Goal: Task Accomplishment & Management: Complete application form

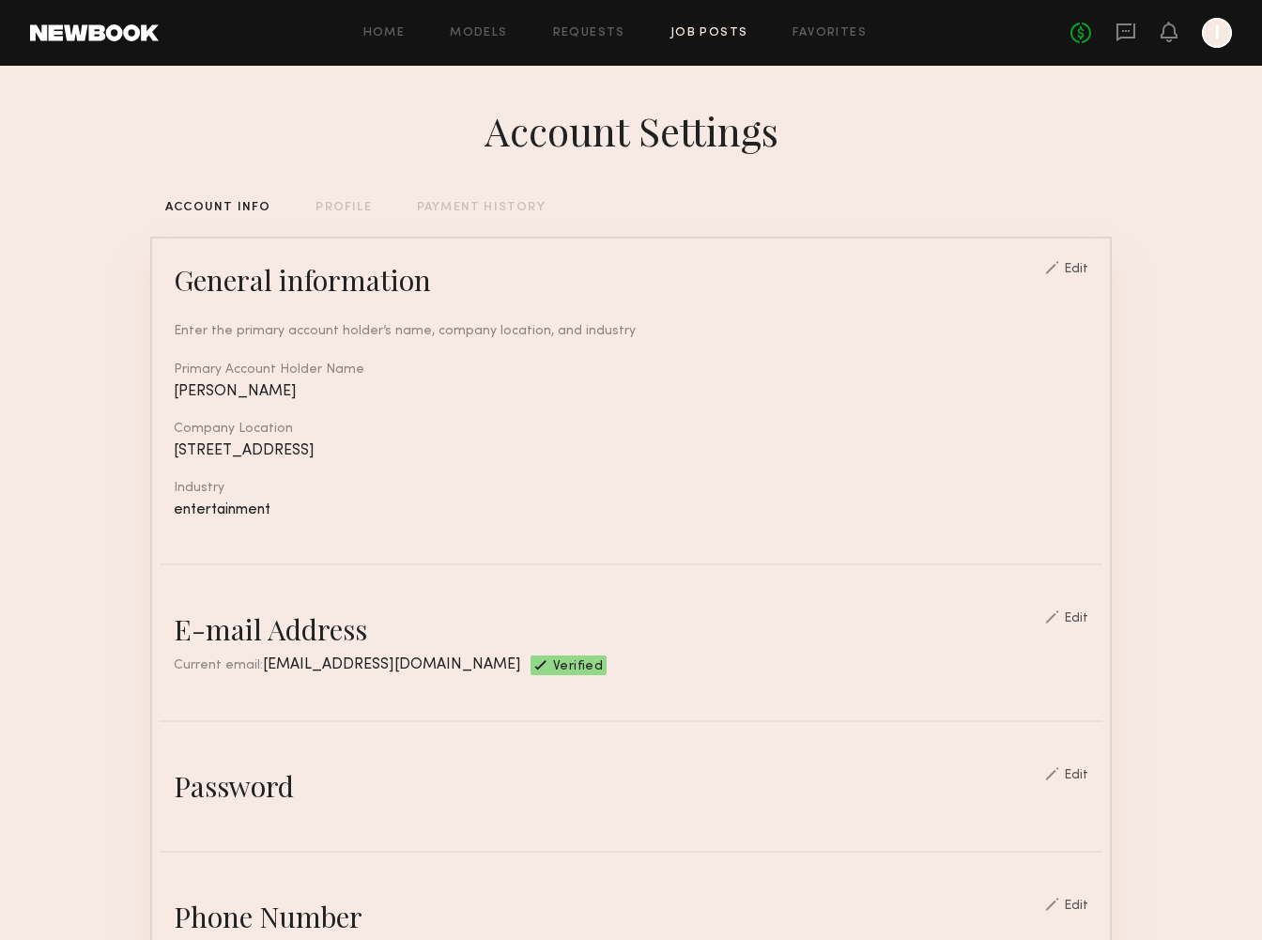
click at [715, 27] on link "Job Posts" at bounding box center [709, 33] width 78 height 12
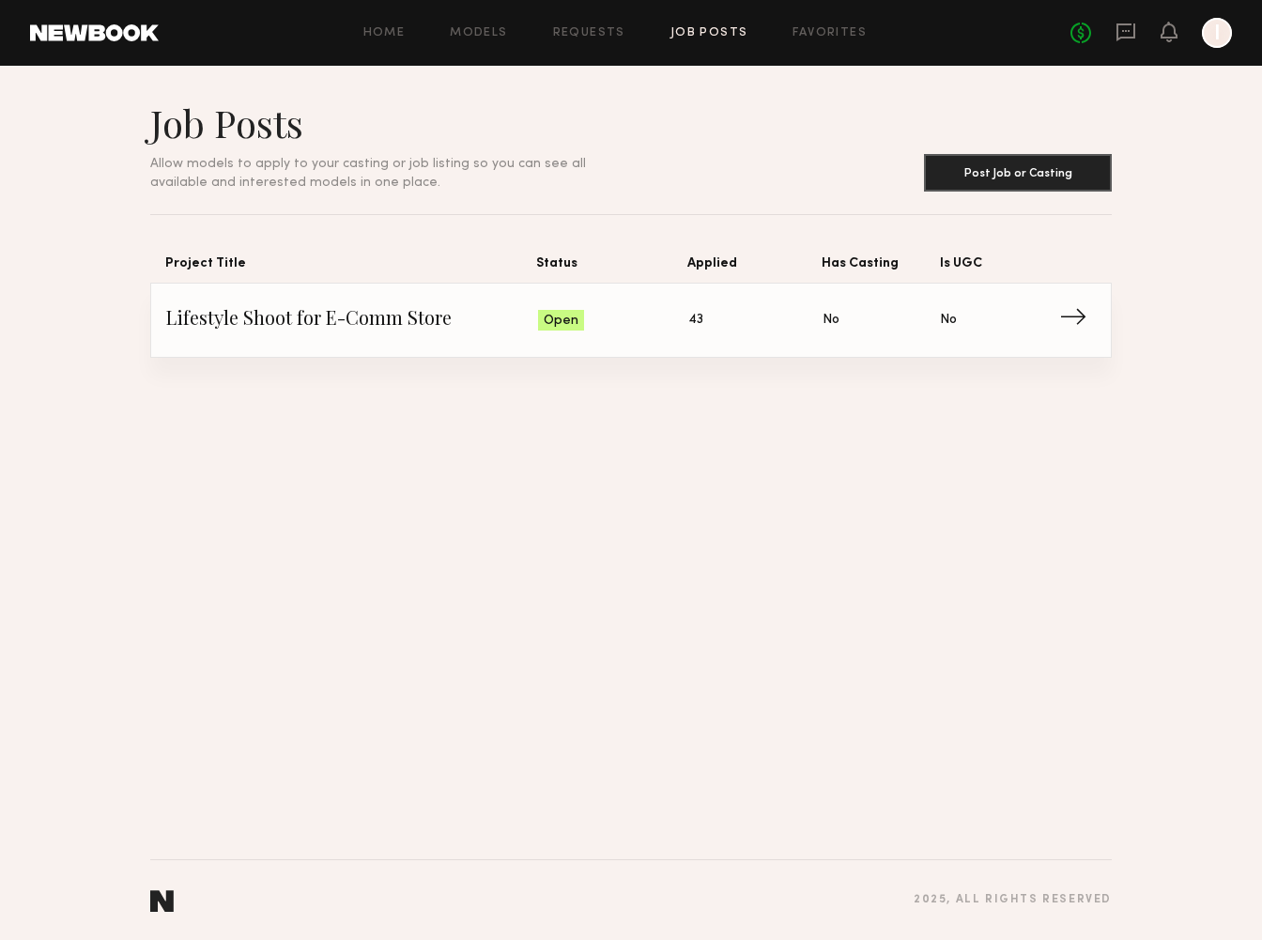
click at [574, 322] on span "Open" at bounding box center [560, 321] width 35 height 19
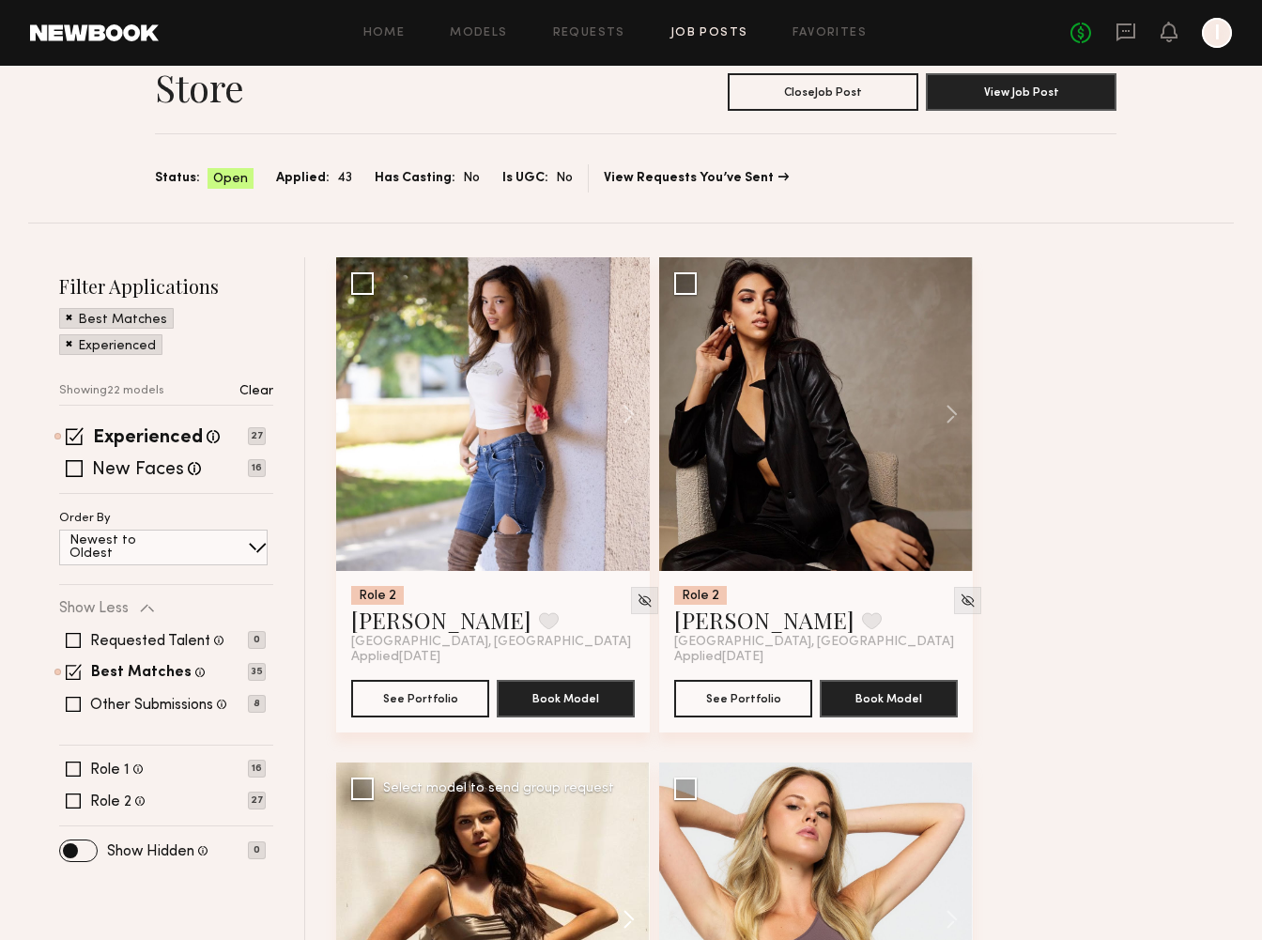
scroll to position [78, 0]
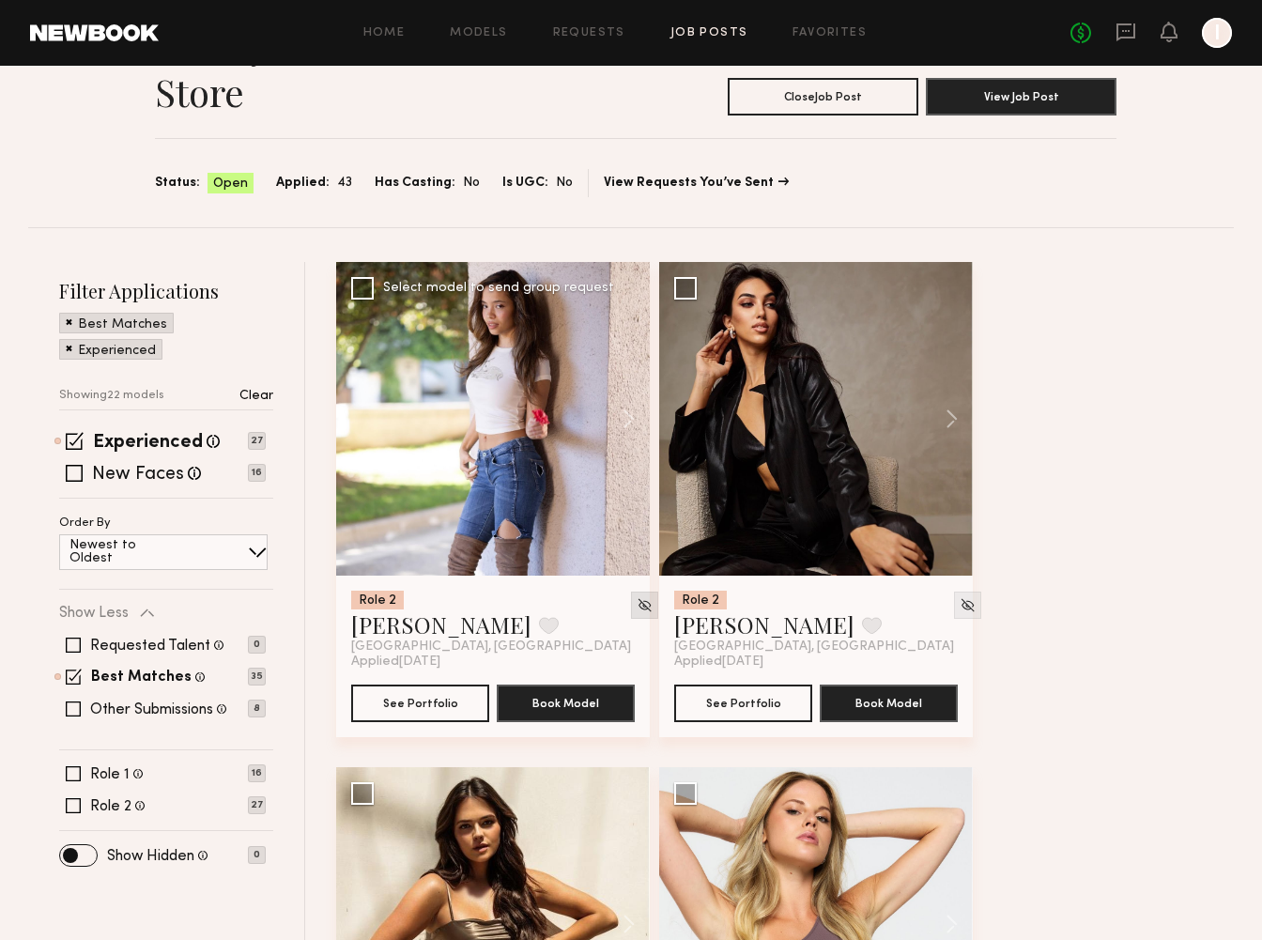
click at [636, 606] on img at bounding box center [644, 605] width 16 height 16
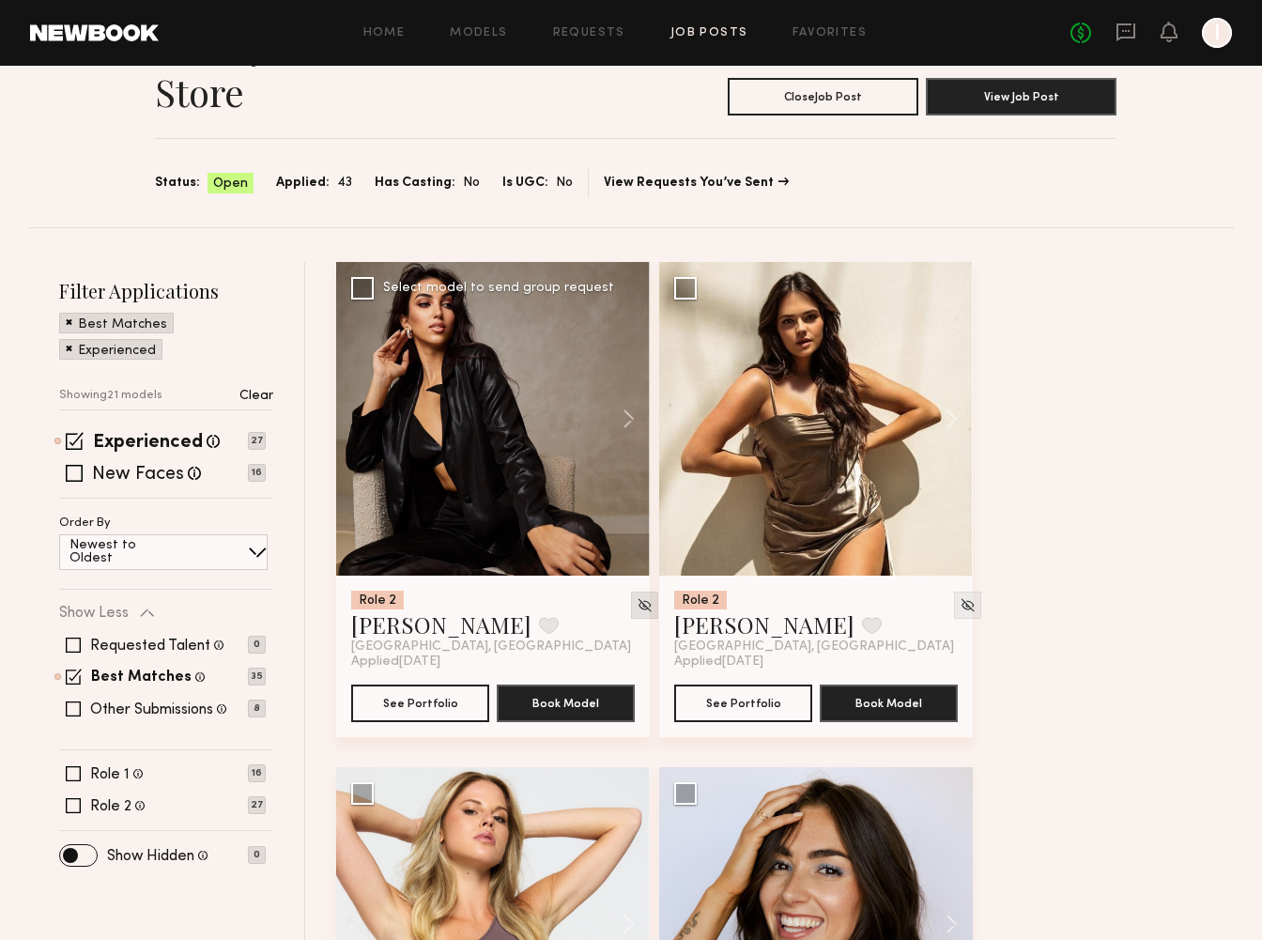
click at [959, 604] on img at bounding box center [967, 605] width 16 height 16
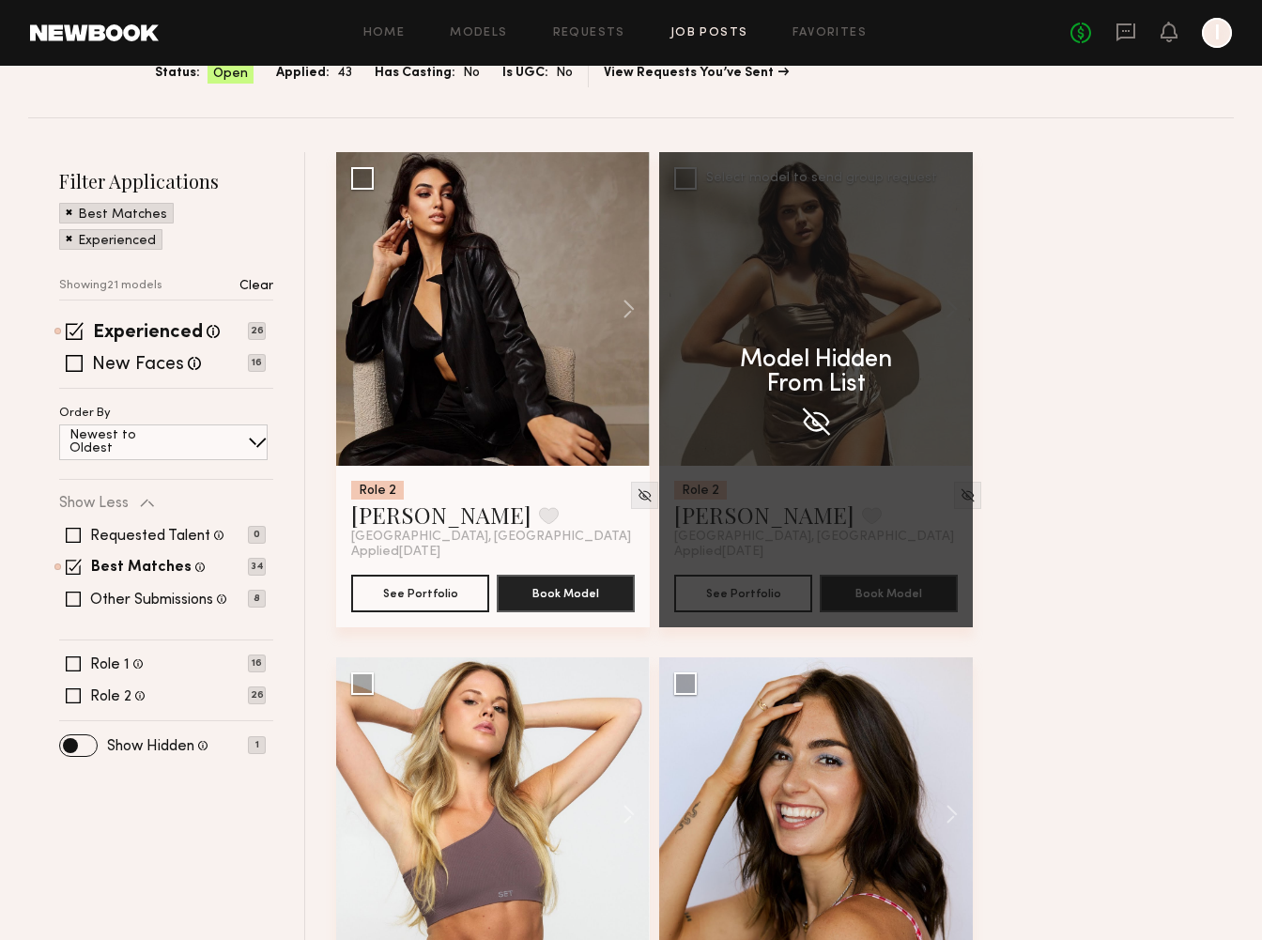
scroll to position [189, 0]
click at [946, 484] on div "Model Hidden From List" at bounding box center [816, 388] width 314 height 475
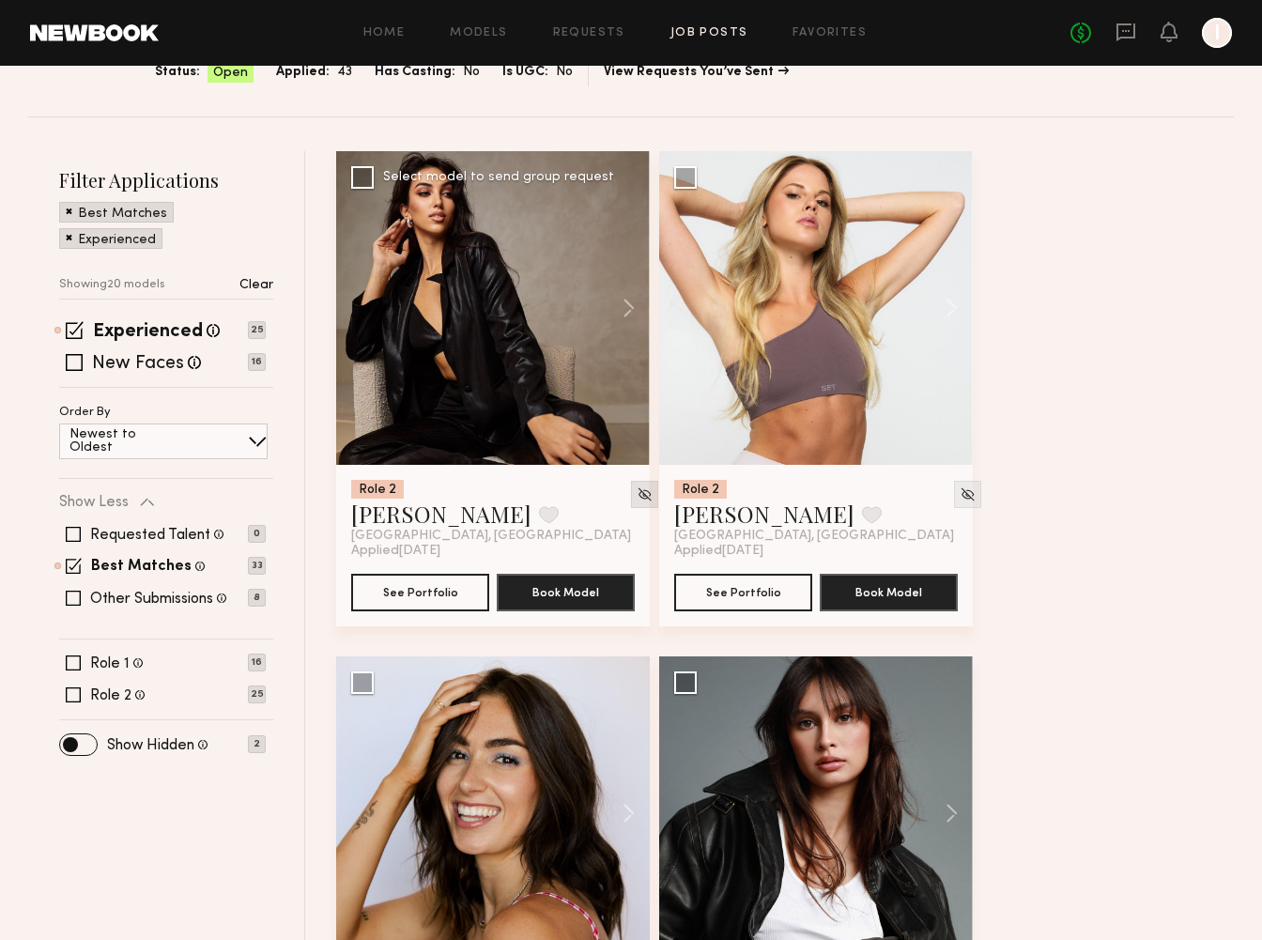
click at [636, 493] on img at bounding box center [644, 494] width 16 height 16
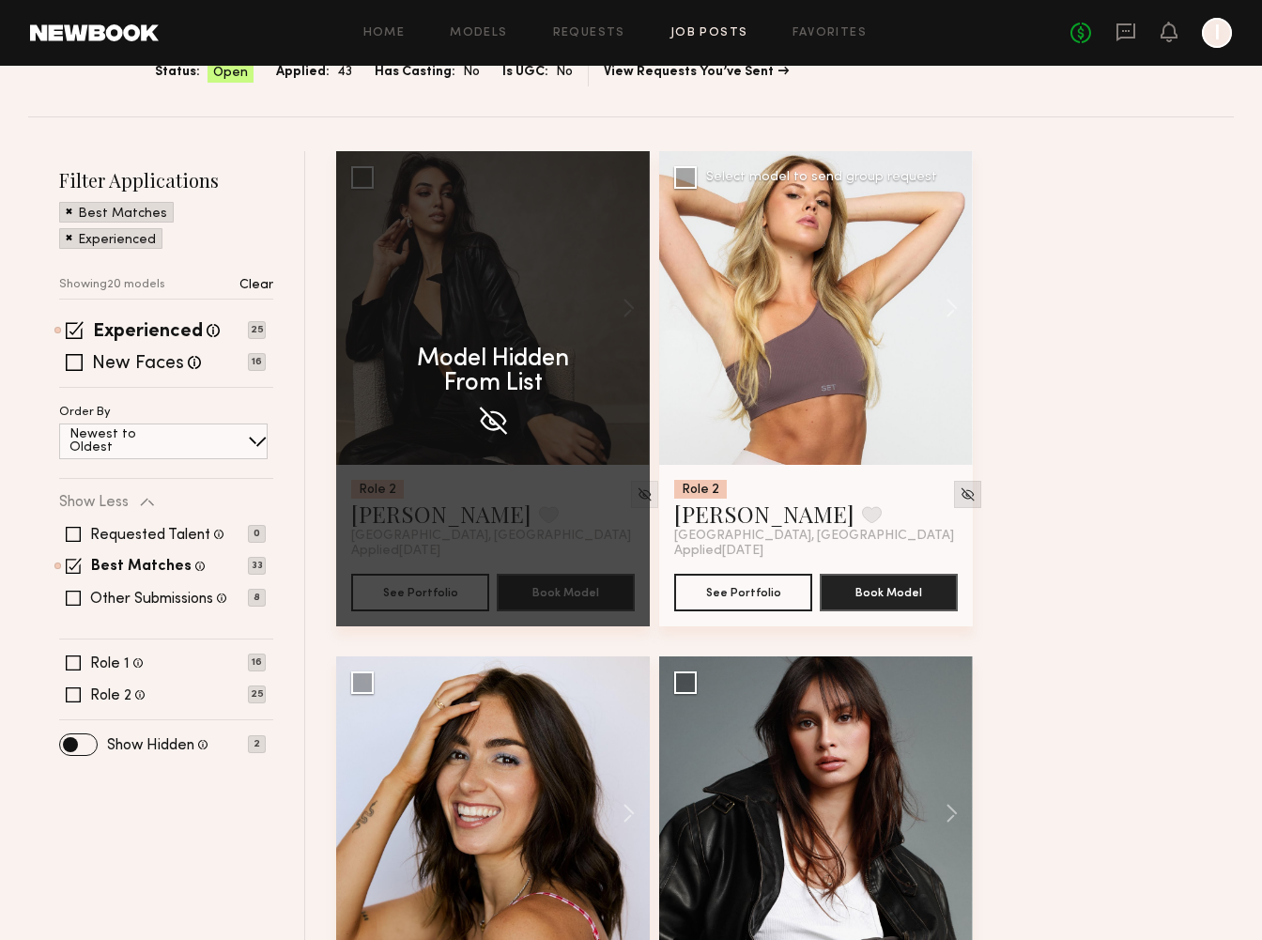
click at [959, 495] on img at bounding box center [967, 494] width 16 height 16
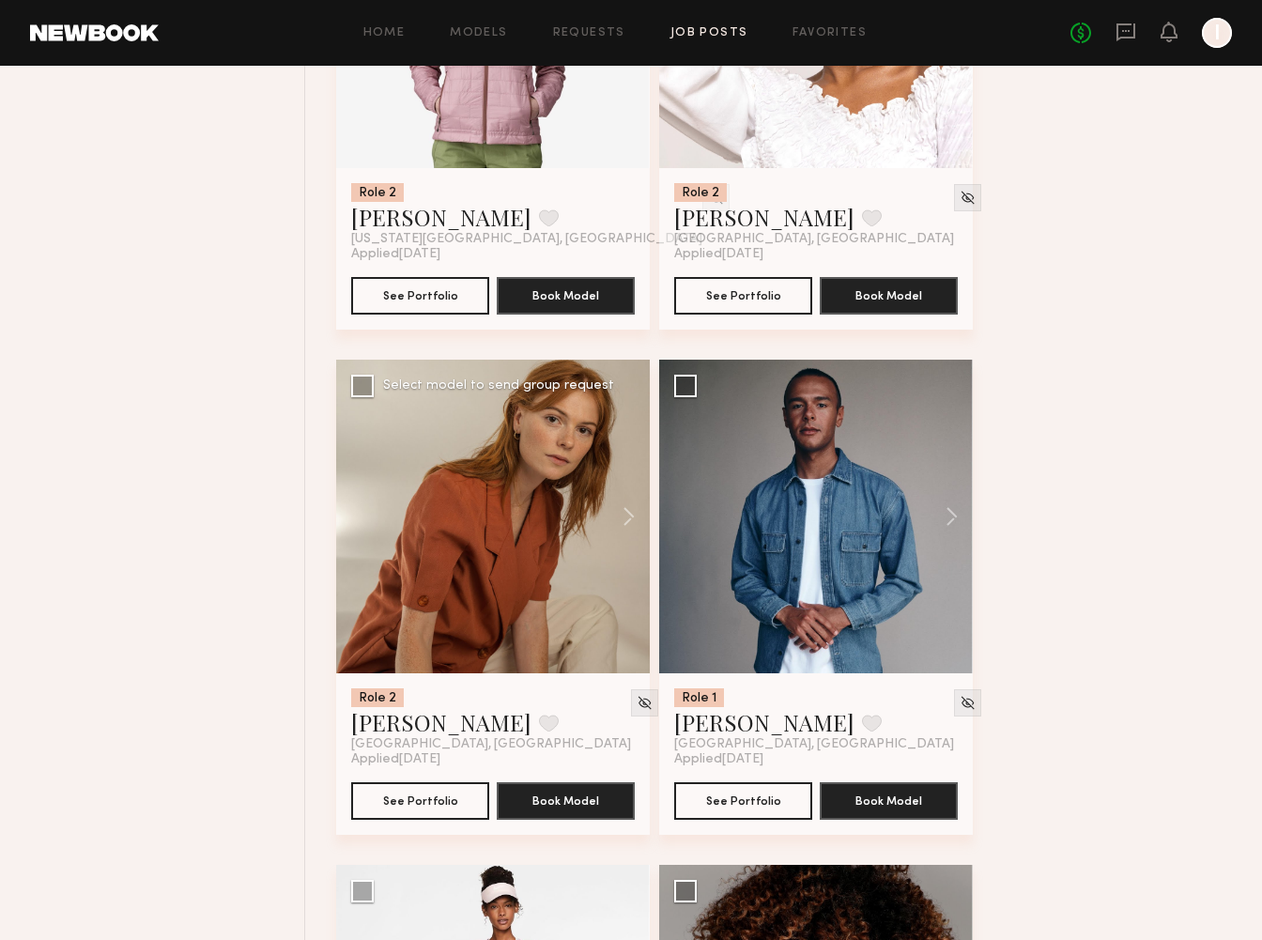
scroll to position [1609, 0]
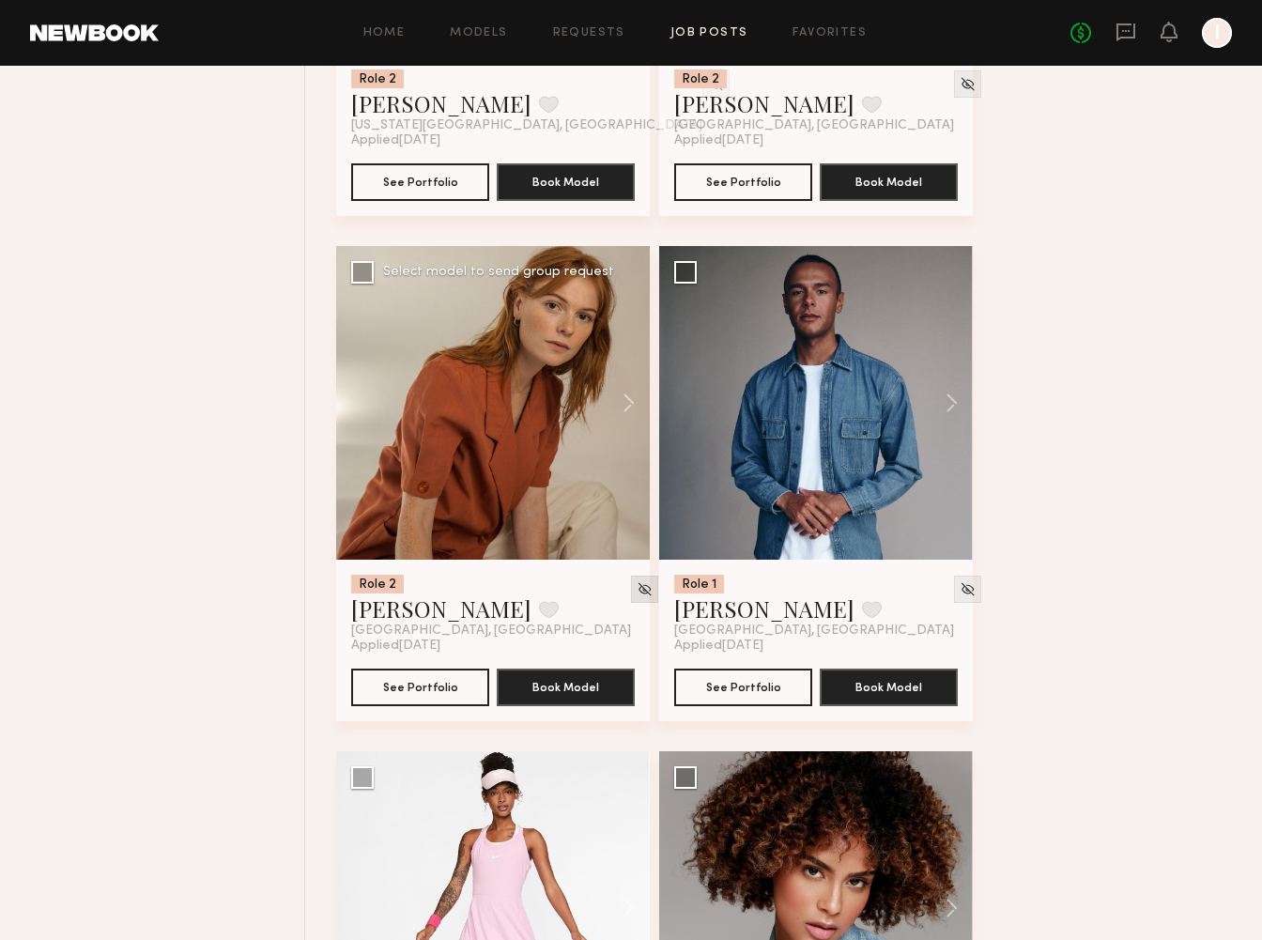
click at [636, 594] on img at bounding box center [644, 589] width 16 height 16
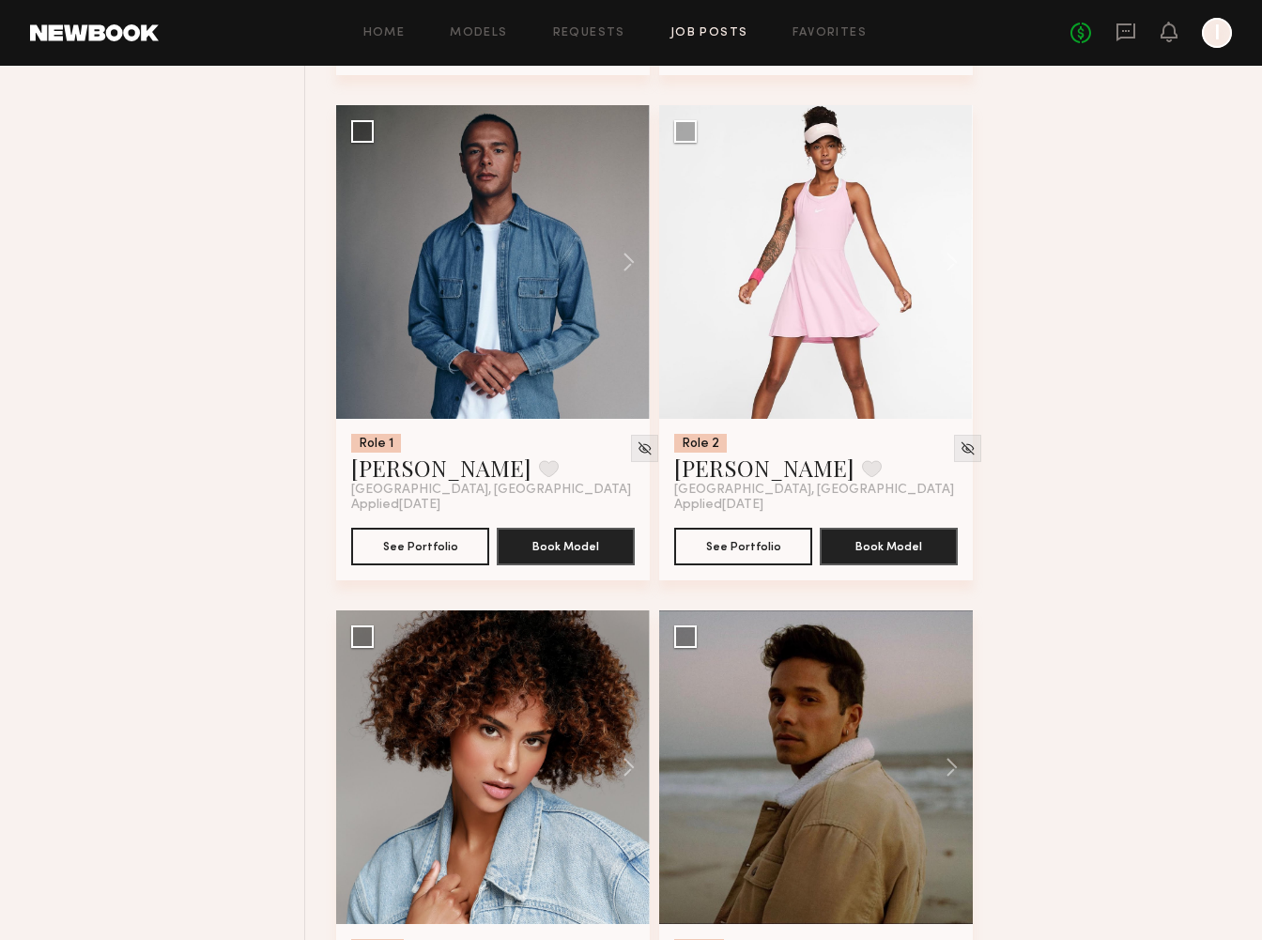
scroll to position [1658, 0]
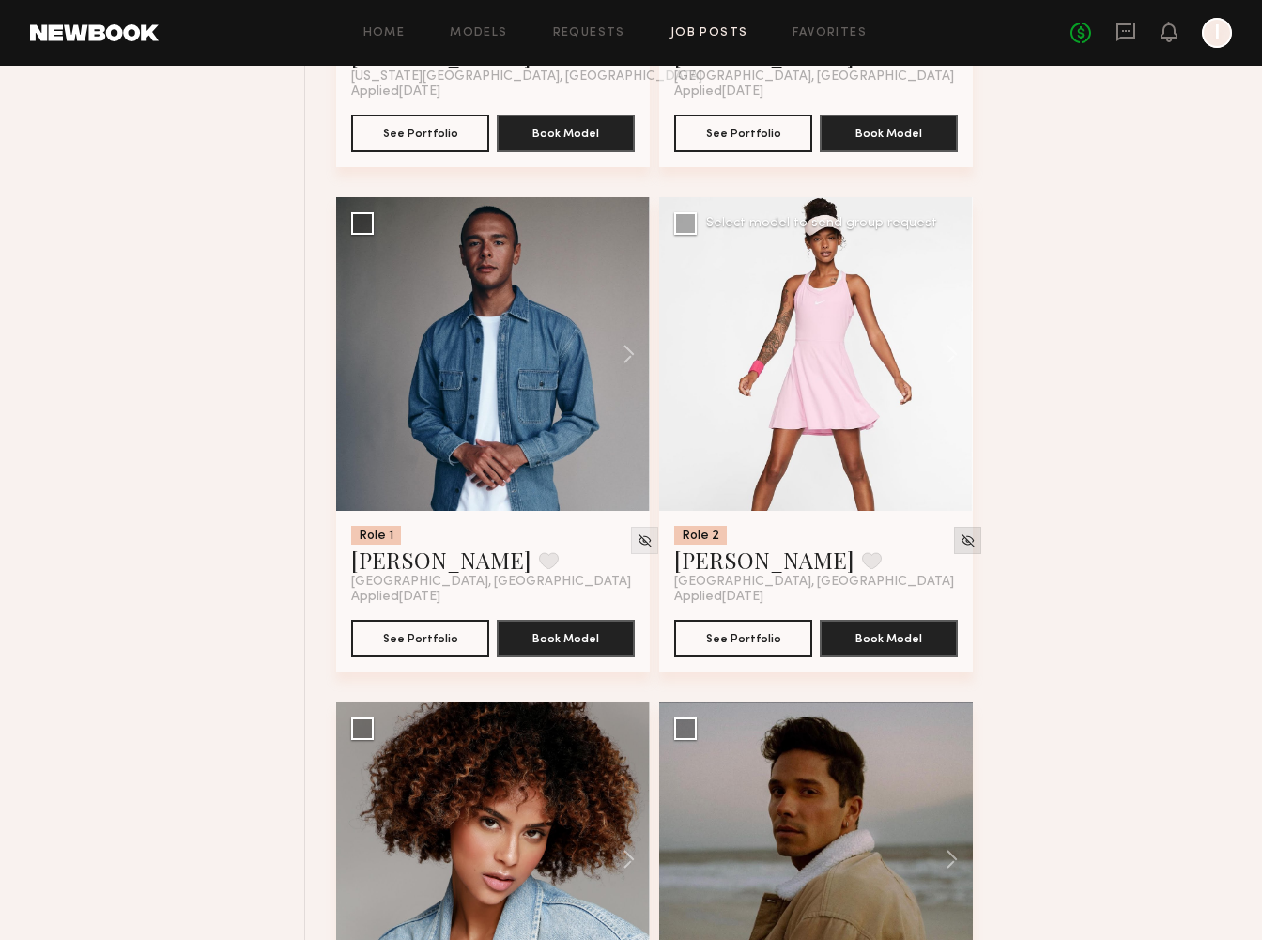
click at [959, 537] on img at bounding box center [967, 540] width 16 height 16
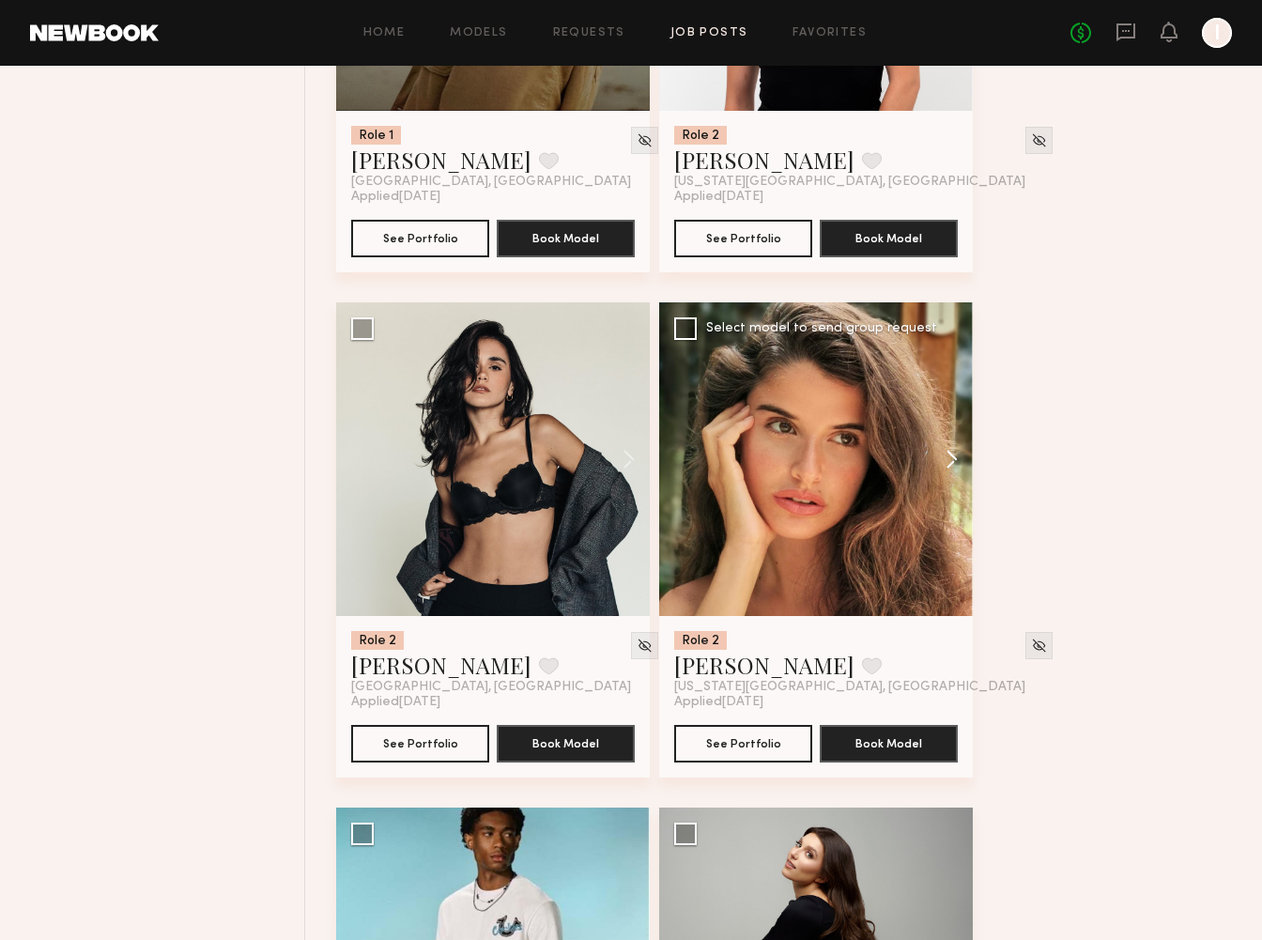
scroll to position [2562, 0]
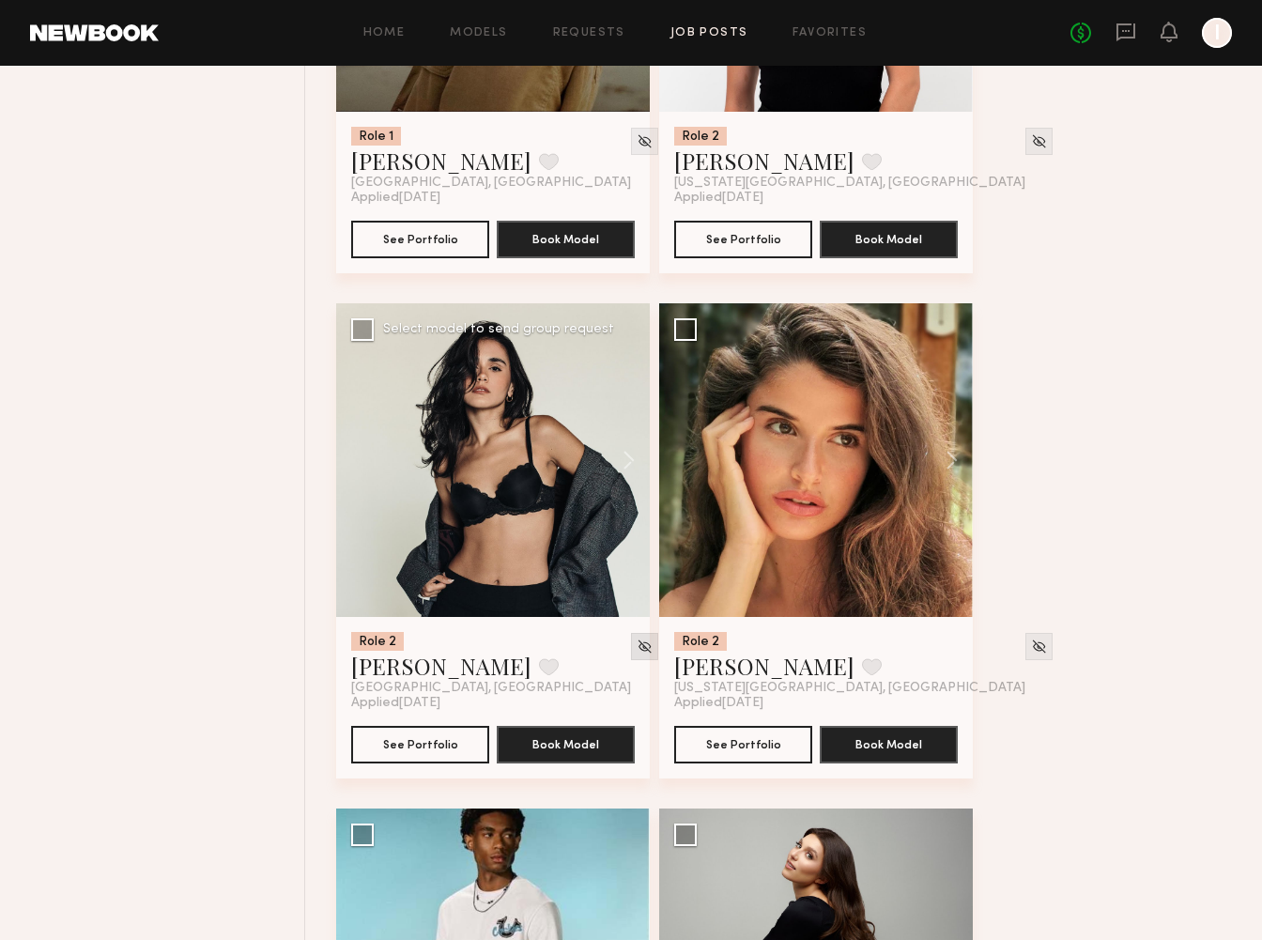
click at [636, 646] on img at bounding box center [644, 646] width 16 height 16
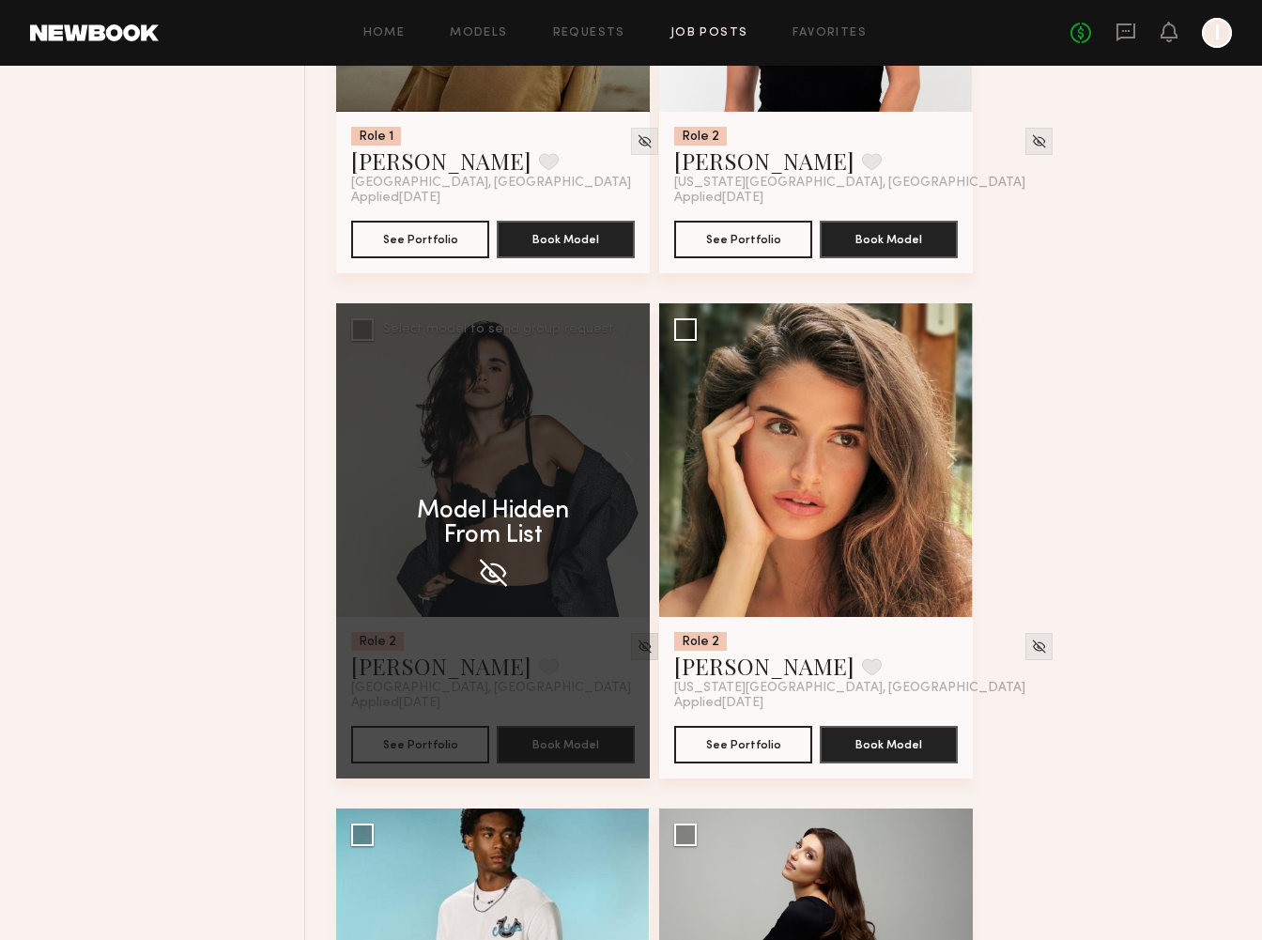
scroll to position [3004, 0]
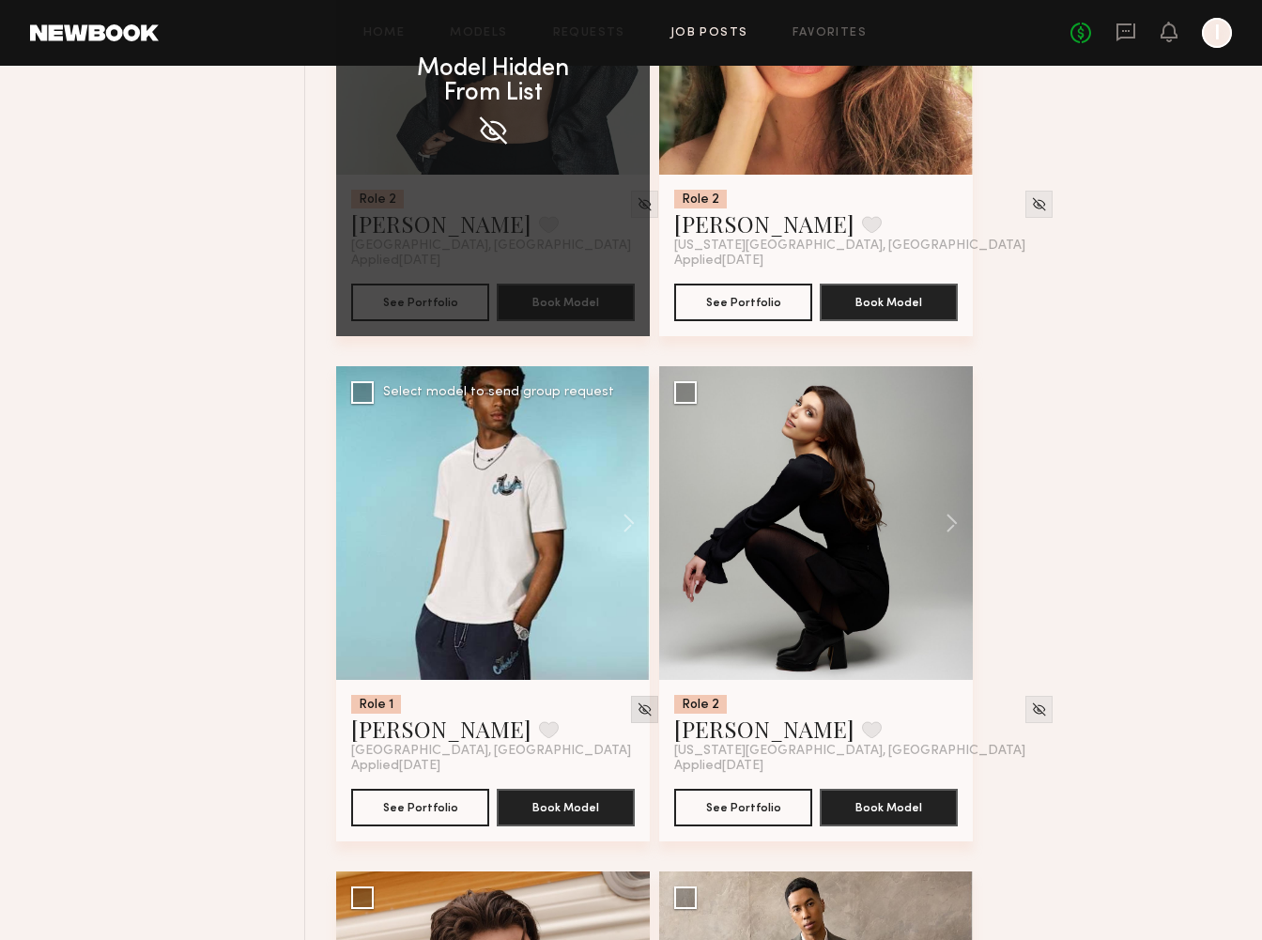
click at [636, 708] on img at bounding box center [644, 709] width 16 height 16
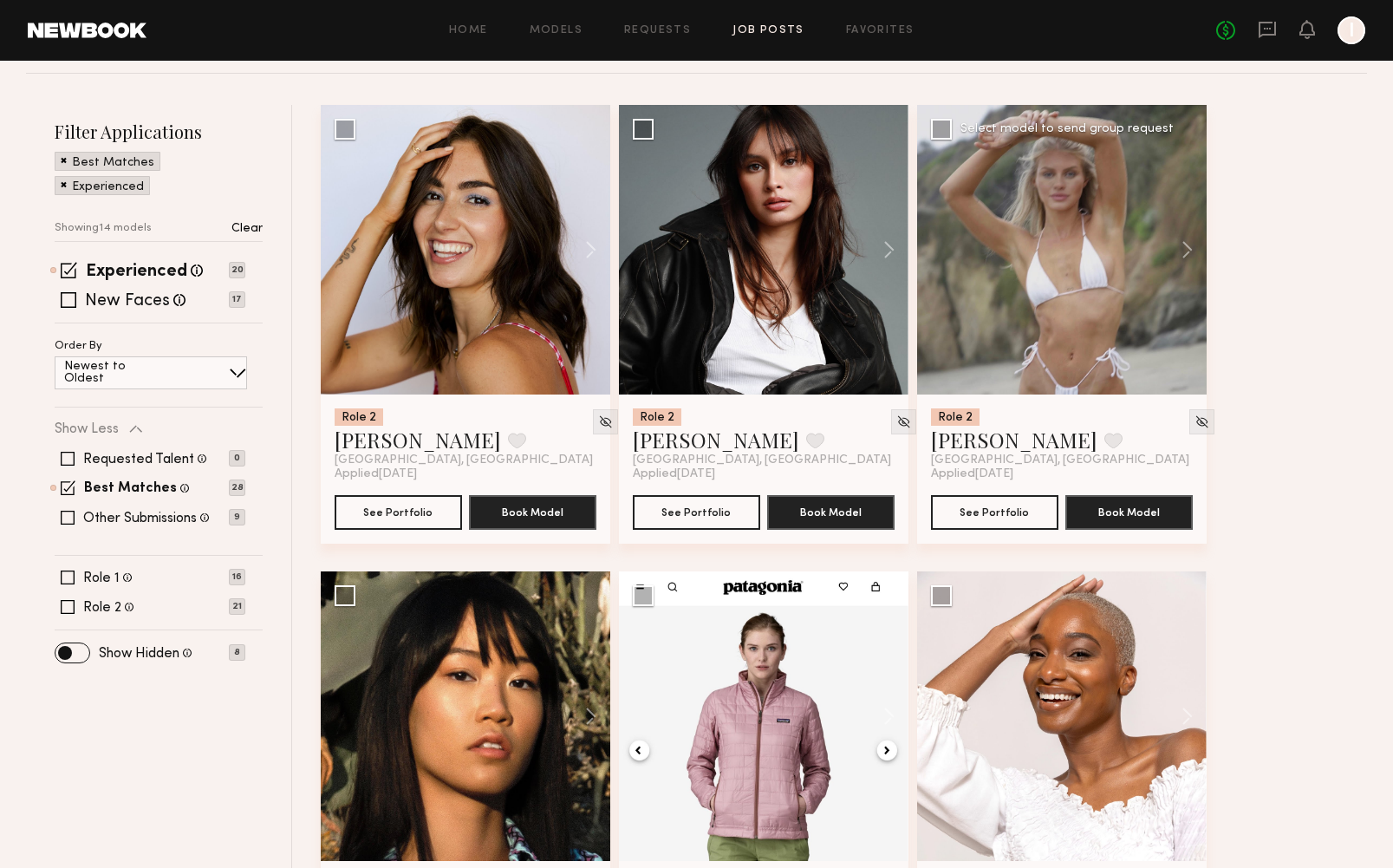
scroll to position [207, 0]
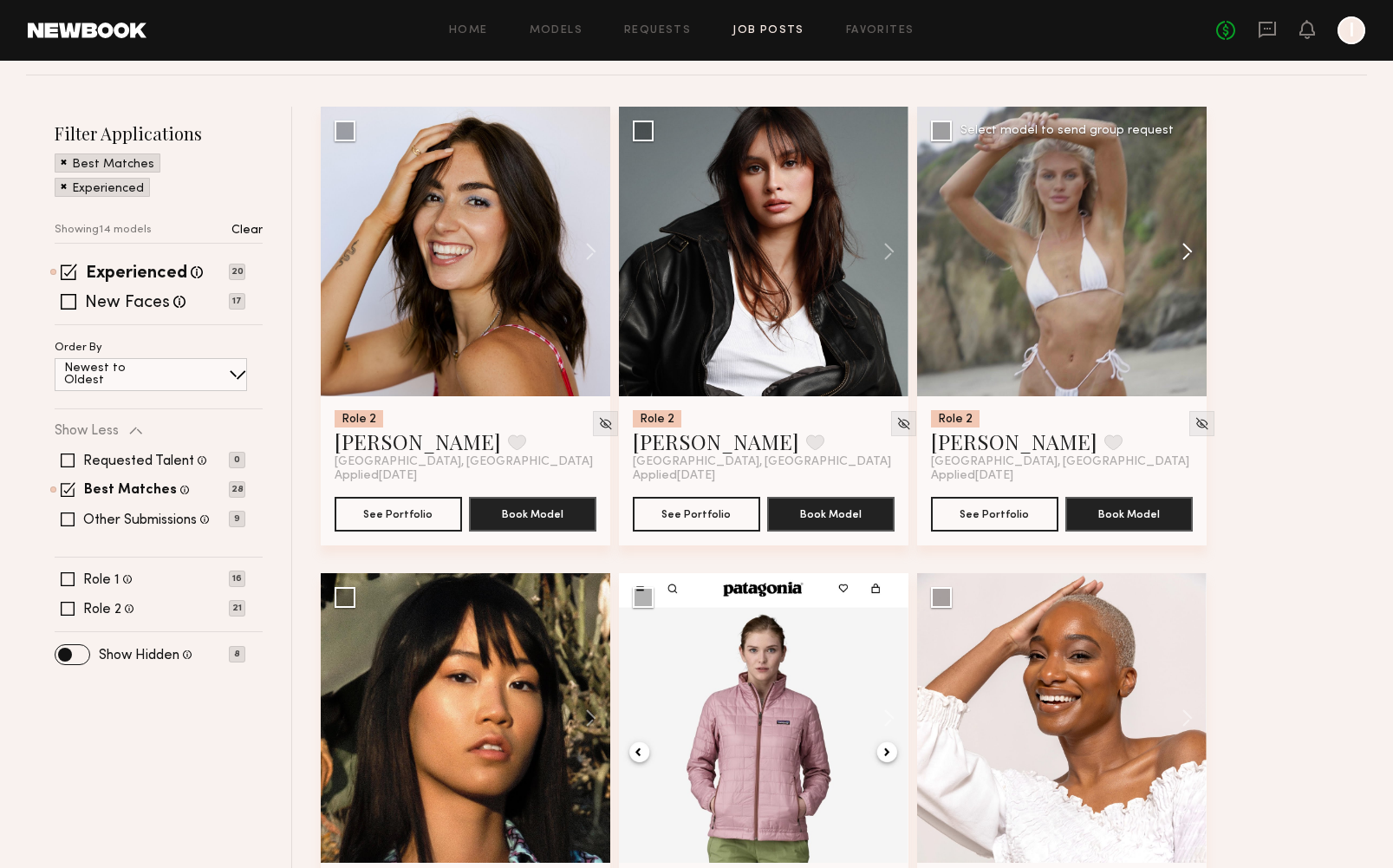
click at [1165, 250] on button at bounding box center [1179, 251] width 55 height 290
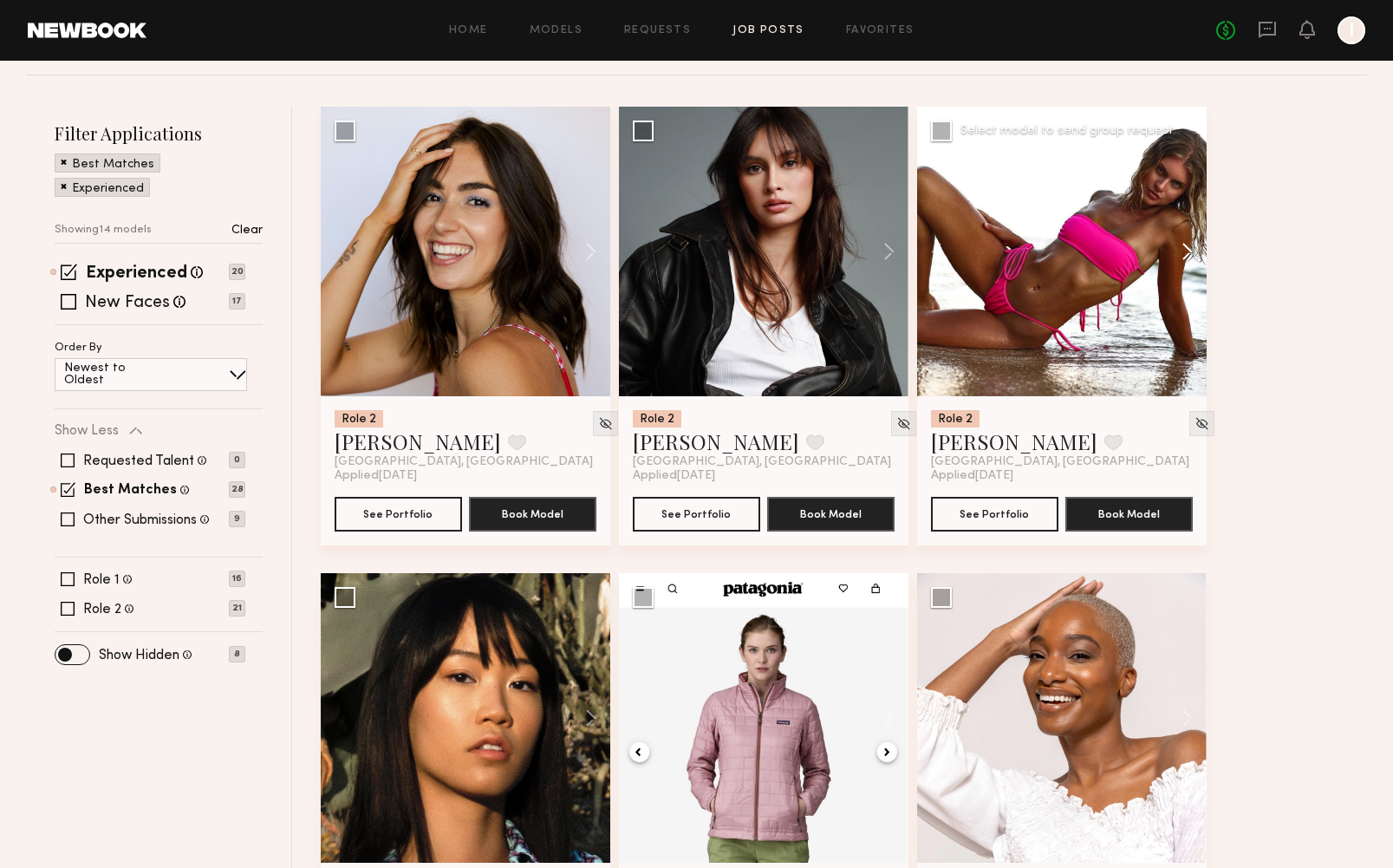
click at [1165, 250] on button at bounding box center [1179, 251] width 55 height 290
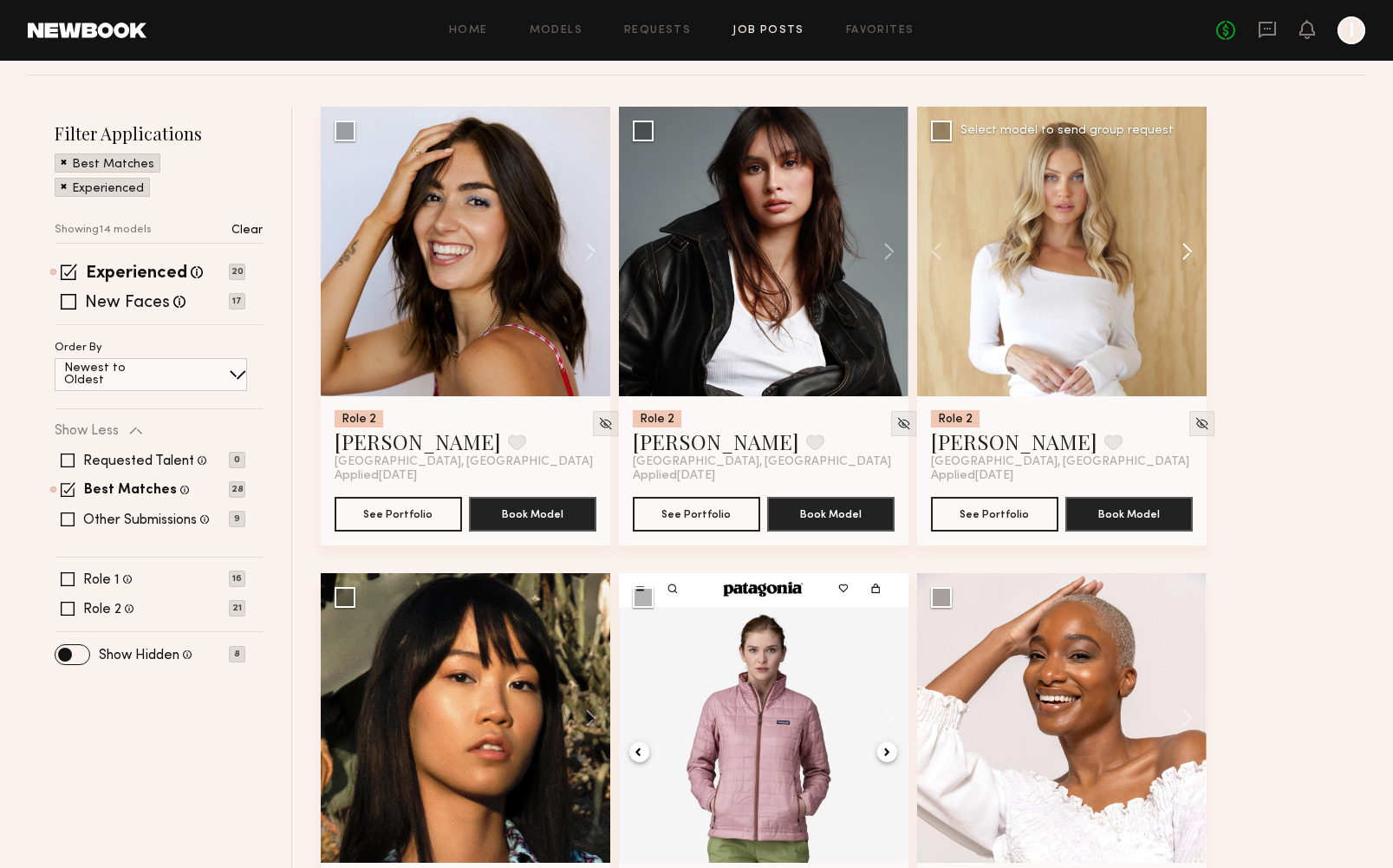
click at [1165, 250] on button at bounding box center [1179, 251] width 55 height 290
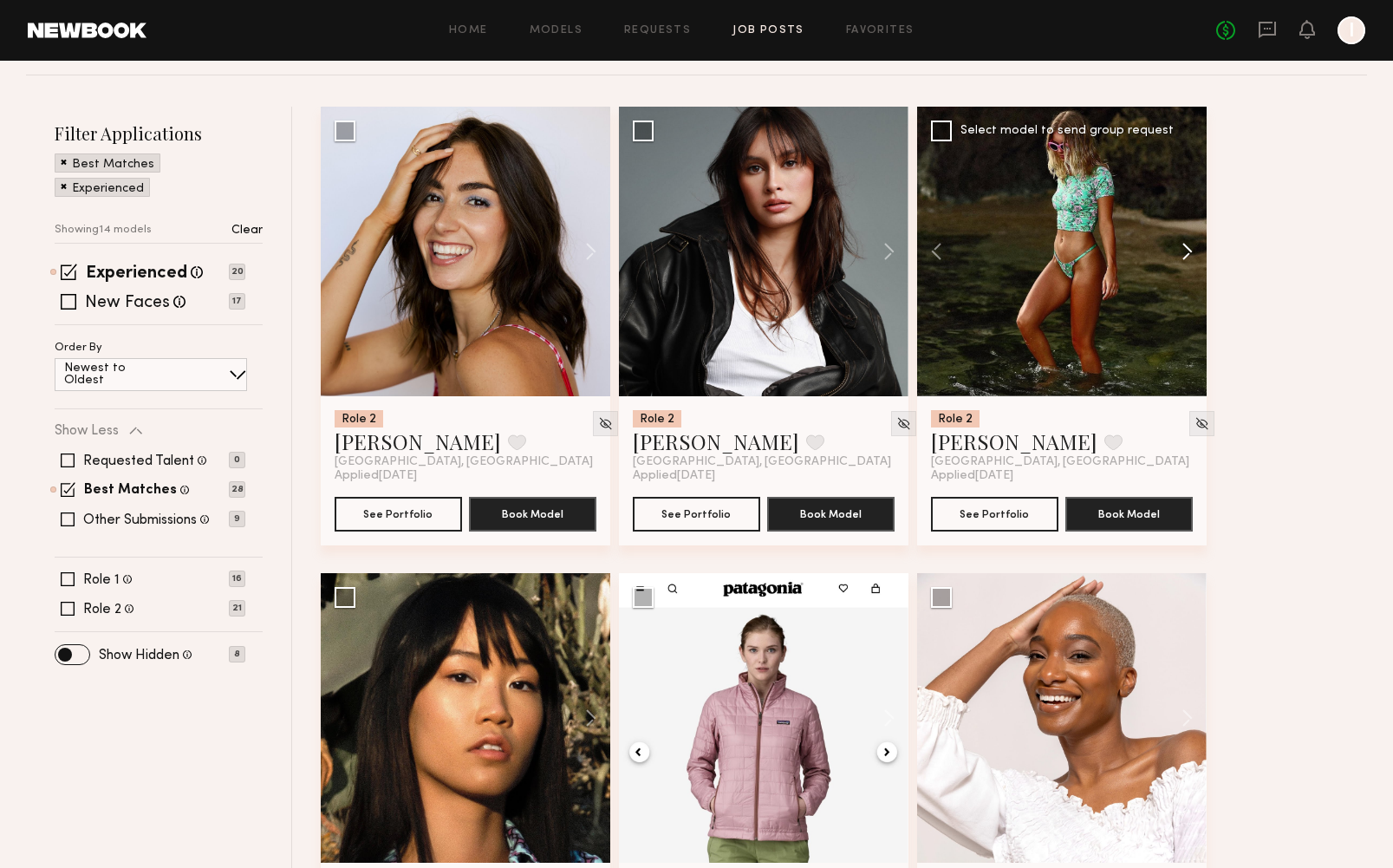
click at [1165, 250] on button at bounding box center [1179, 251] width 55 height 290
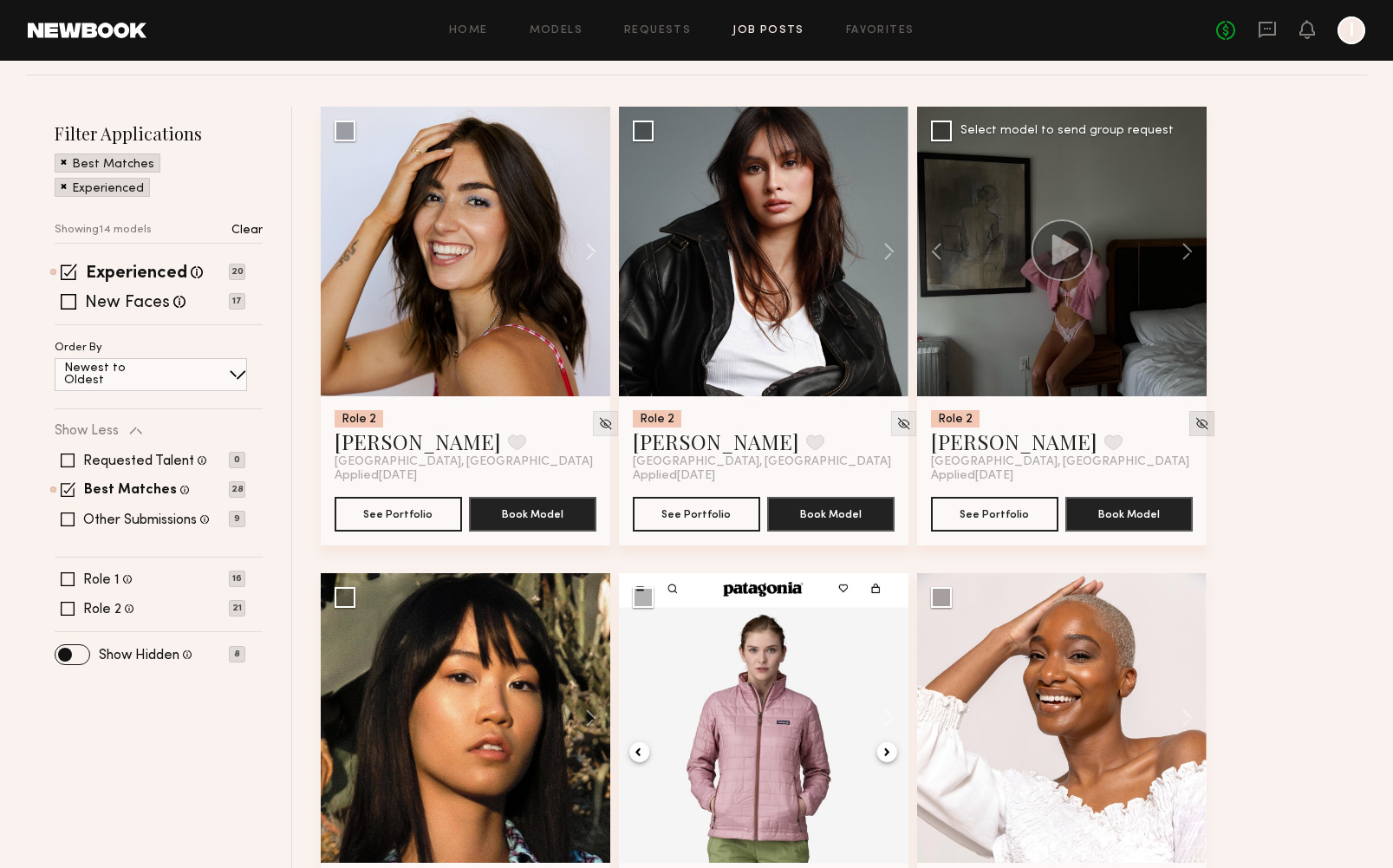
click at [1165, 417] on div at bounding box center [1202, 423] width 25 height 25
click at [1165, 422] on img at bounding box center [1202, 424] width 15 height 15
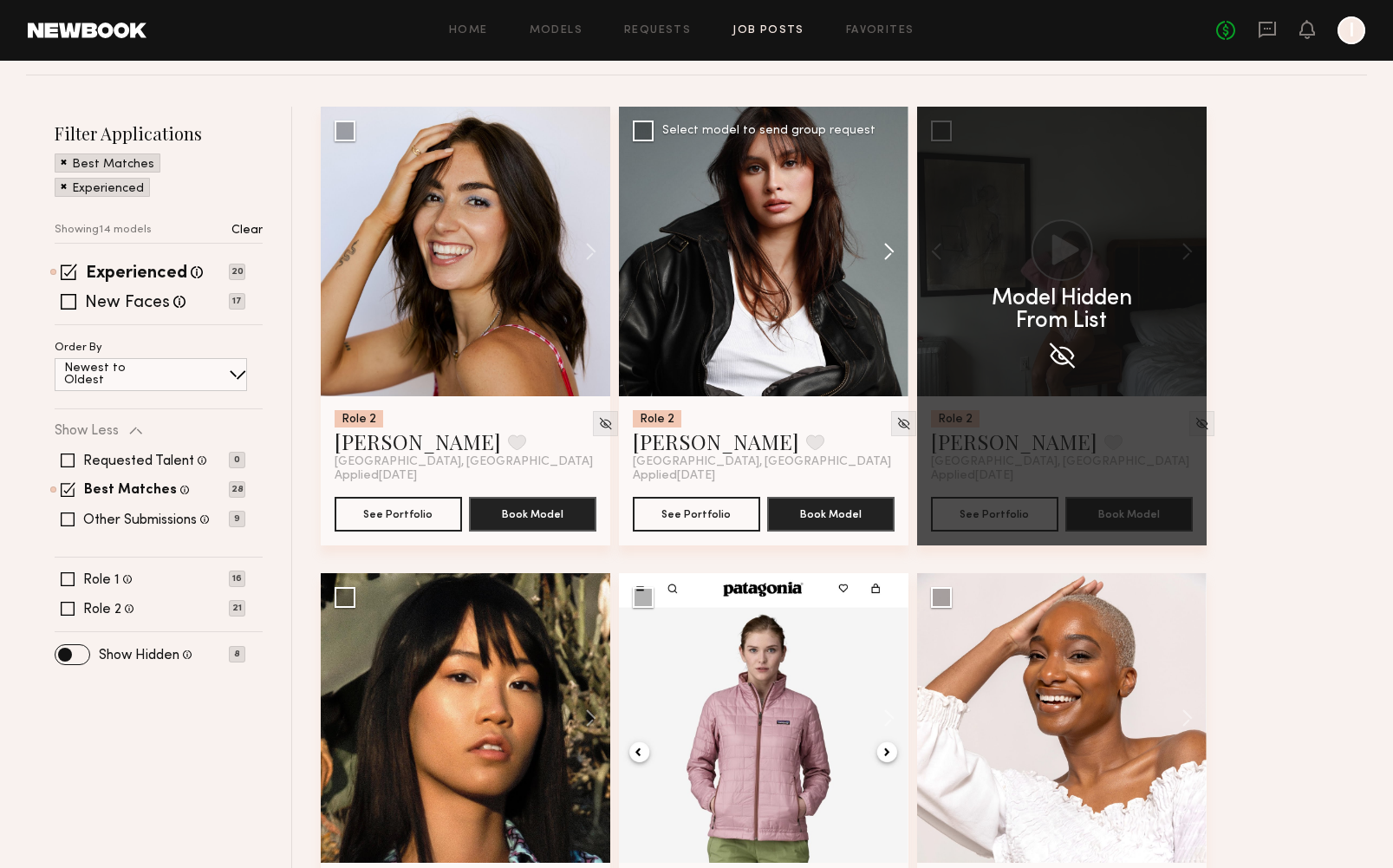
click at [887, 247] on button at bounding box center [881, 251] width 55 height 290
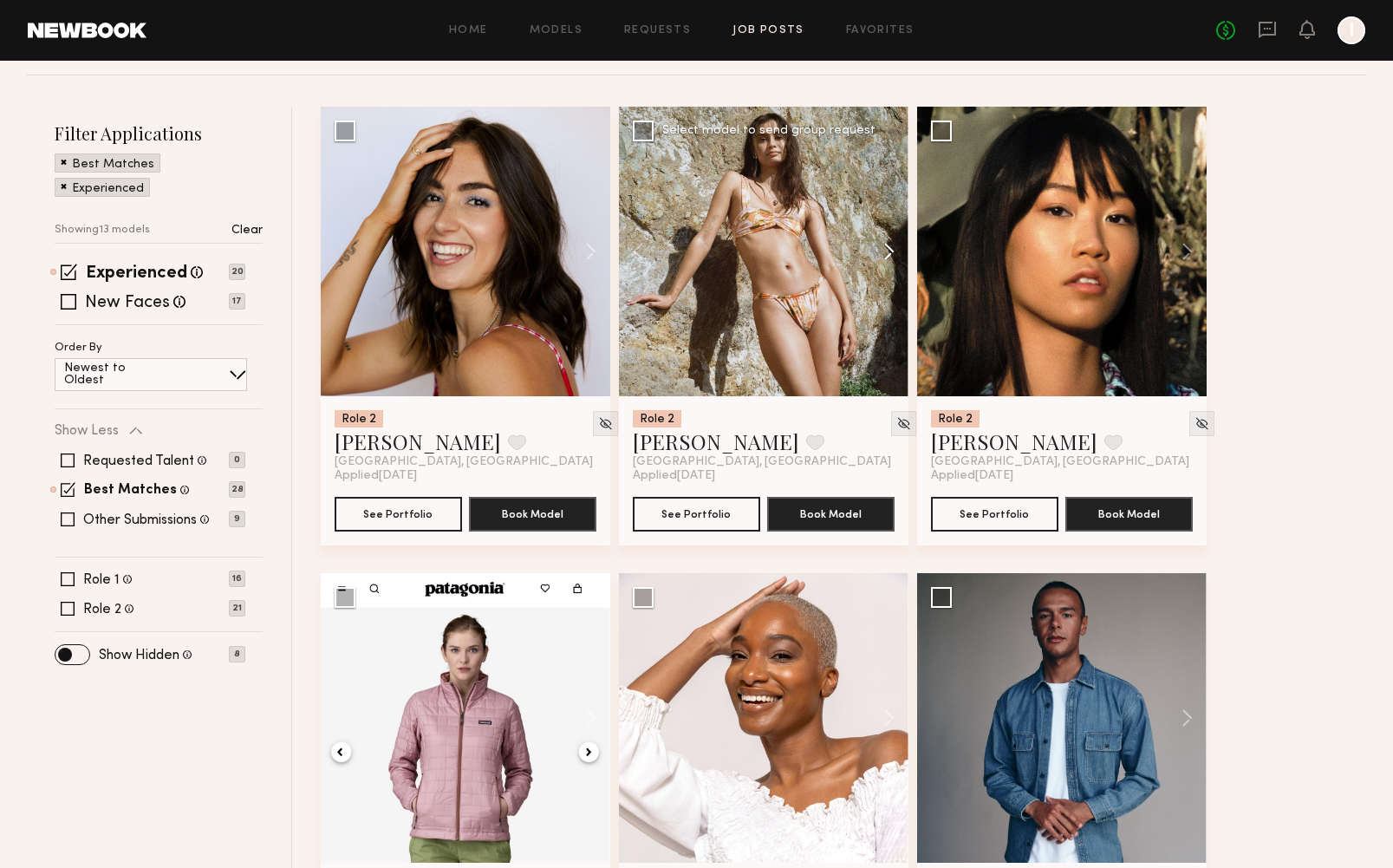
click at [887, 247] on button at bounding box center [881, 251] width 55 height 290
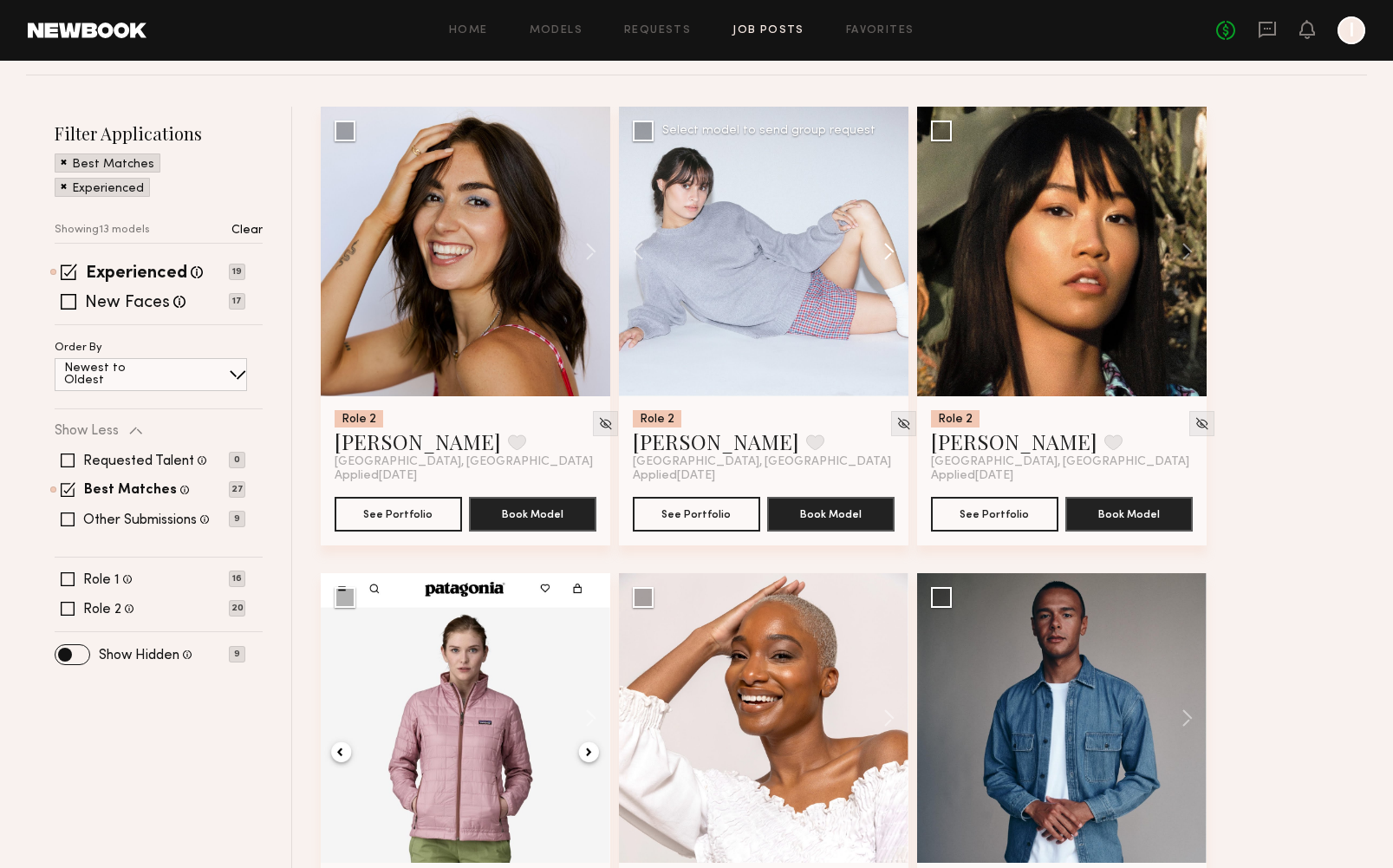
click at [887, 247] on button at bounding box center [881, 251] width 55 height 290
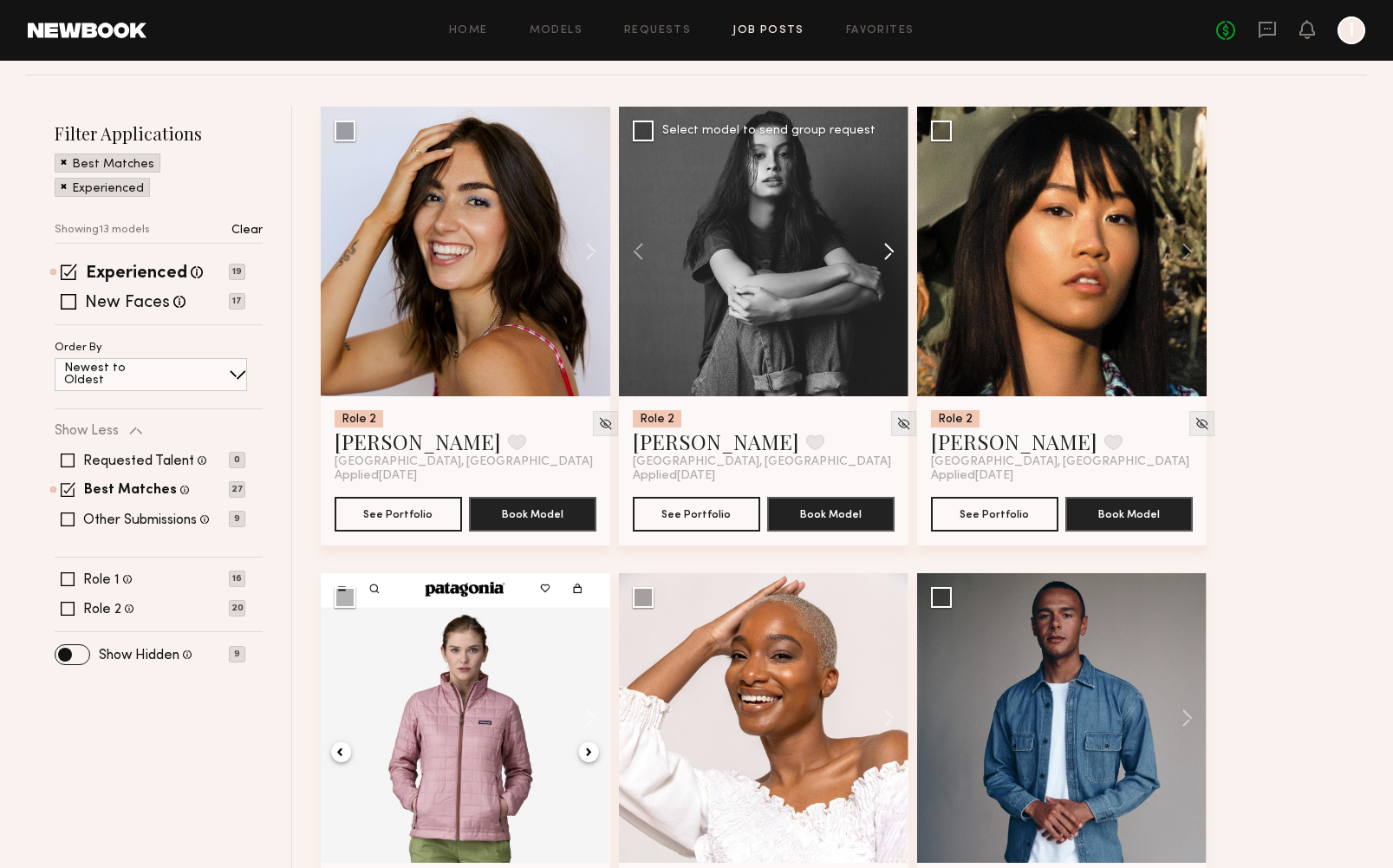
click at [887, 247] on button at bounding box center [881, 251] width 55 height 290
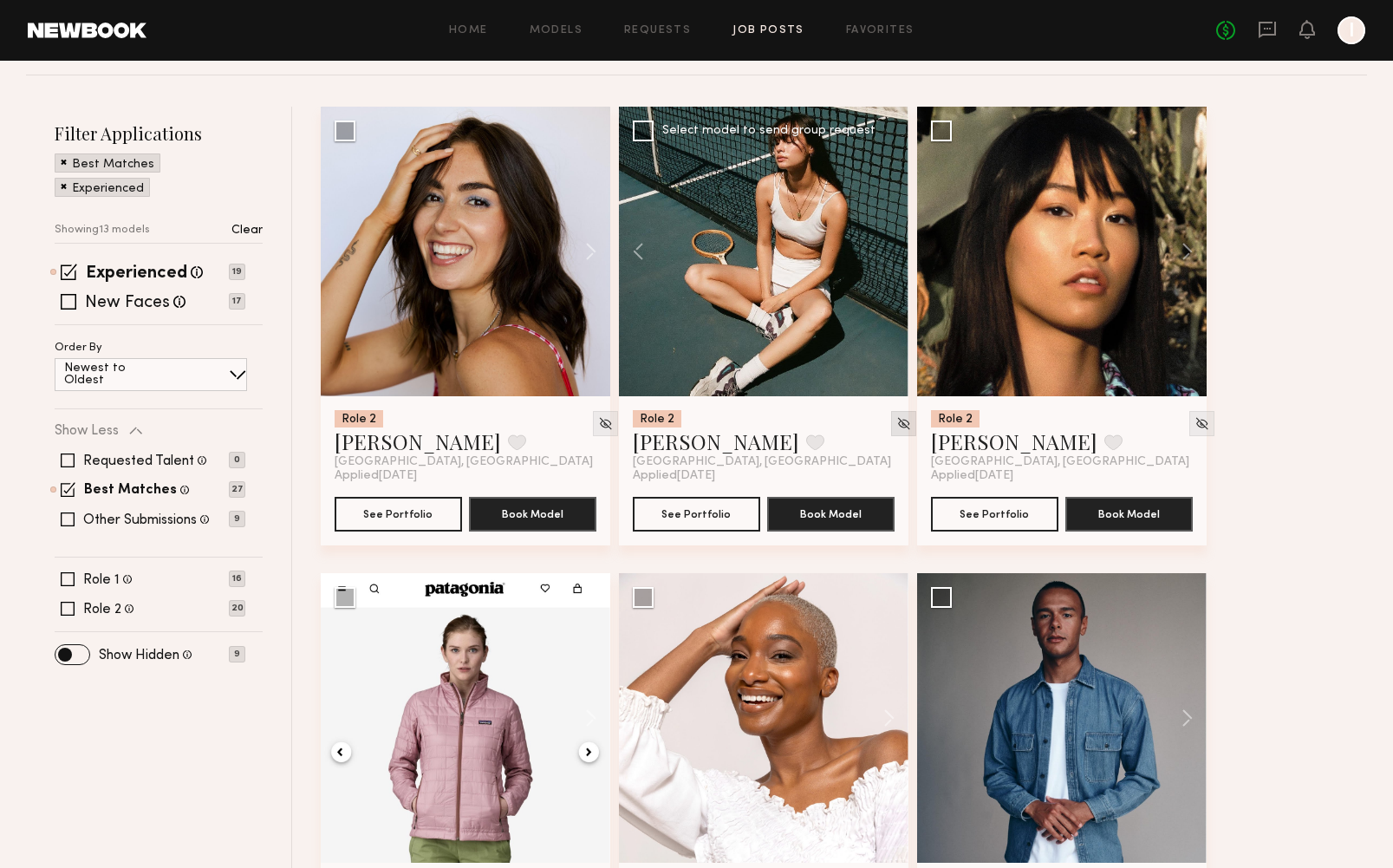
click at [897, 416] on img at bounding box center [904, 424] width 15 height 15
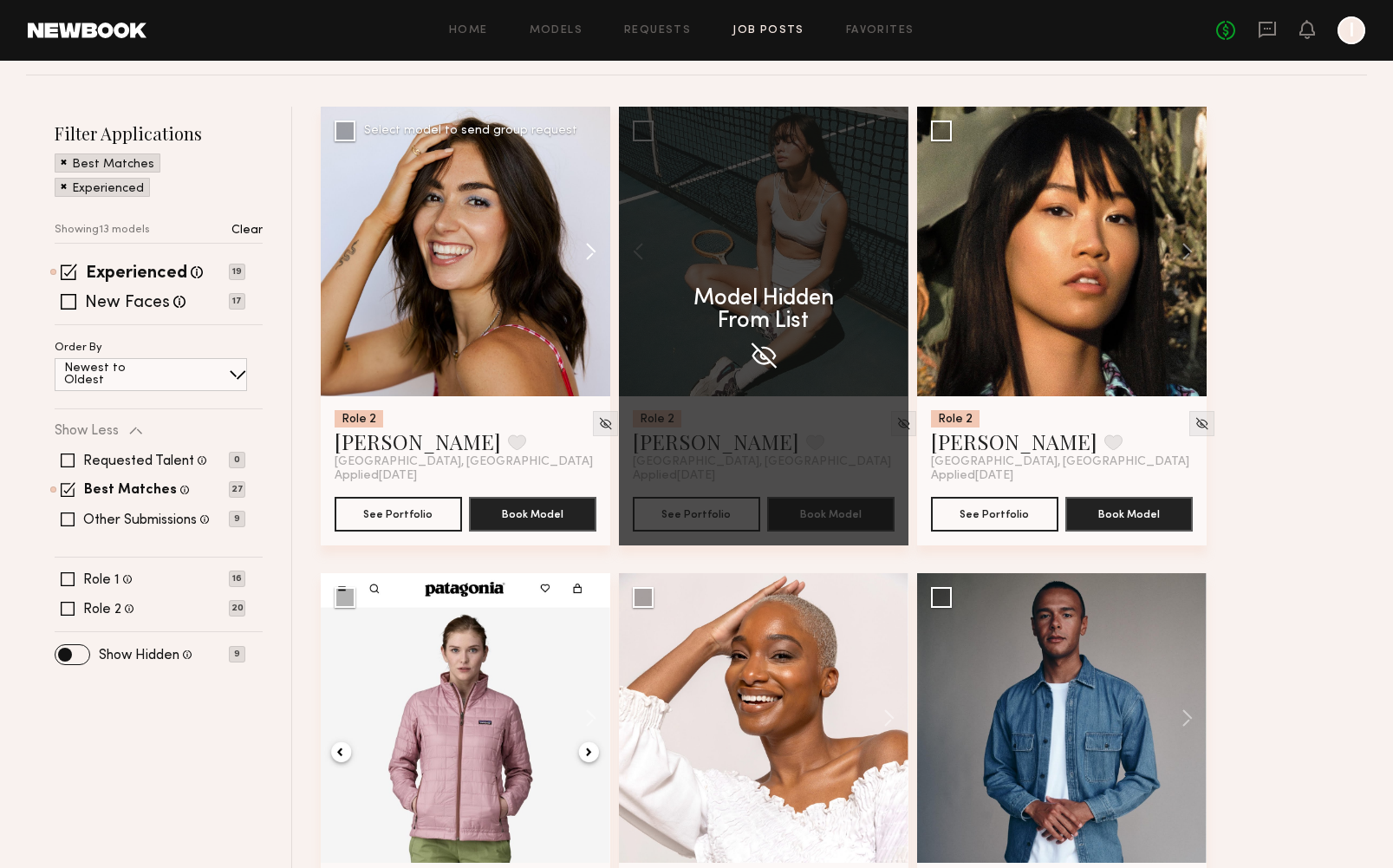
click at [592, 251] on button at bounding box center [583, 251] width 55 height 290
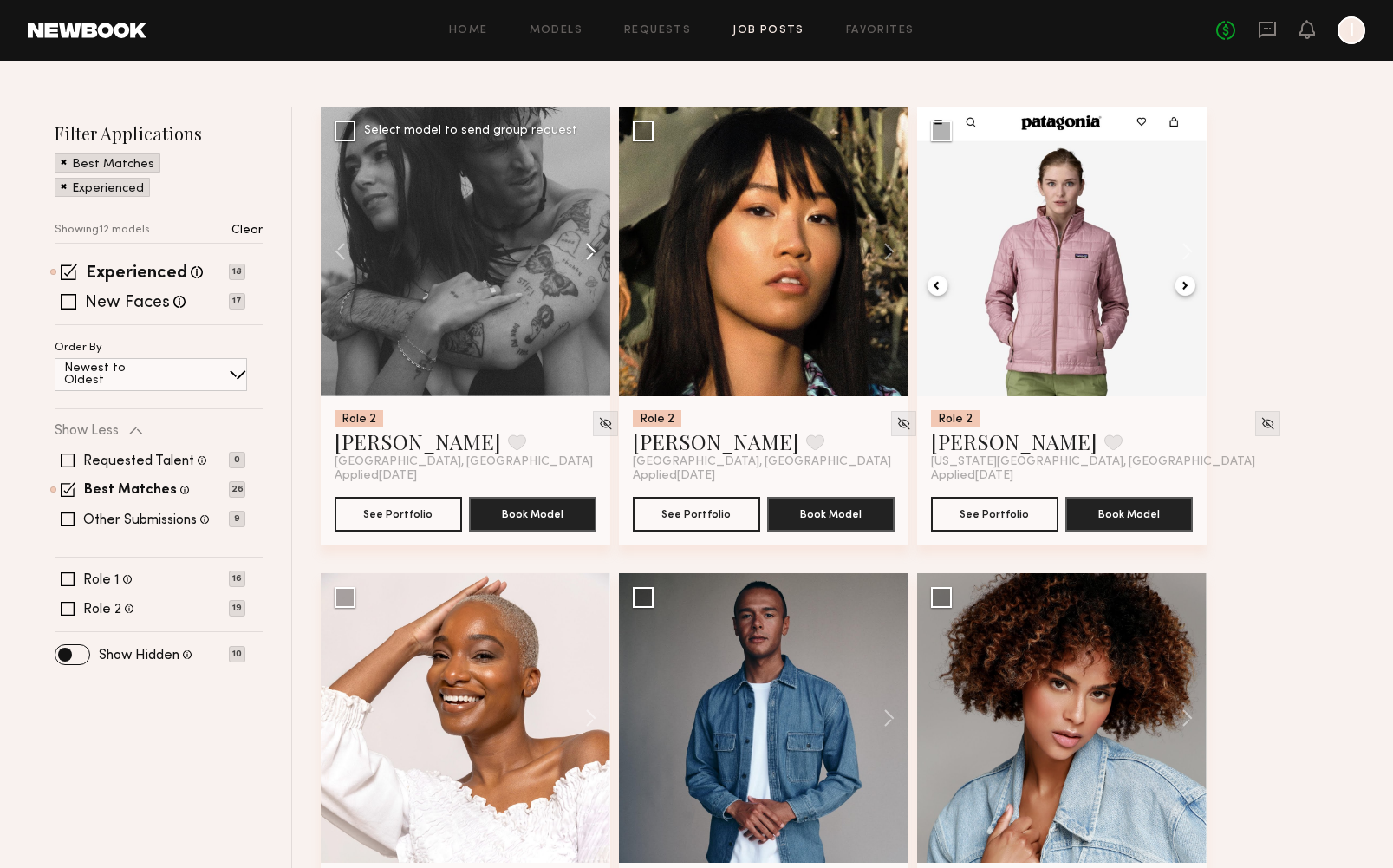
click at [592, 251] on button at bounding box center [583, 251] width 55 height 290
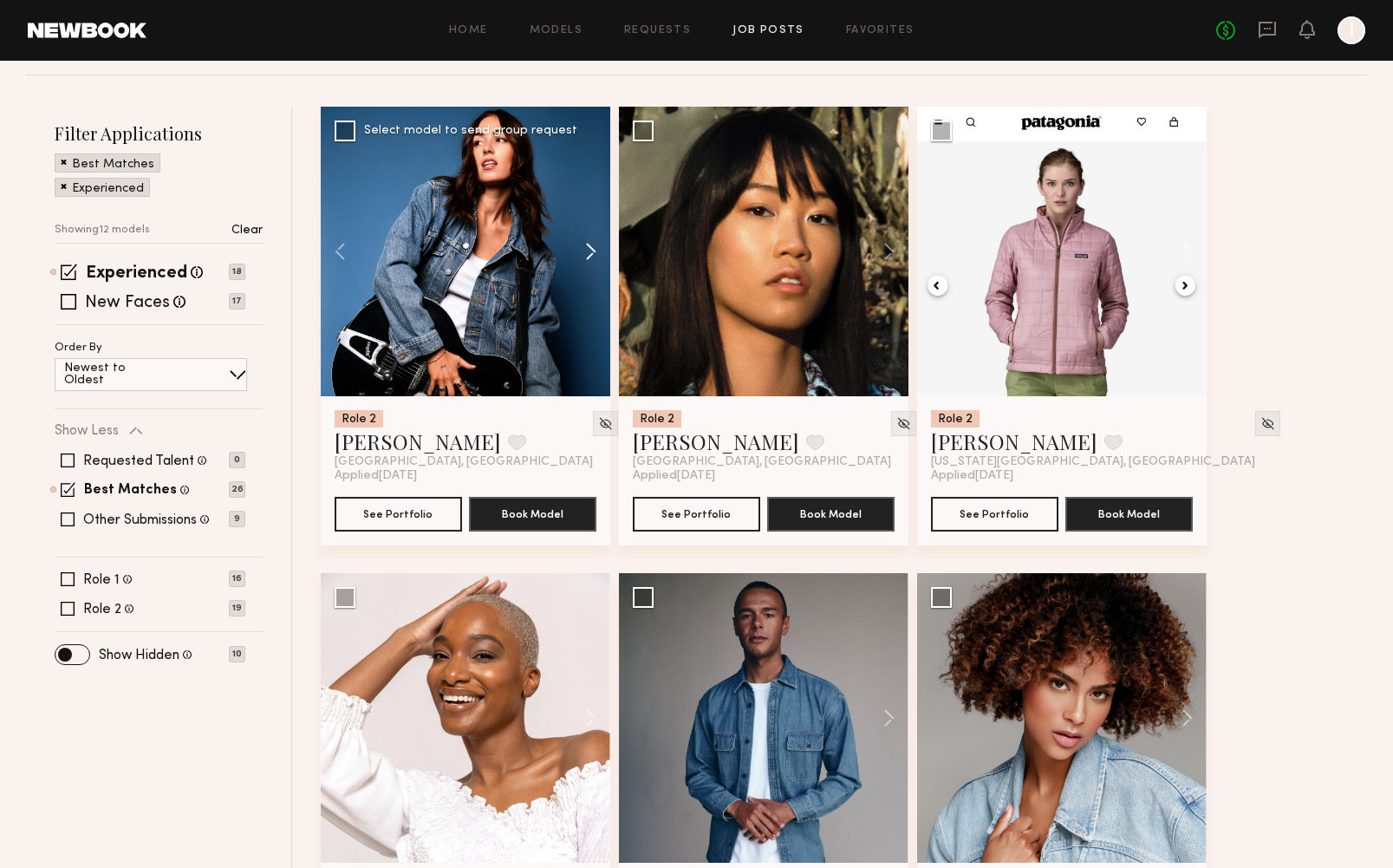
click at [592, 251] on button at bounding box center [583, 251] width 55 height 290
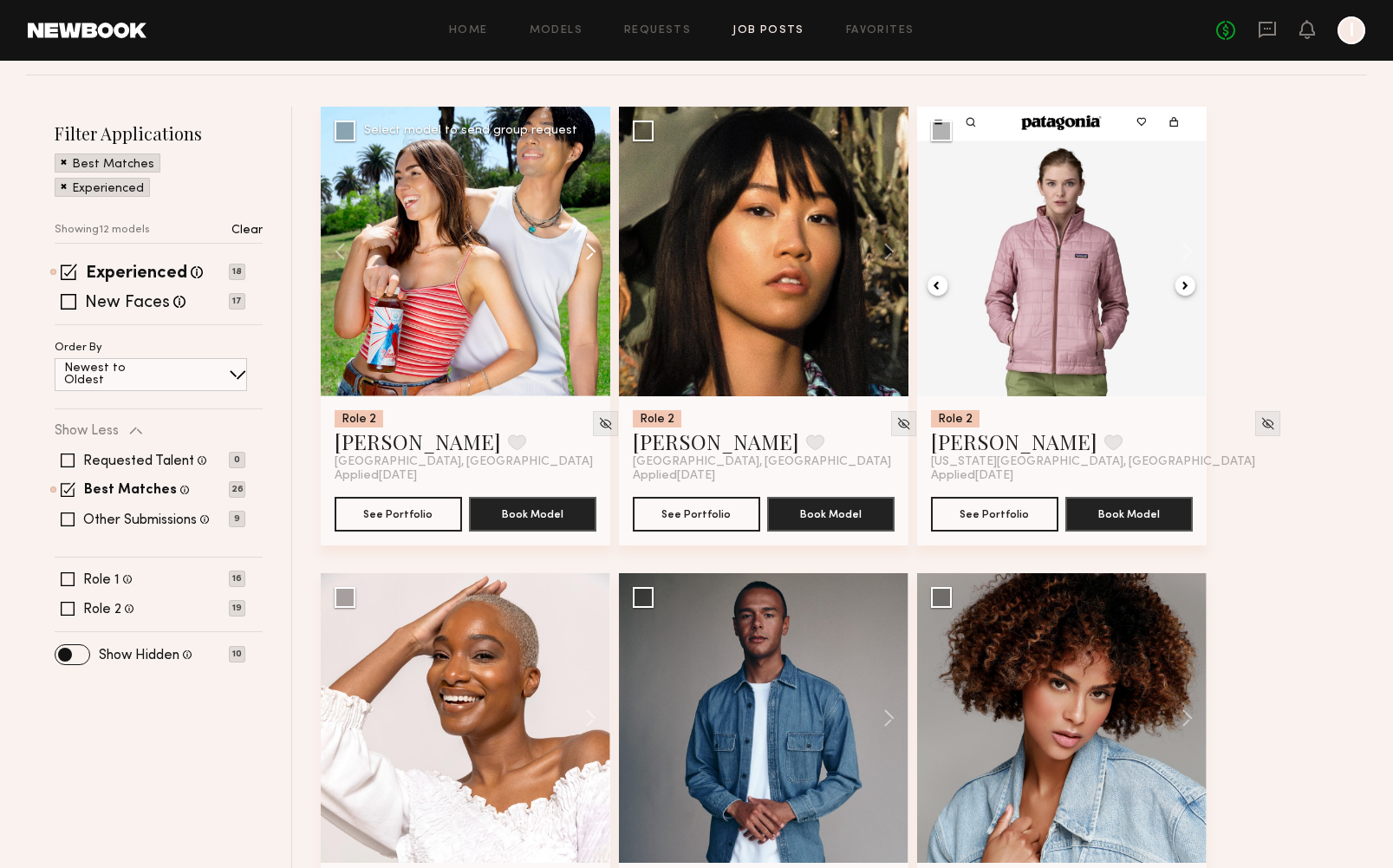
click at [592, 251] on button at bounding box center [583, 251] width 55 height 290
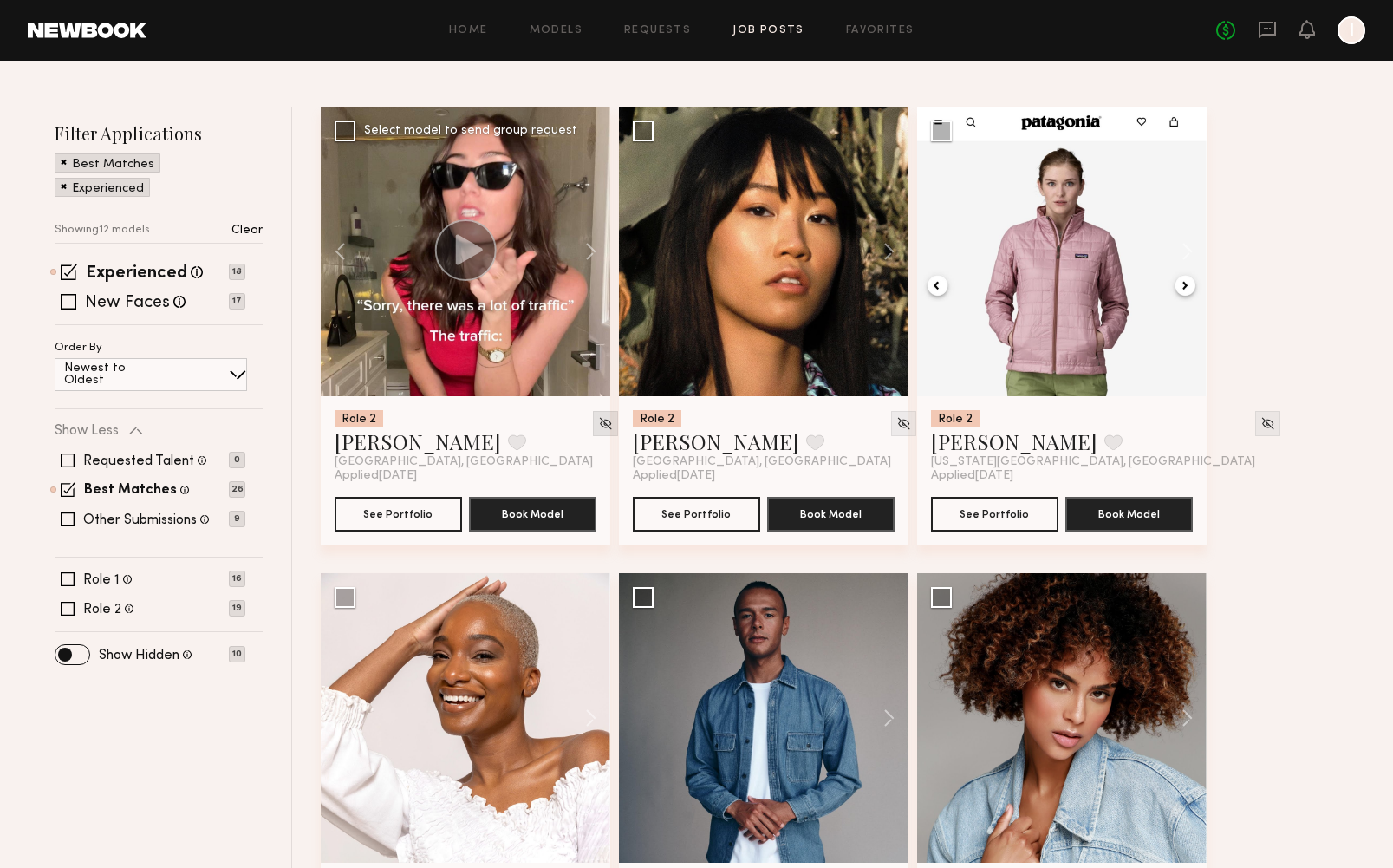
click at [599, 420] on img at bounding box center [606, 424] width 15 height 15
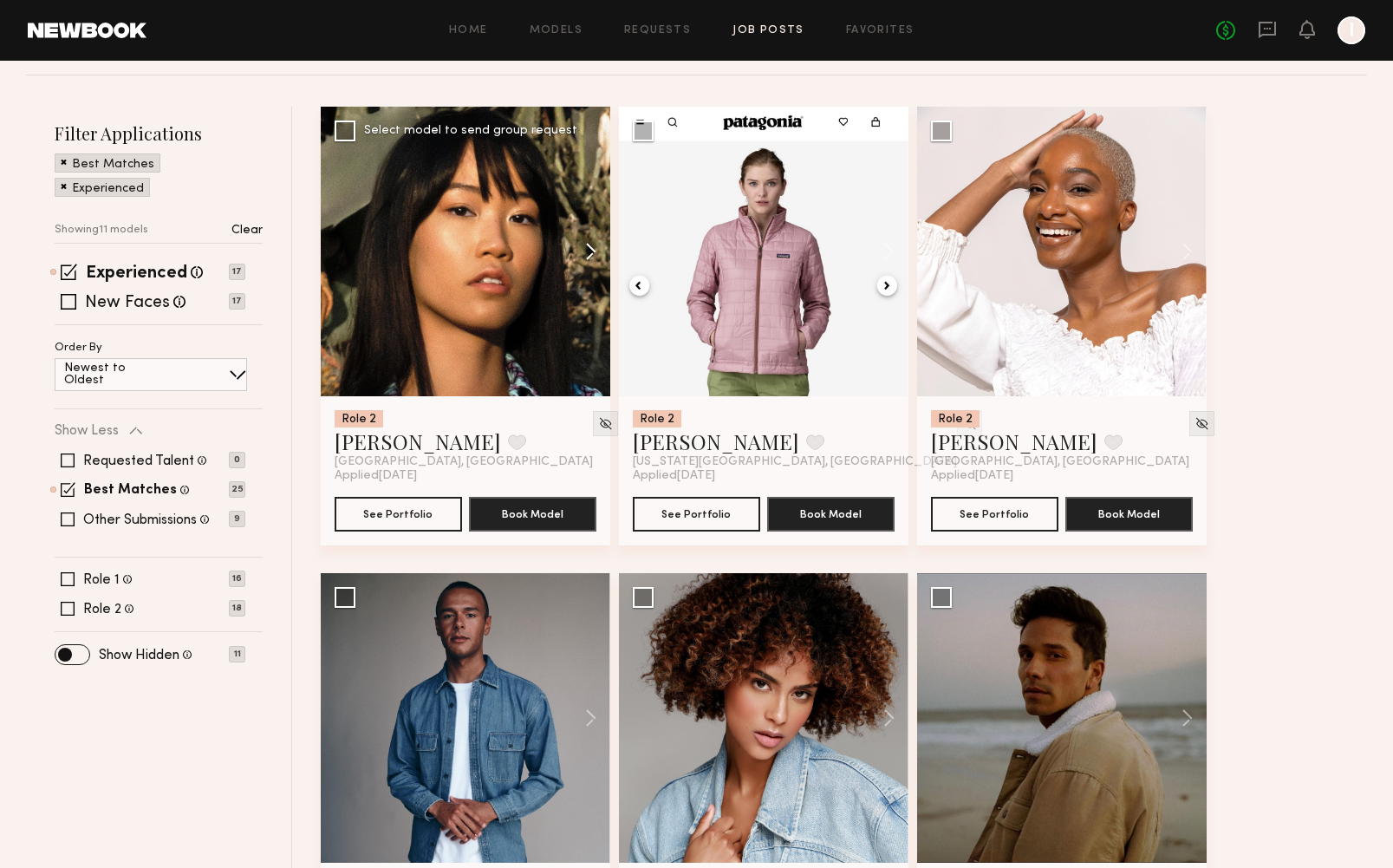
click at [587, 255] on button at bounding box center [583, 251] width 55 height 290
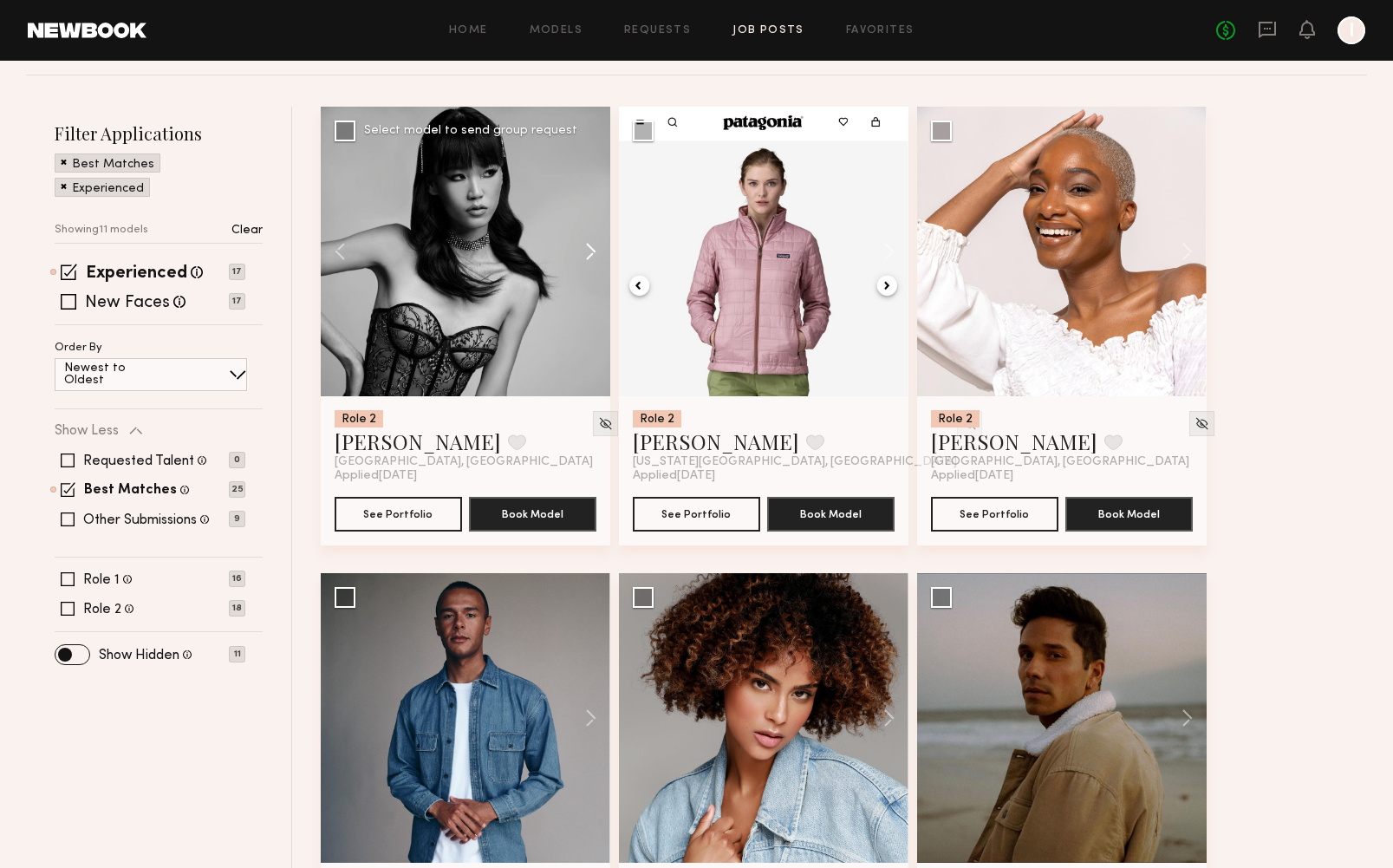
click at [587, 255] on button at bounding box center [583, 251] width 55 height 290
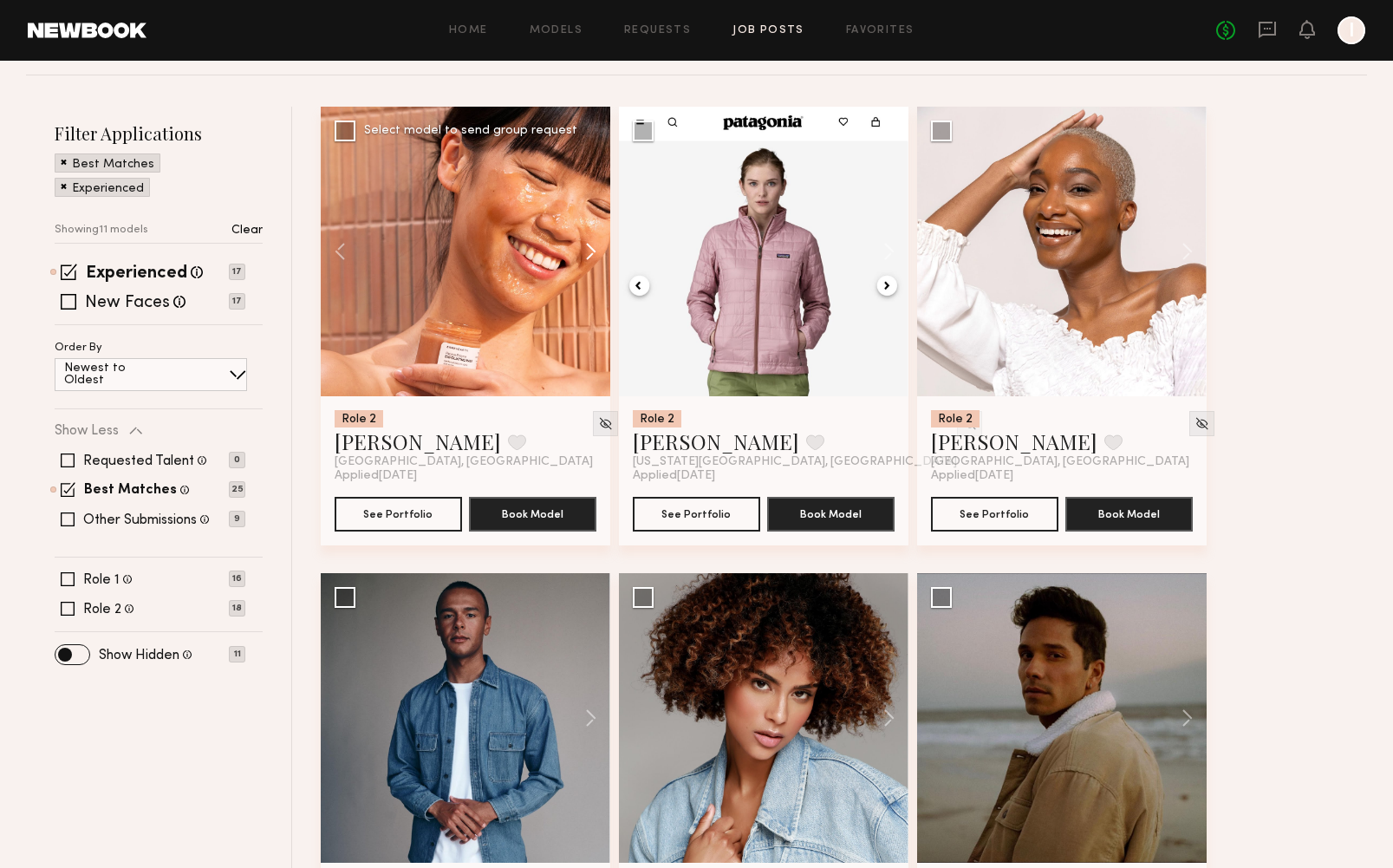
click at [587, 255] on button at bounding box center [583, 251] width 55 height 290
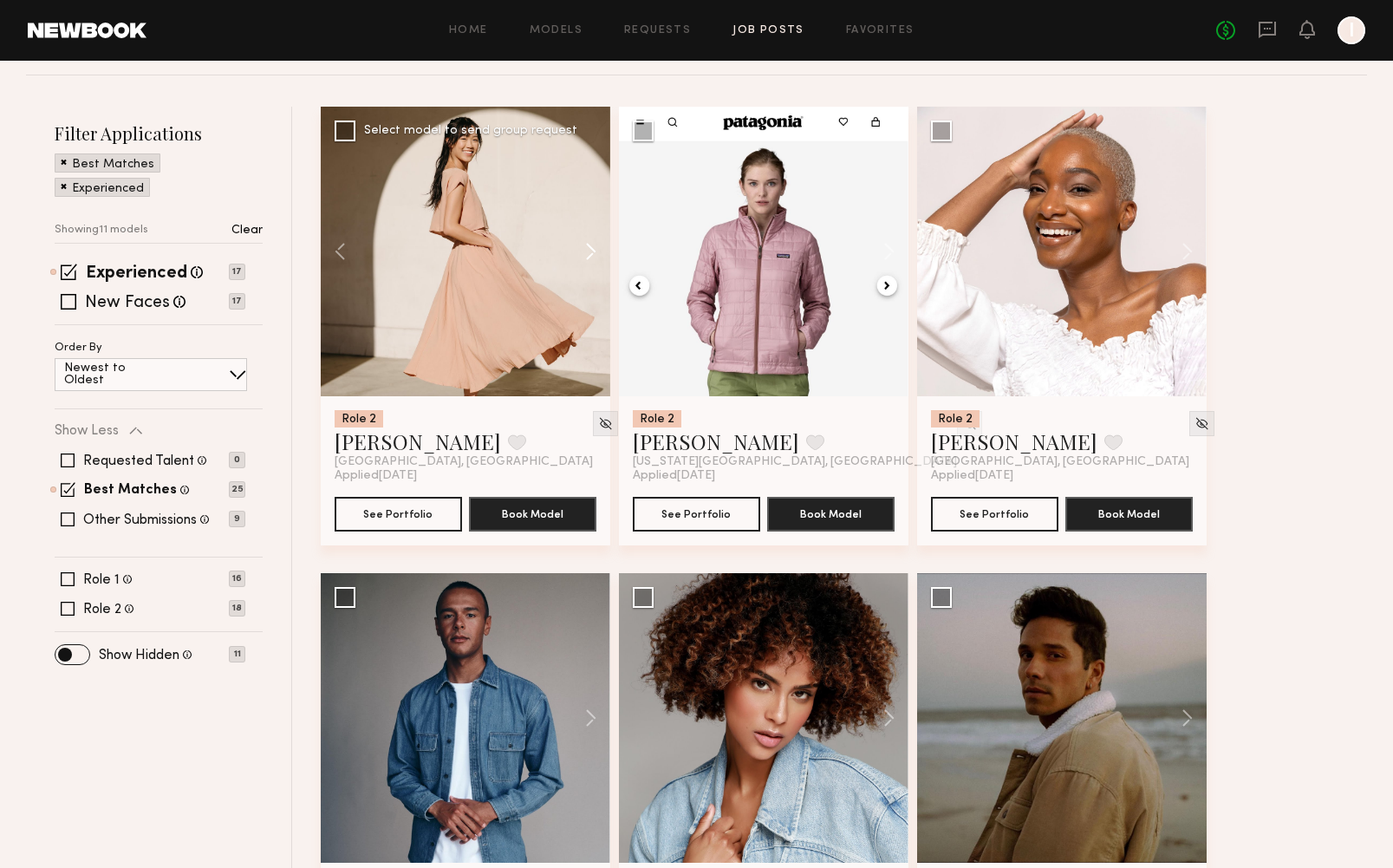
click at [587, 255] on button at bounding box center [583, 251] width 55 height 290
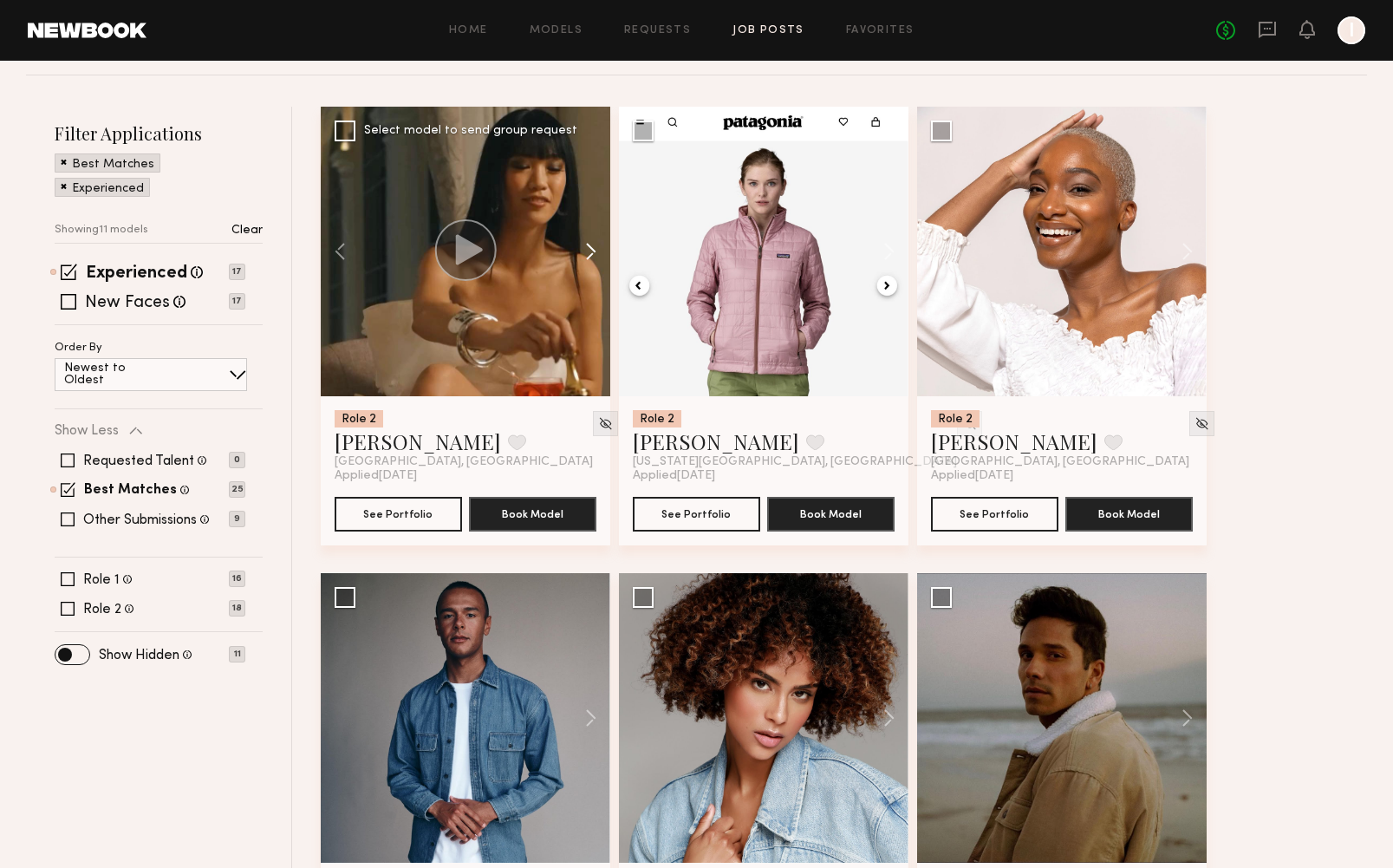
click at [587, 255] on button at bounding box center [583, 251] width 55 height 290
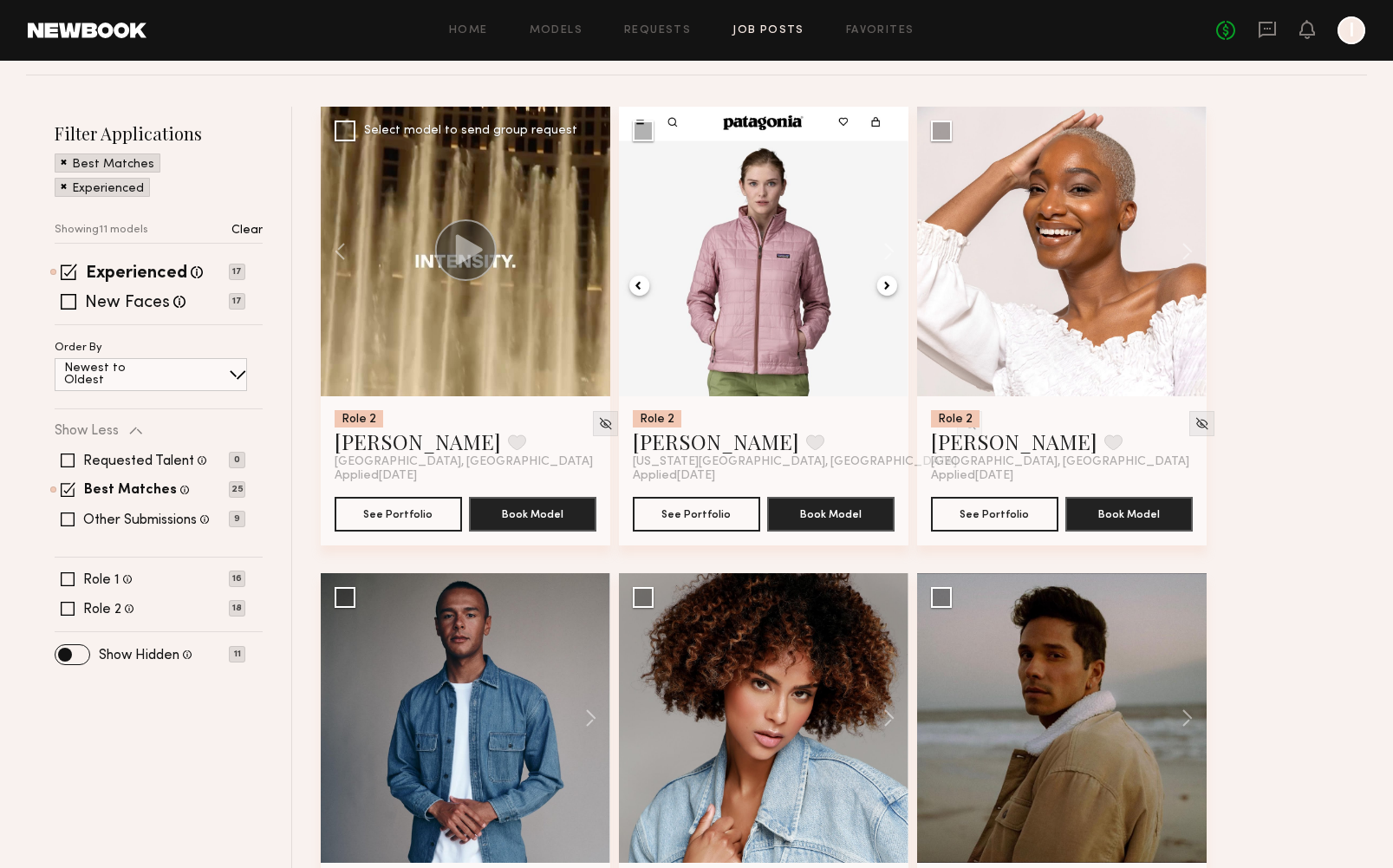
click at [587, 255] on div at bounding box center [466, 251] width 290 height 290
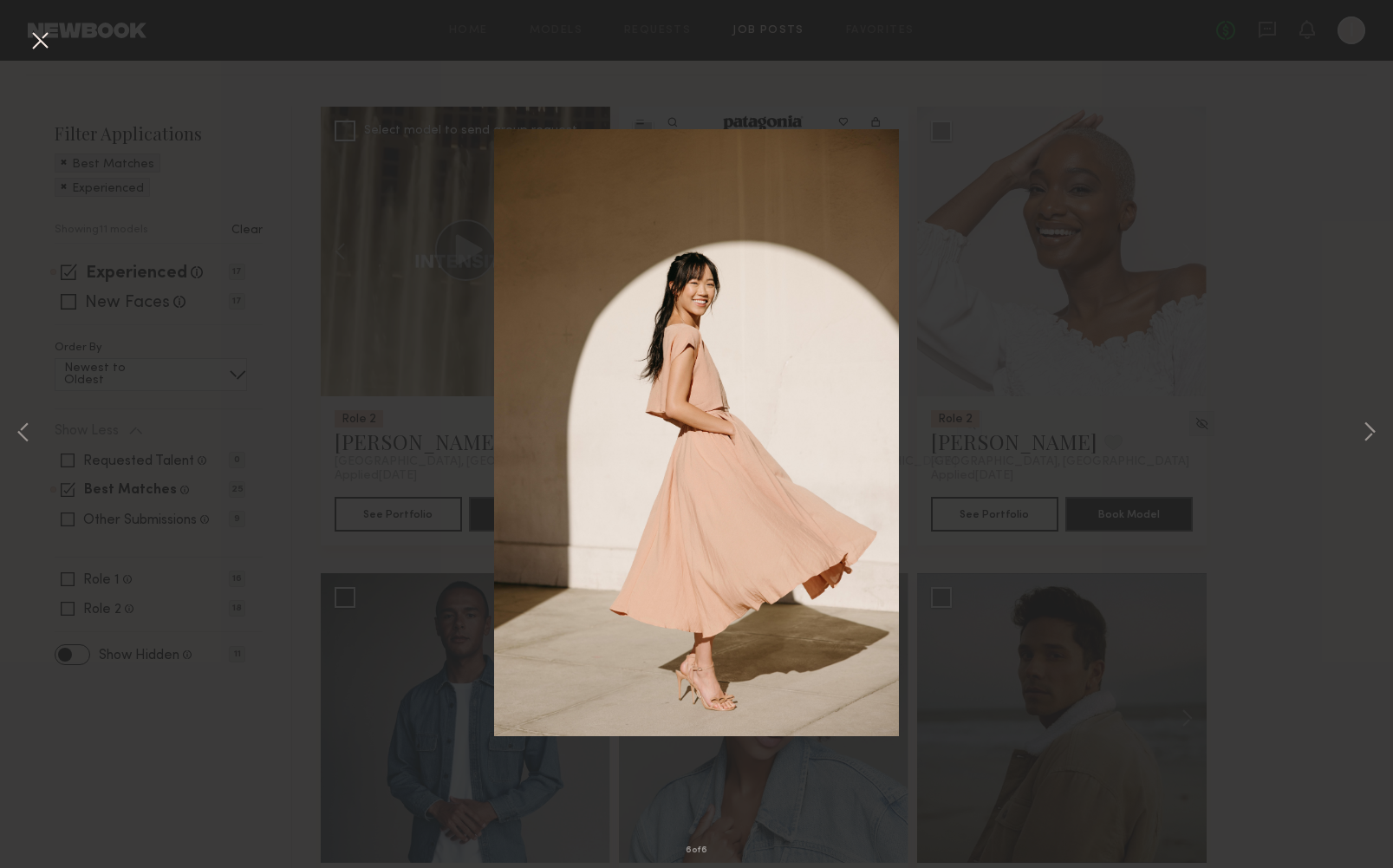
click at [37, 39] on button at bounding box center [40, 42] width 28 height 31
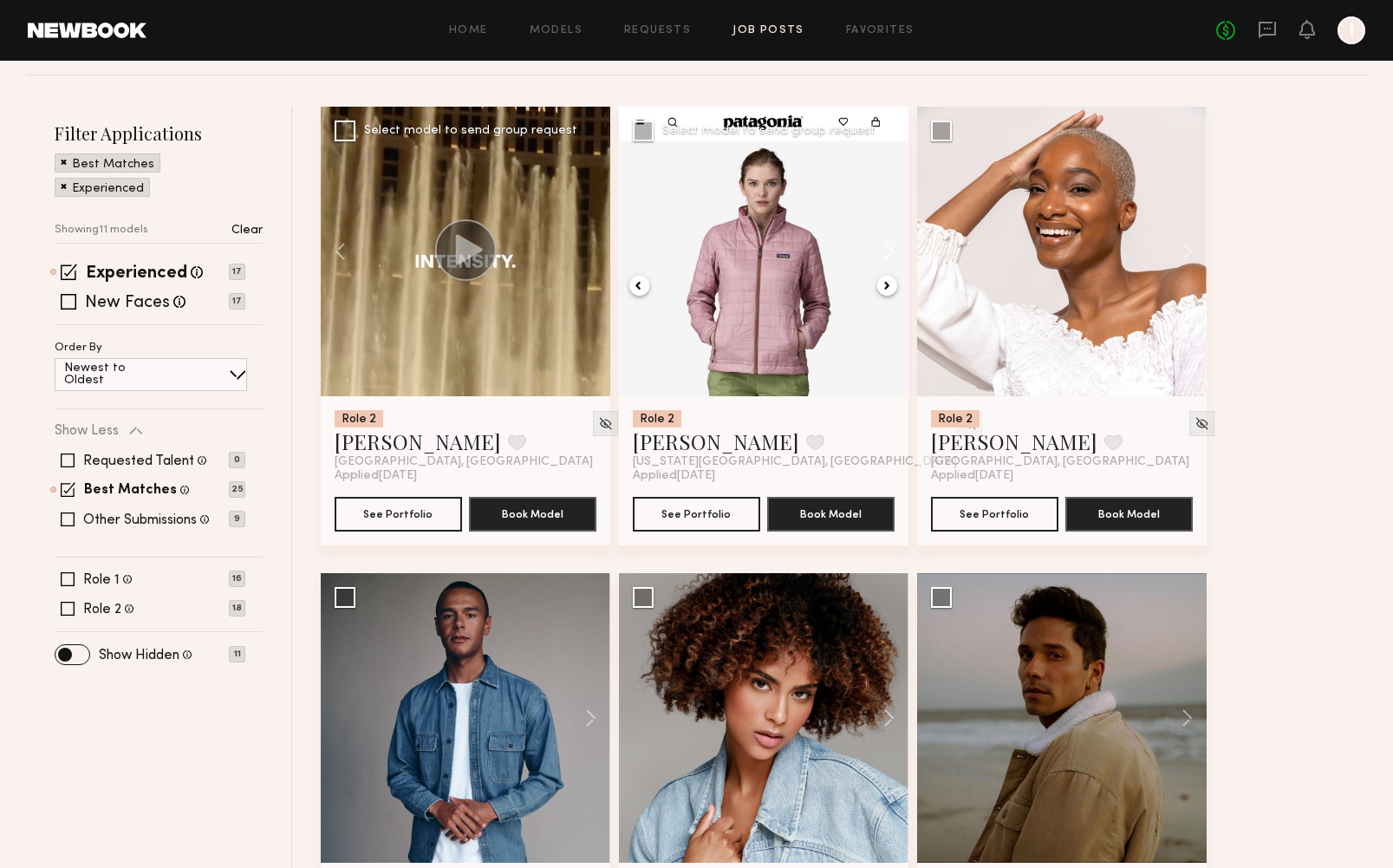
click at [889, 290] on button at bounding box center [881, 251] width 55 height 290
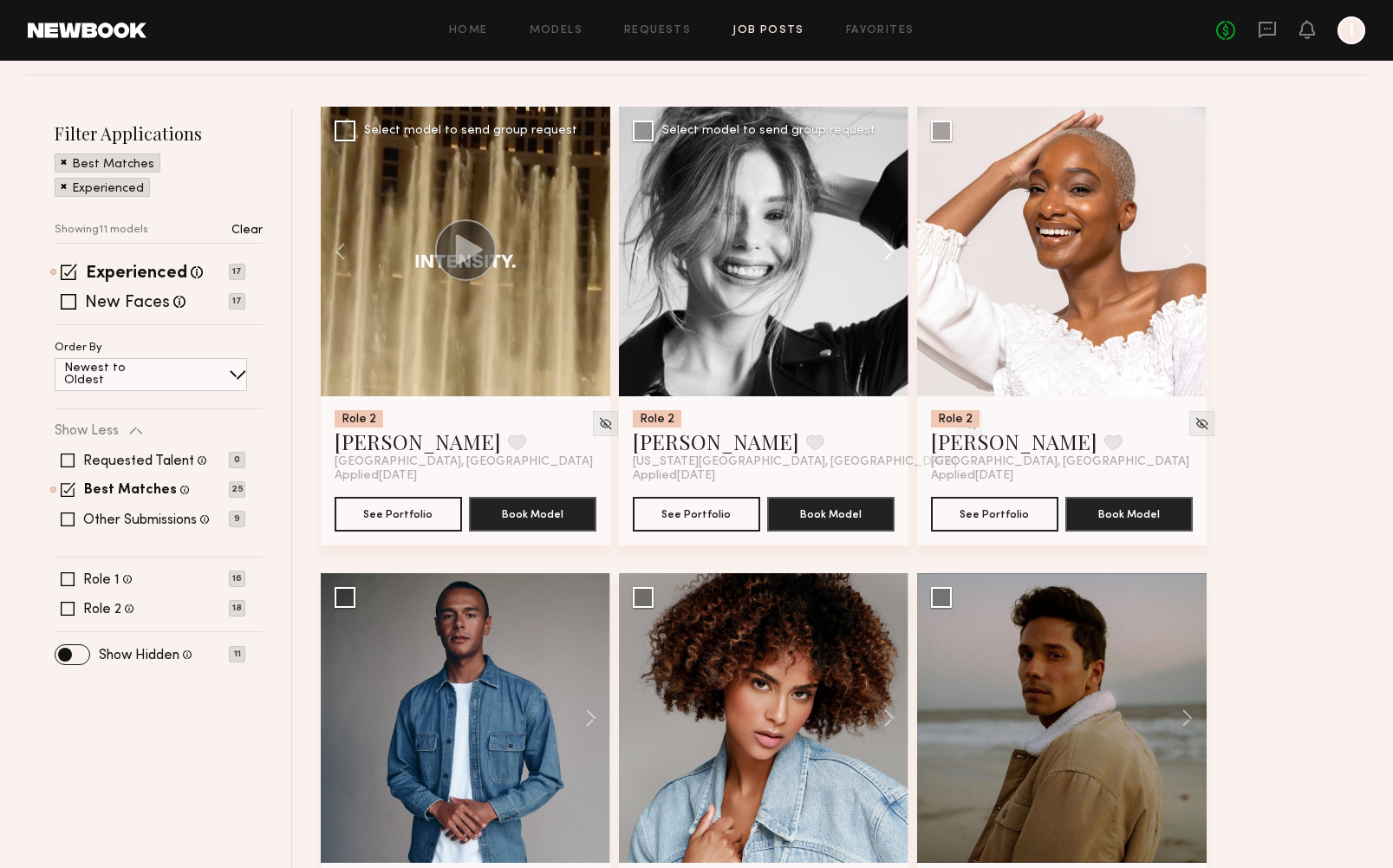
click at [889, 290] on button at bounding box center [881, 251] width 55 height 290
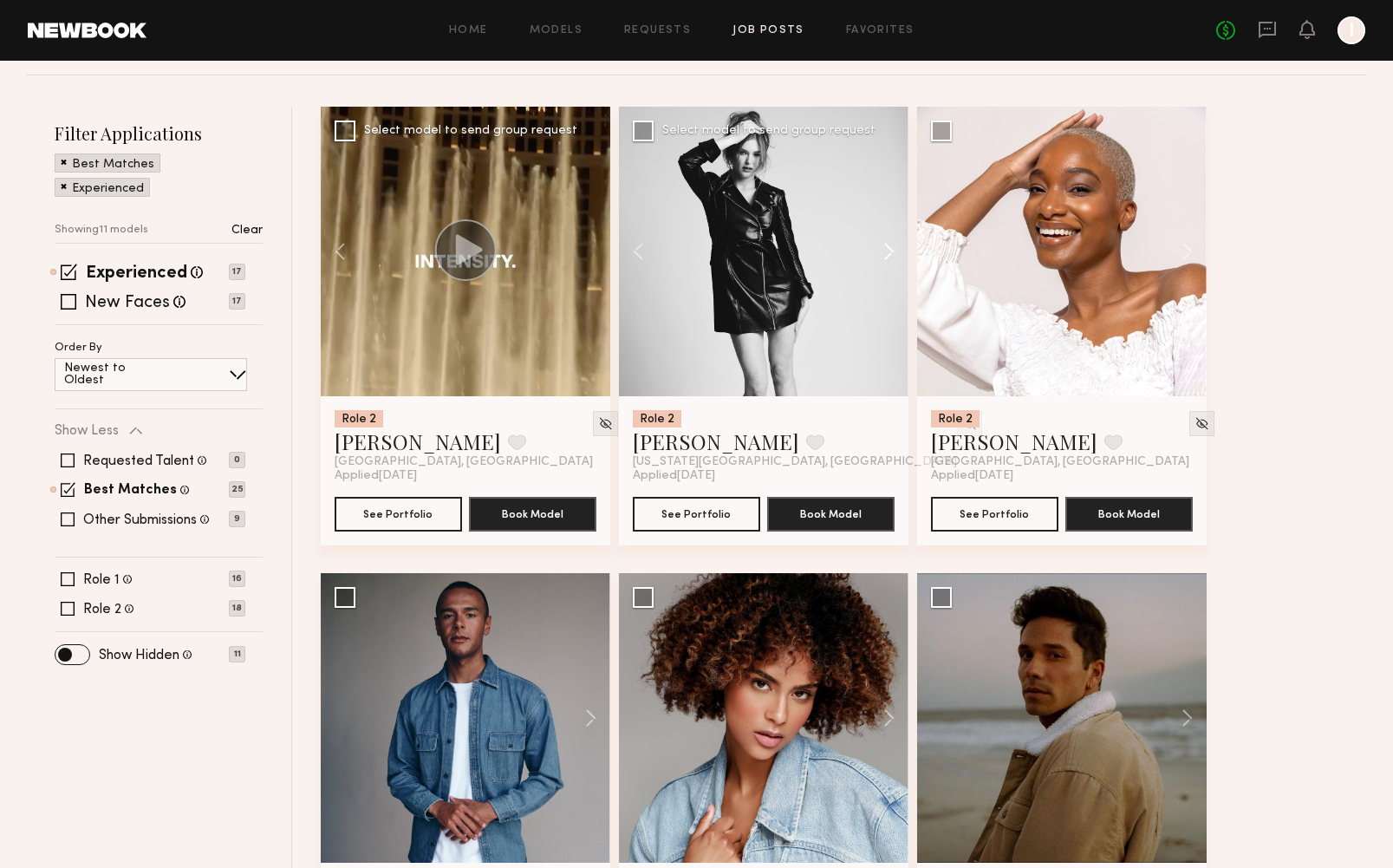
click at [889, 291] on button at bounding box center [881, 251] width 55 height 290
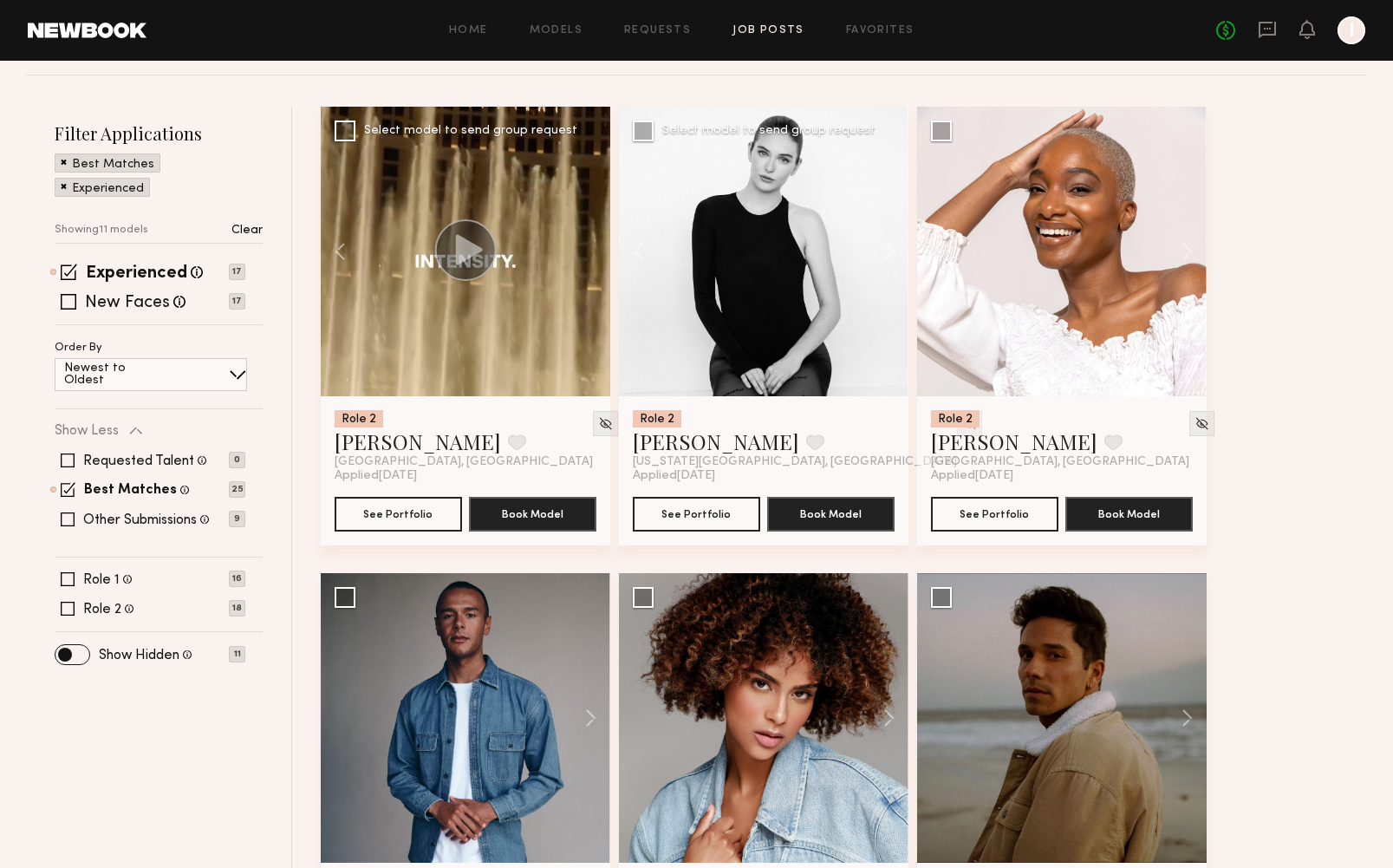
click at [963, 427] on img at bounding box center [970, 424] width 15 height 15
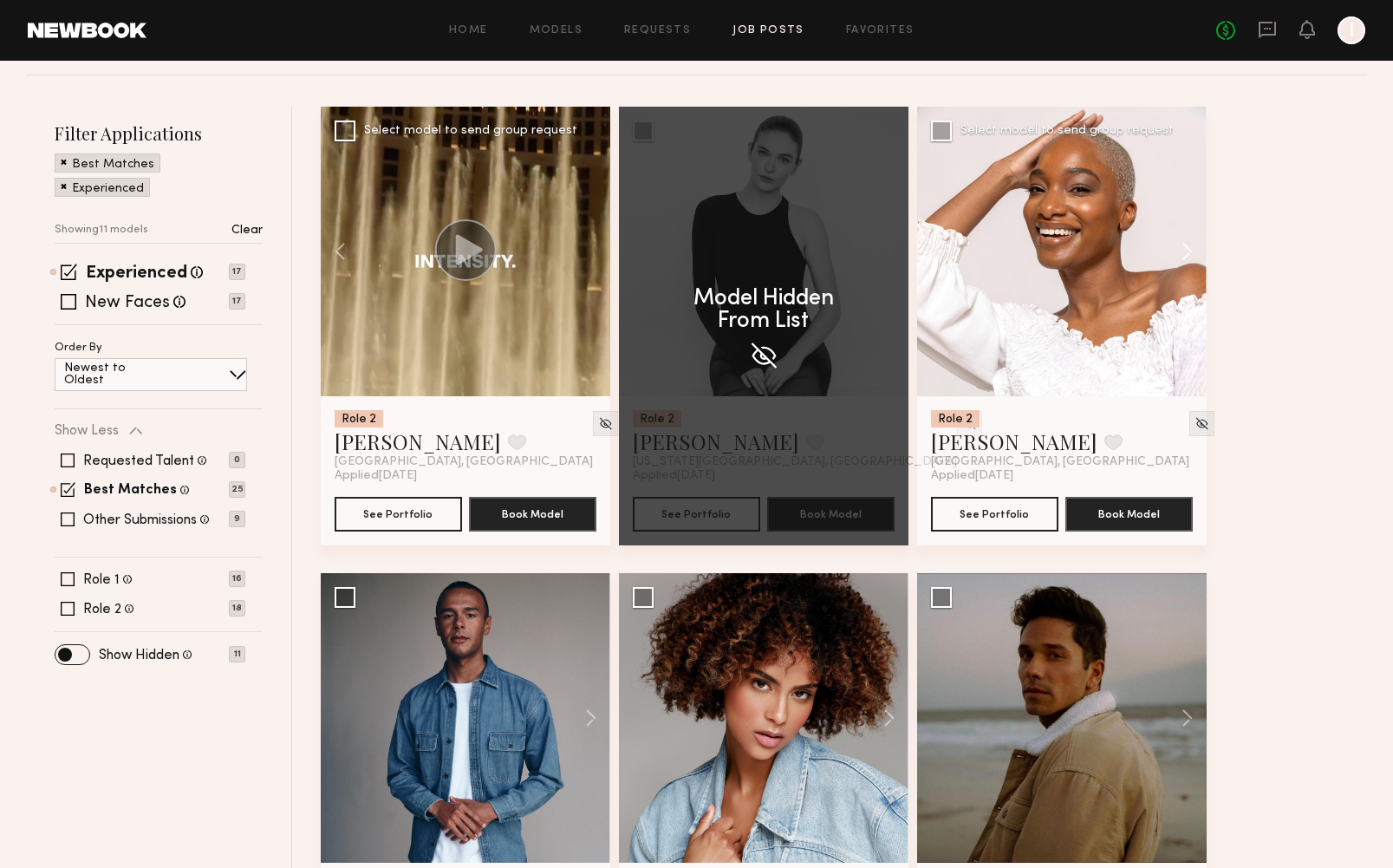
click at [1165, 247] on button at bounding box center [1179, 251] width 55 height 290
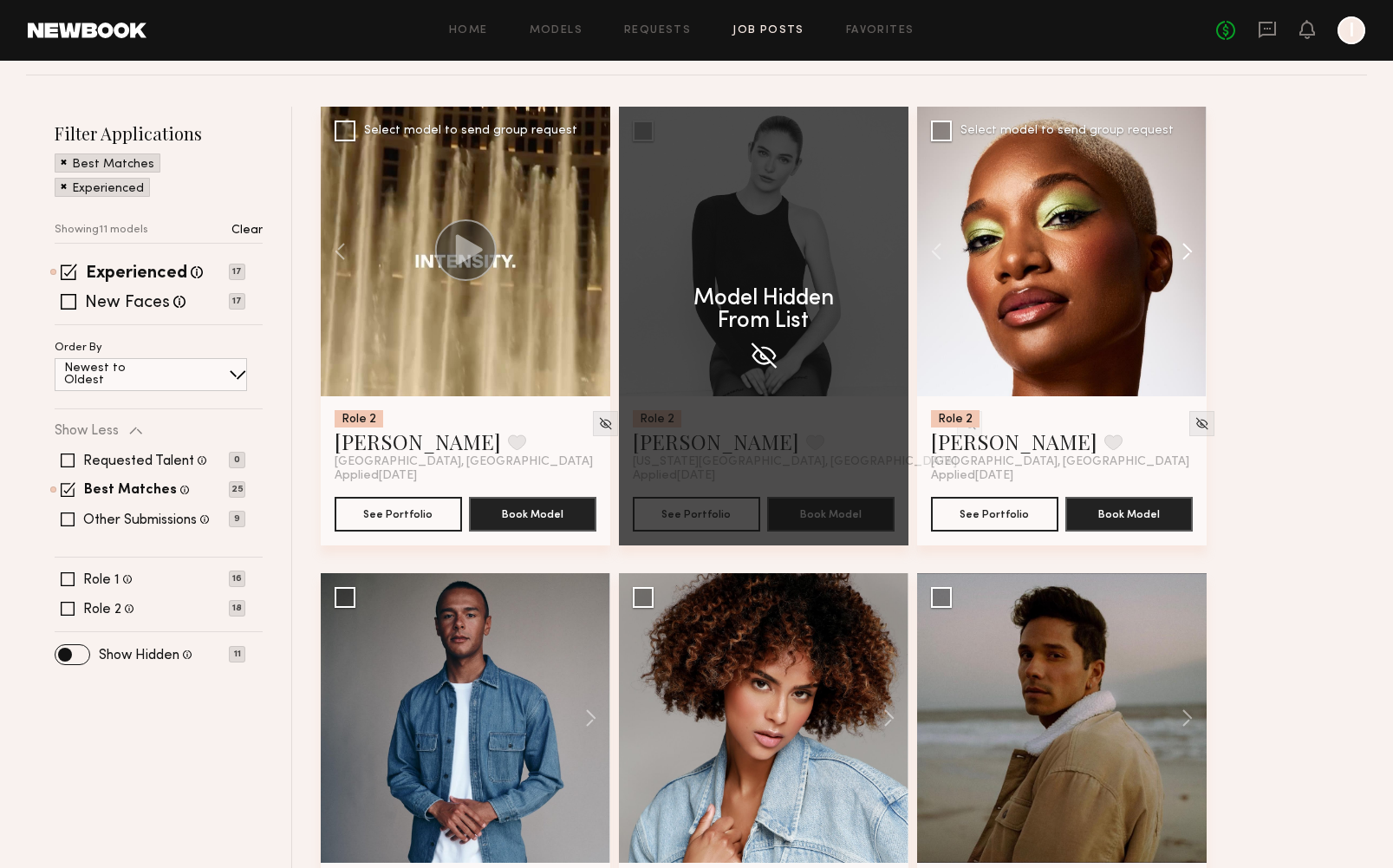
click at [1165, 247] on button at bounding box center [1179, 251] width 55 height 290
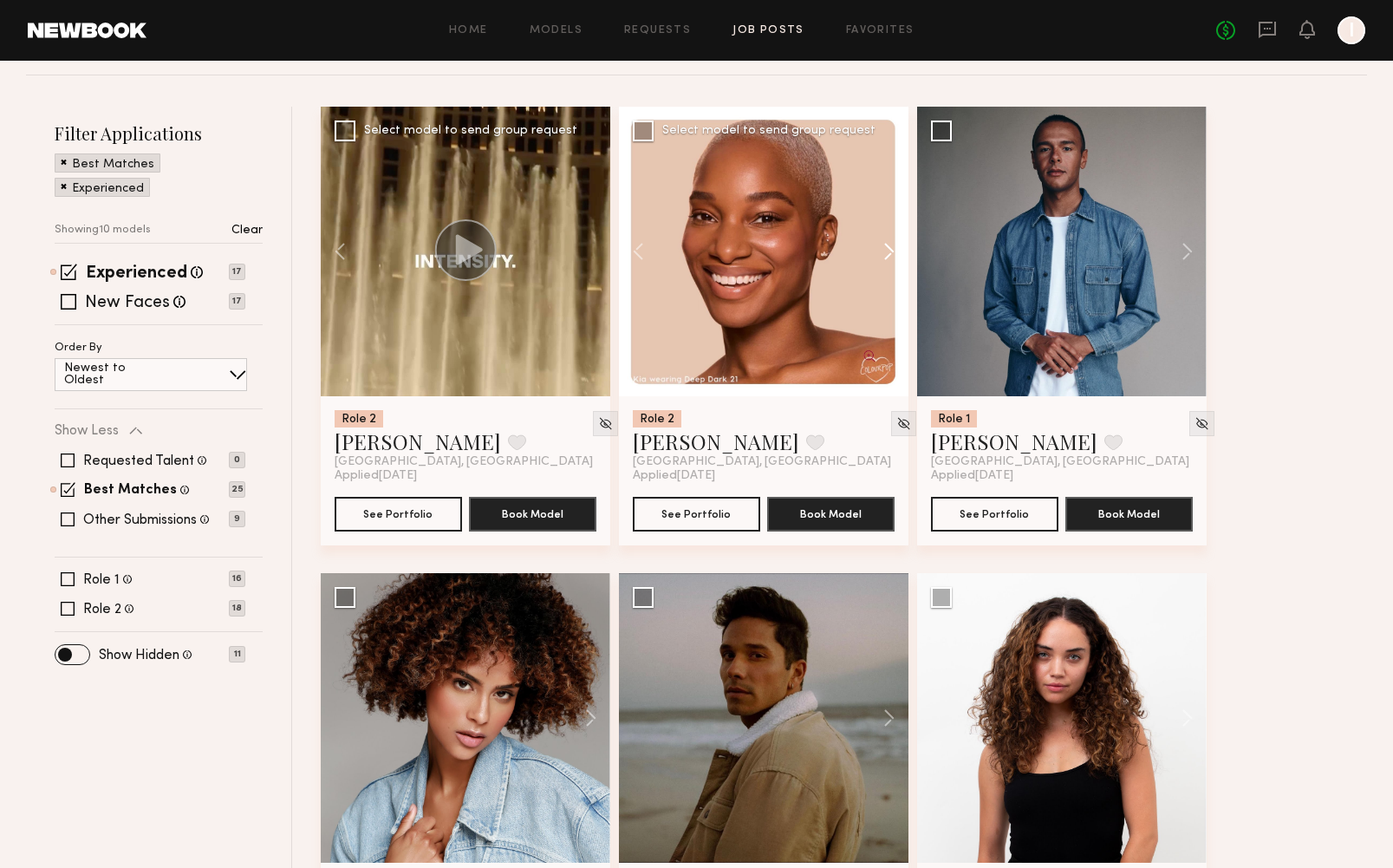
click at [1165, 247] on button at bounding box center [1179, 251] width 55 height 290
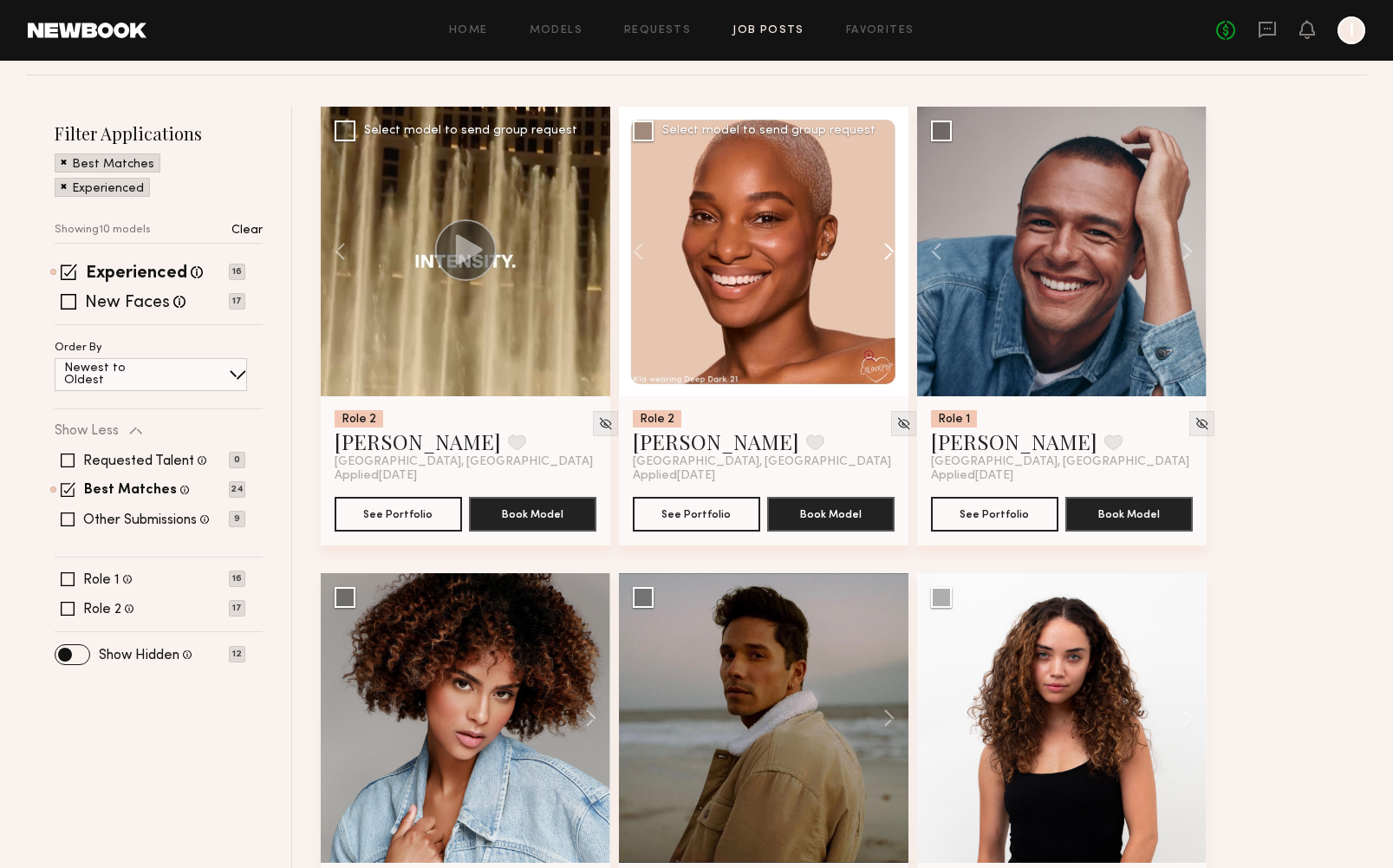
click at [1165, 247] on button at bounding box center [1179, 251] width 55 height 290
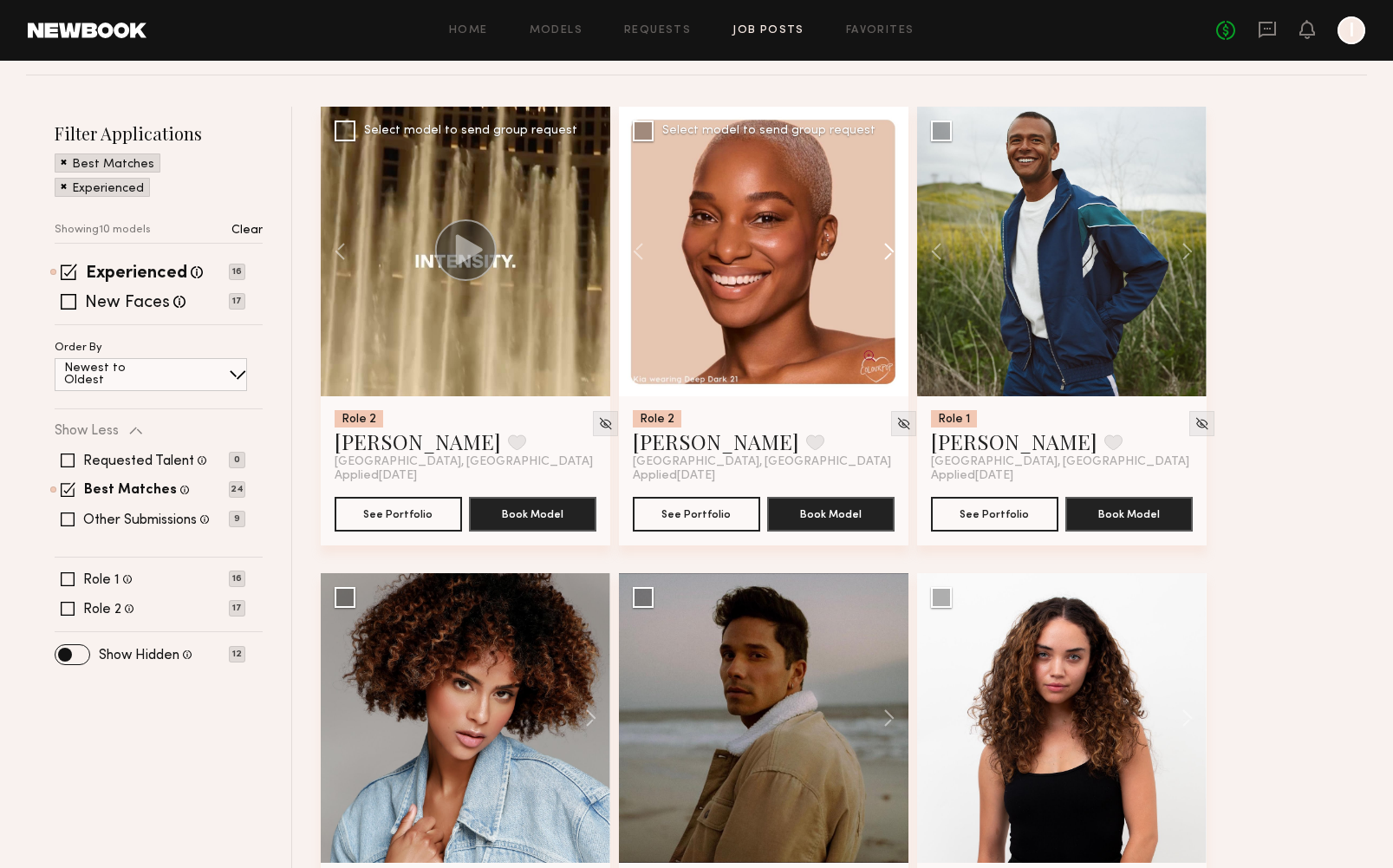
click at [1165, 247] on button at bounding box center [1179, 251] width 55 height 290
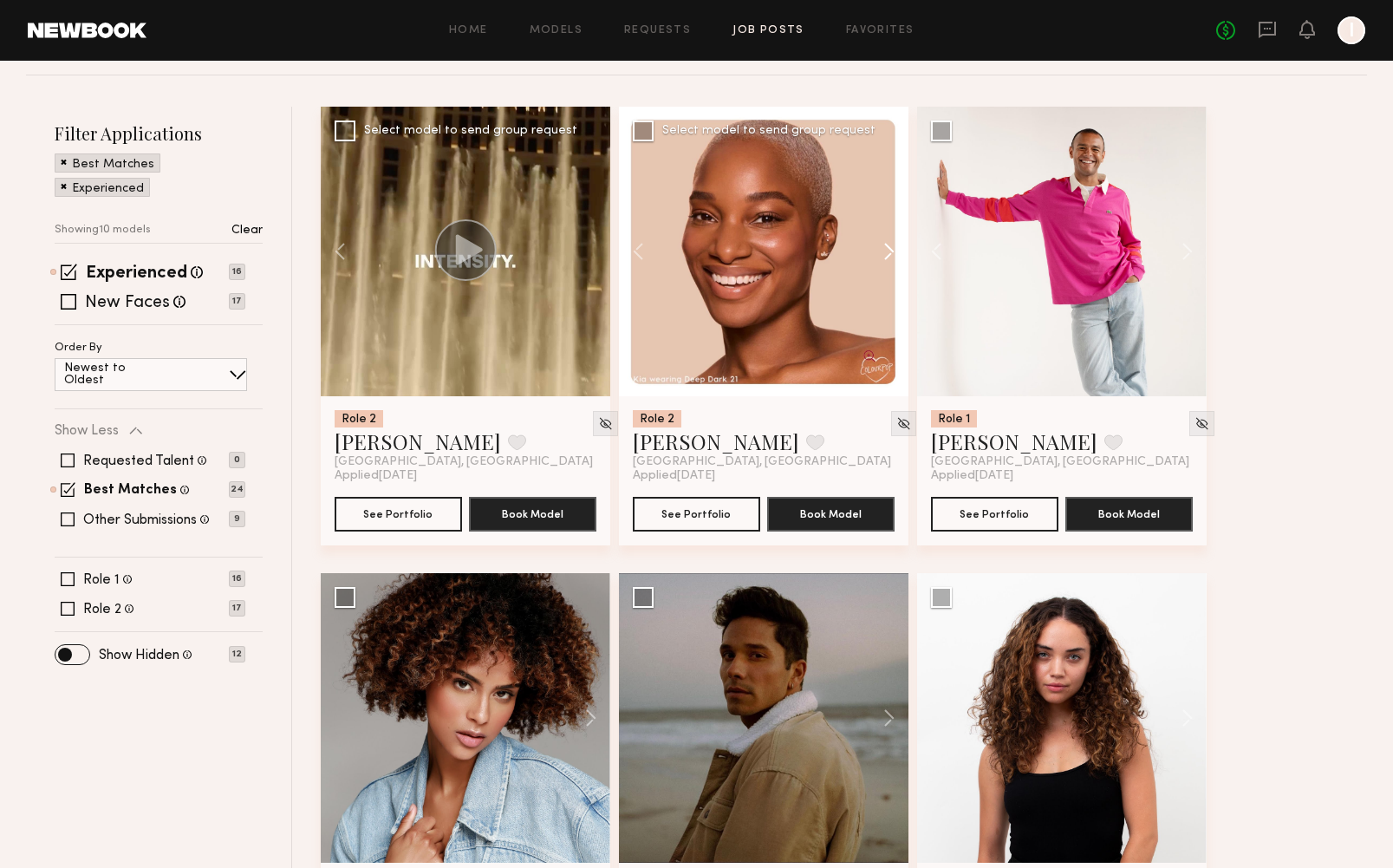
click at [1165, 247] on button at bounding box center [1179, 251] width 55 height 290
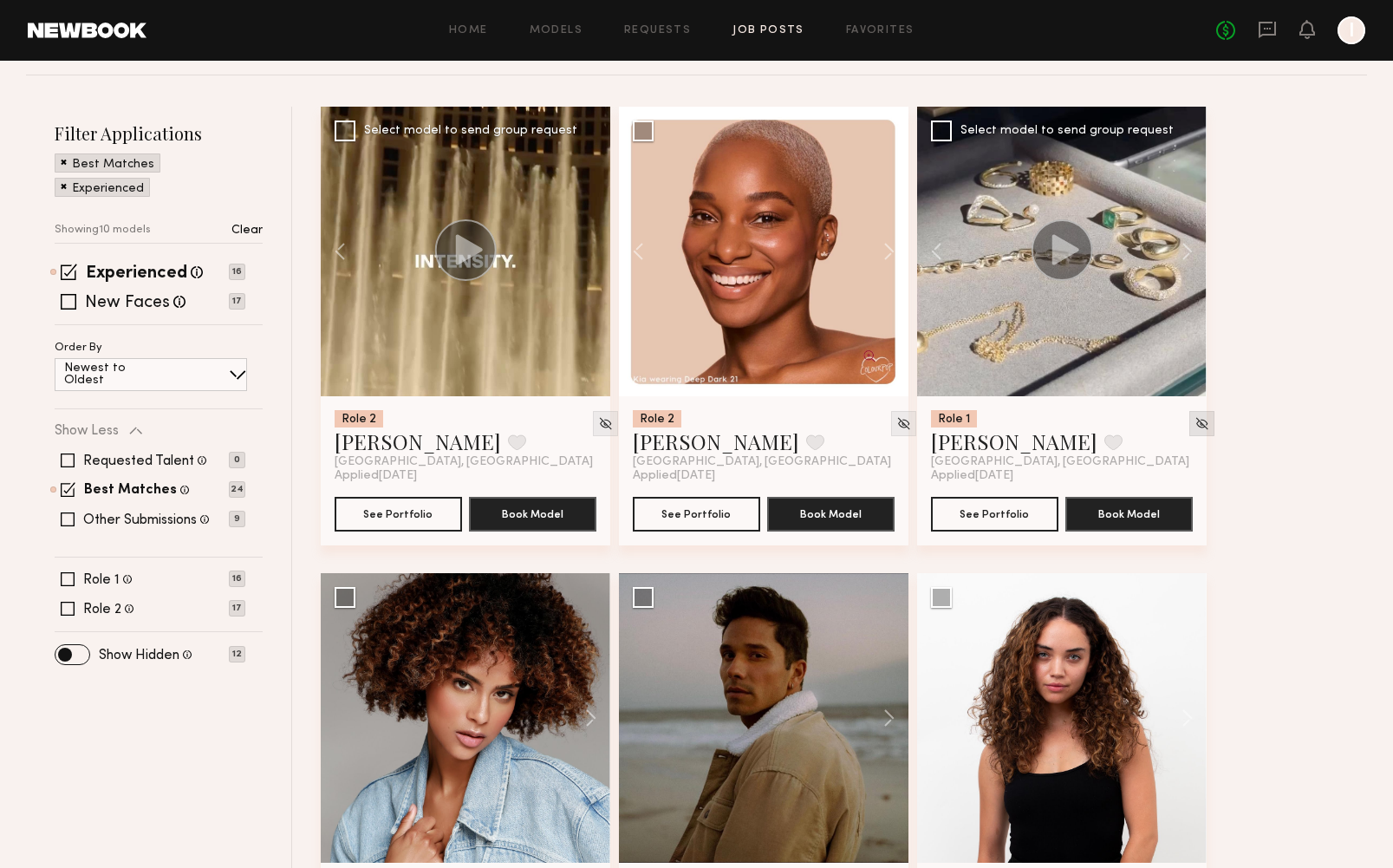
click at [1165, 416] on div at bounding box center [1202, 423] width 25 height 25
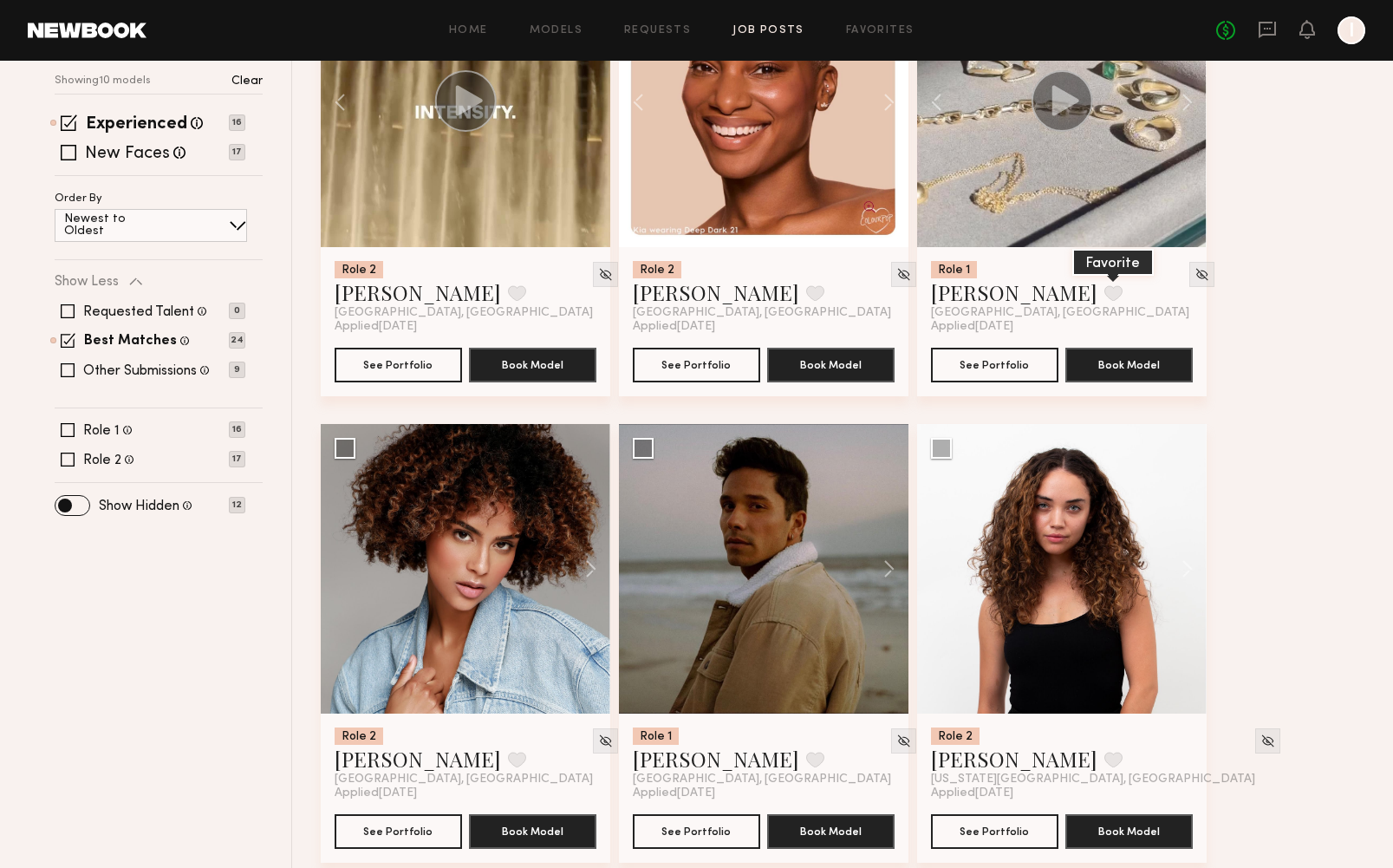
scroll to position [357, 0]
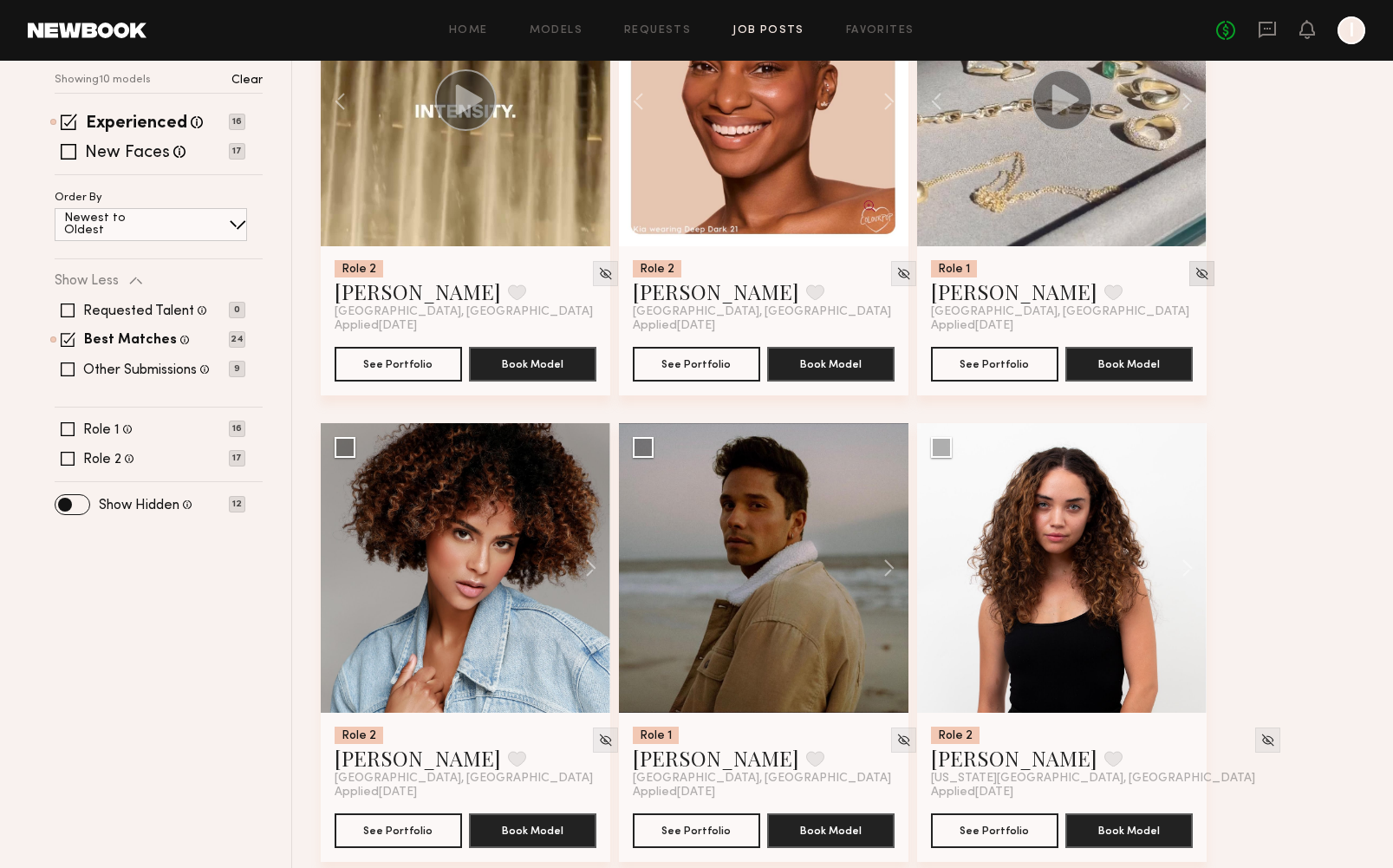
click at [1165, 275] on img at bounding box center [1202, 273] width 15 height 15
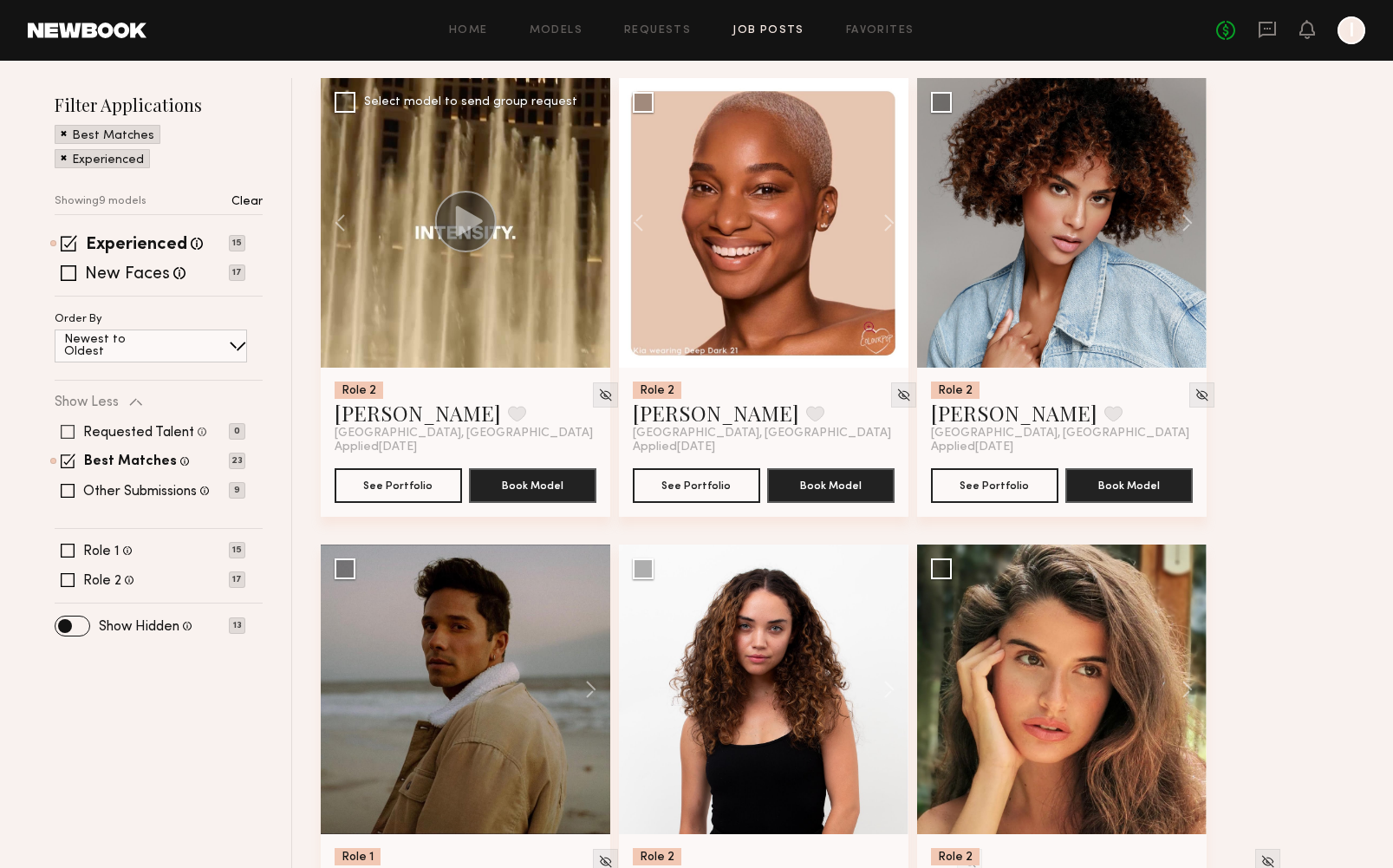
scroll to position [228, 0]
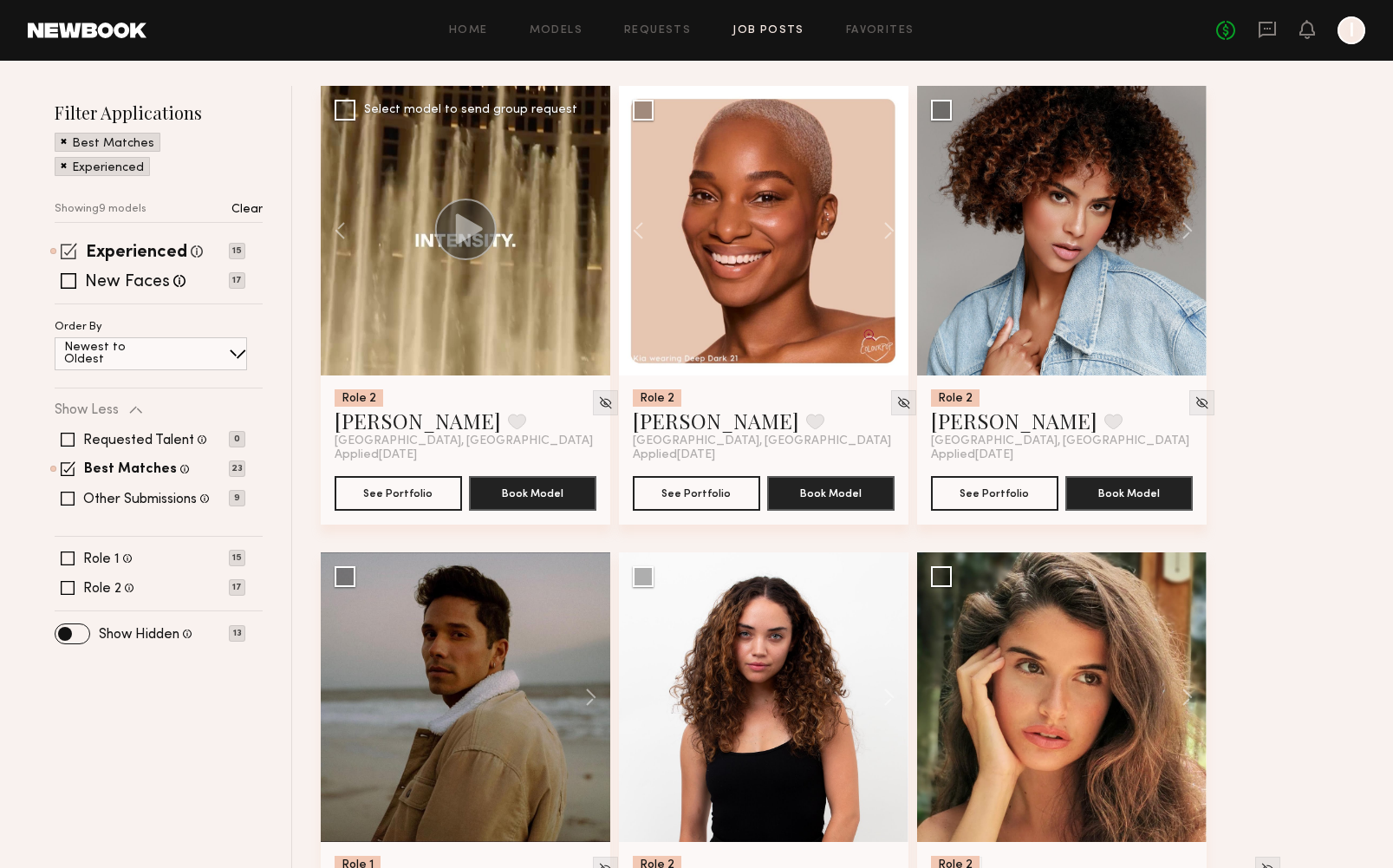
click at [68, 255] on span at bounding box center [69, 251] width 17 height 17
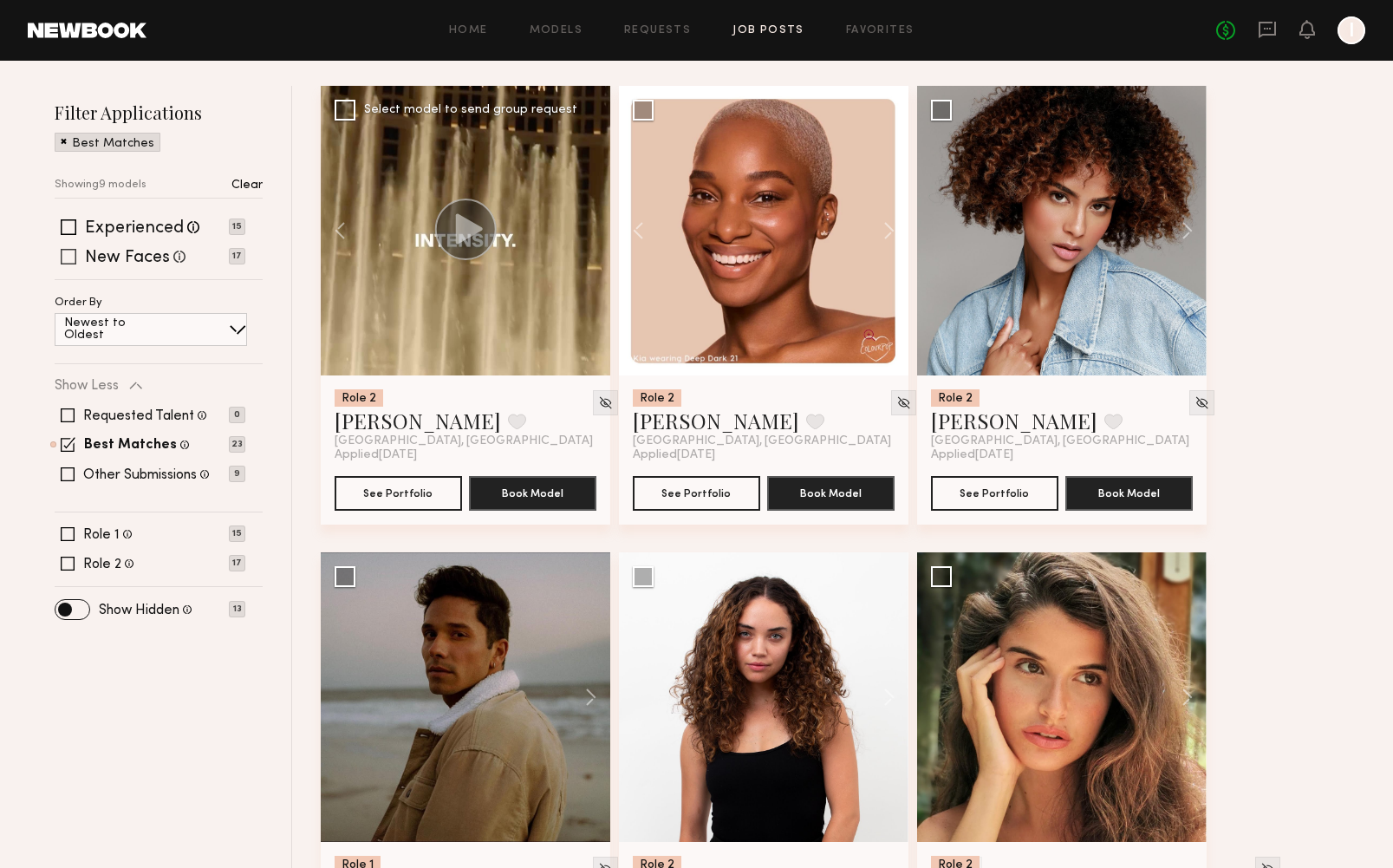
click at [70, 257] on span at bounding box center [68, 256] width 16 height 16
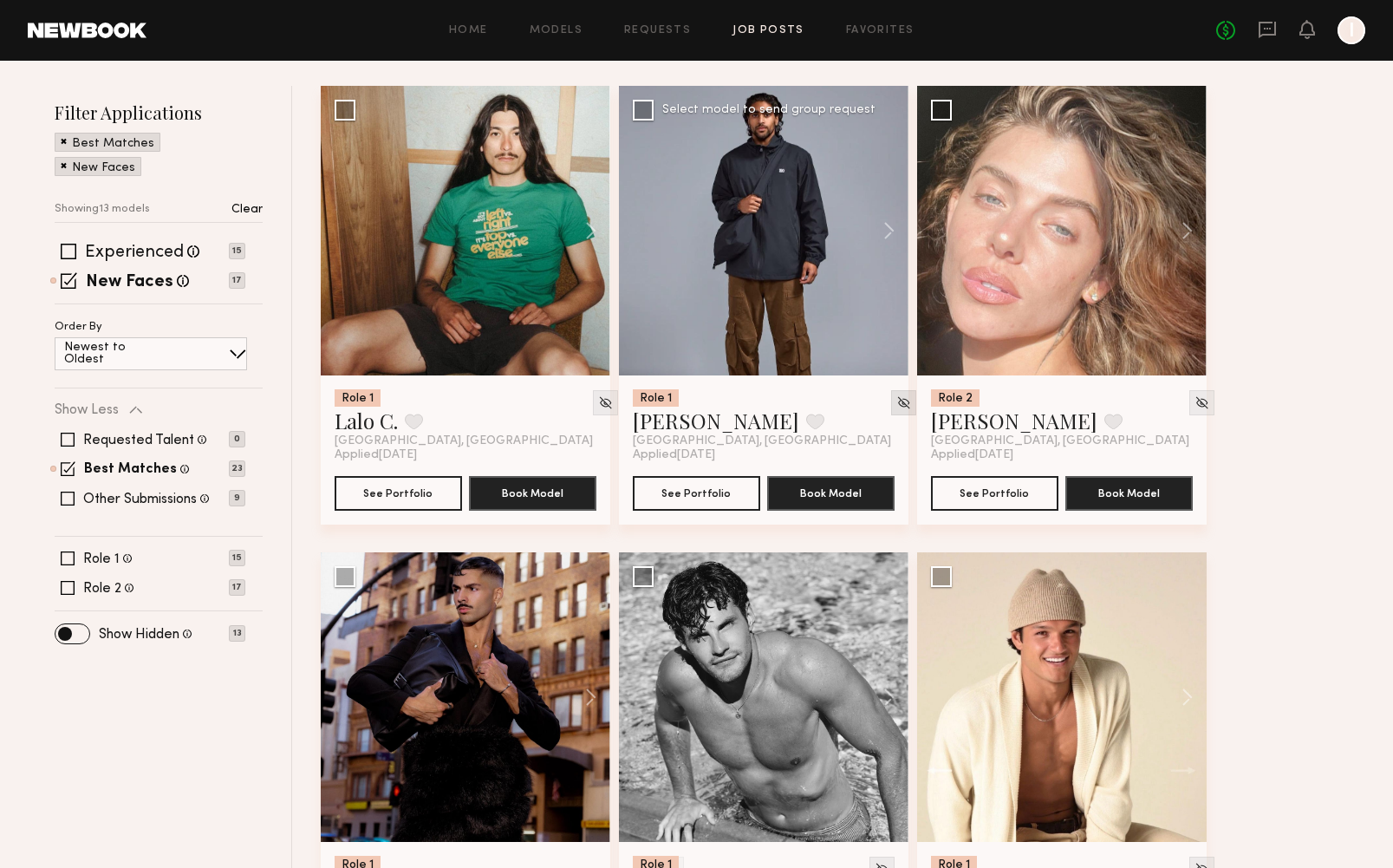
click at [897, 407] on img at bounding box center [904, 403] width 15 height 15
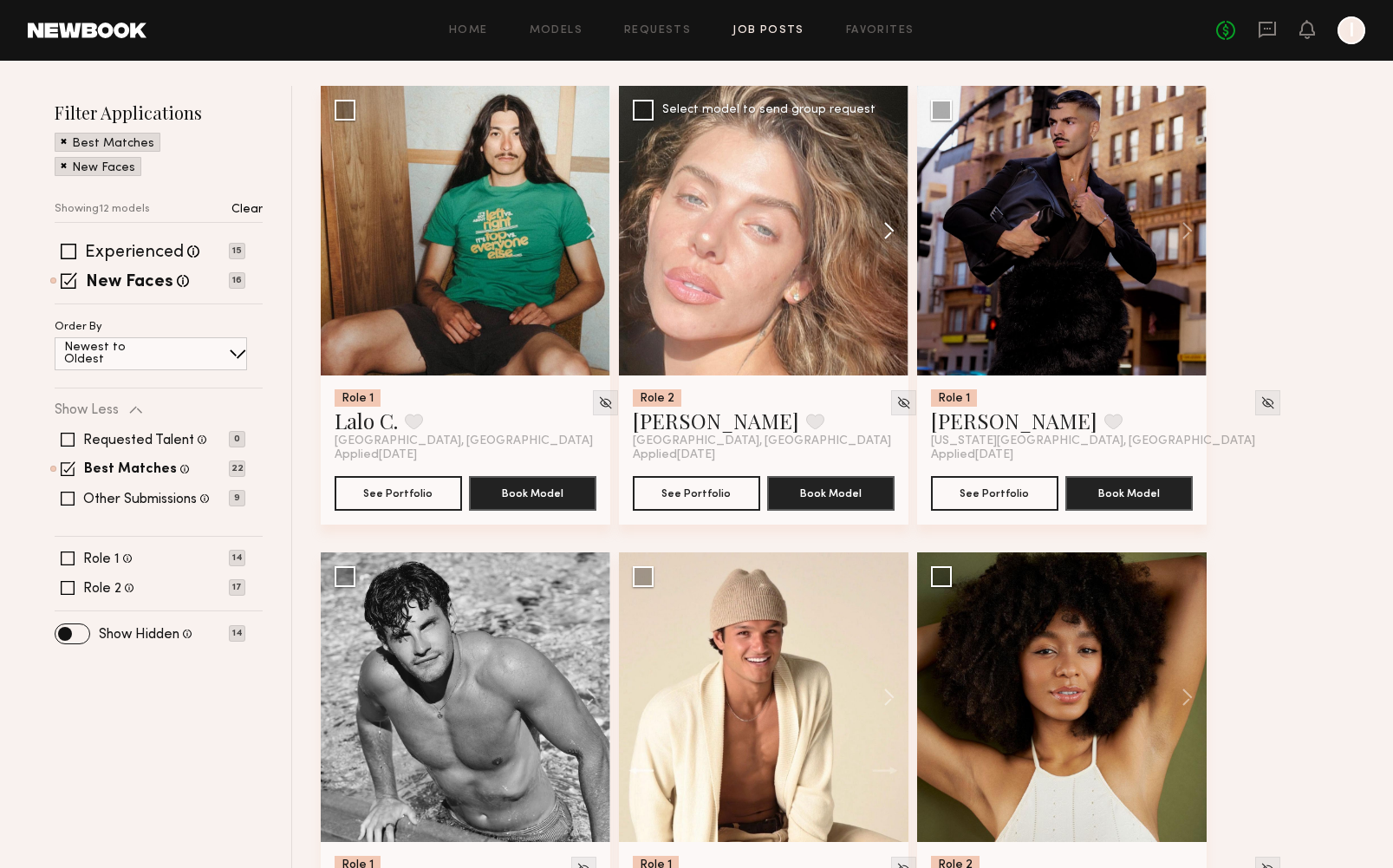
click at [885, 233] on button at bounding box center [881, 231] width 55 height 290
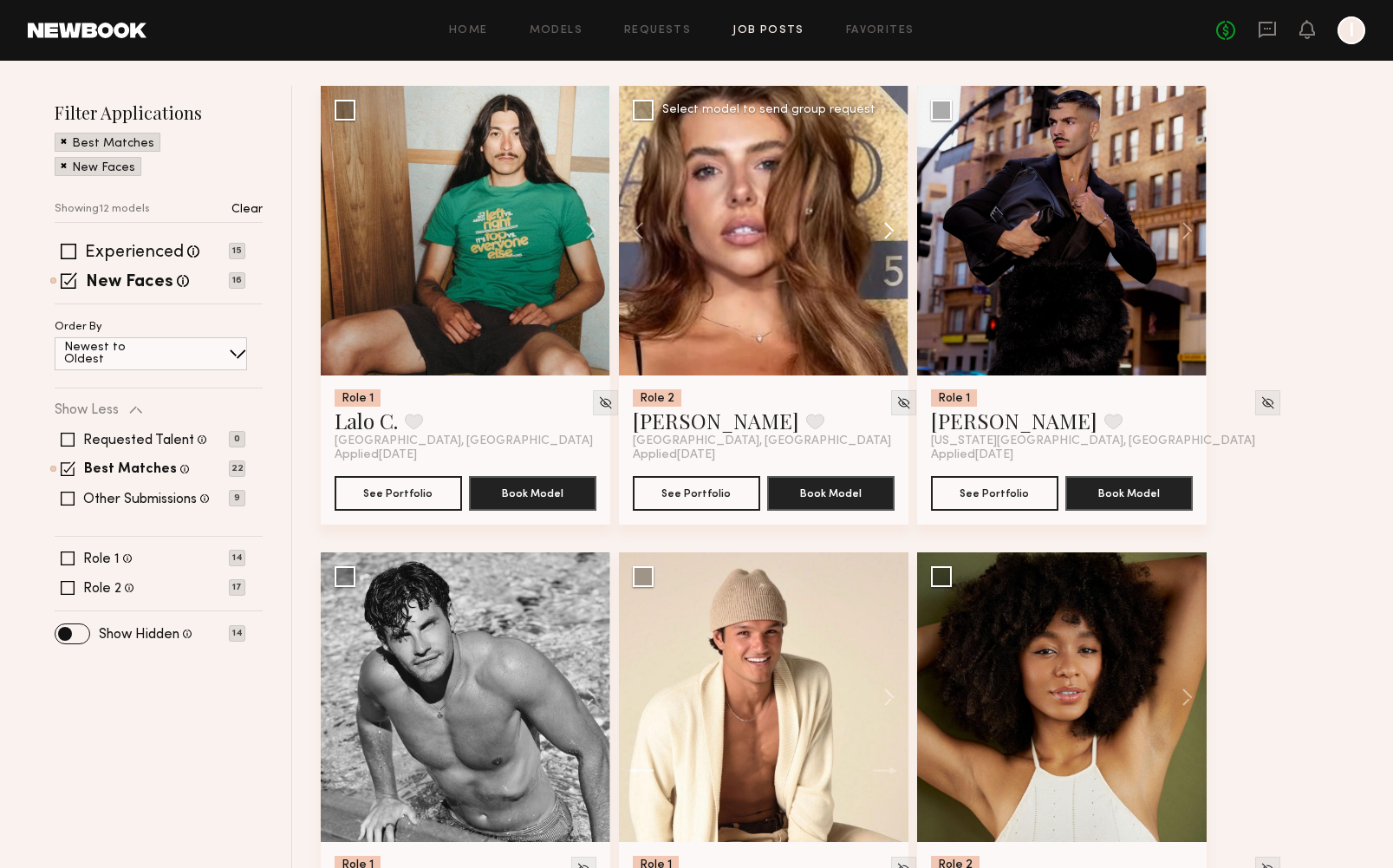
click at [885, 233] on button at bounding box center [881, 231] width 55 height 290
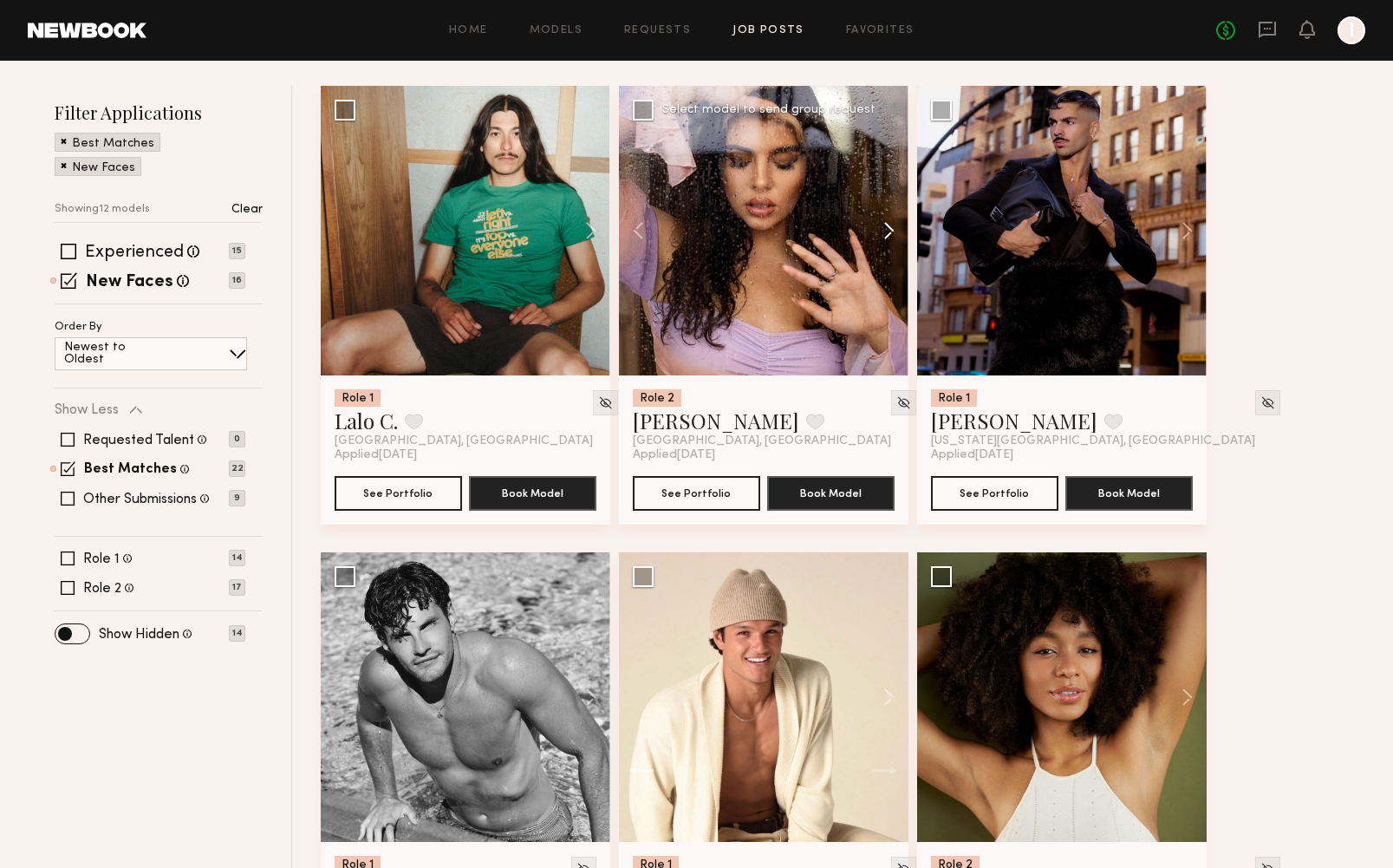
click at [885, 233] on button at bounding box center [881, 231] width 55 height 290
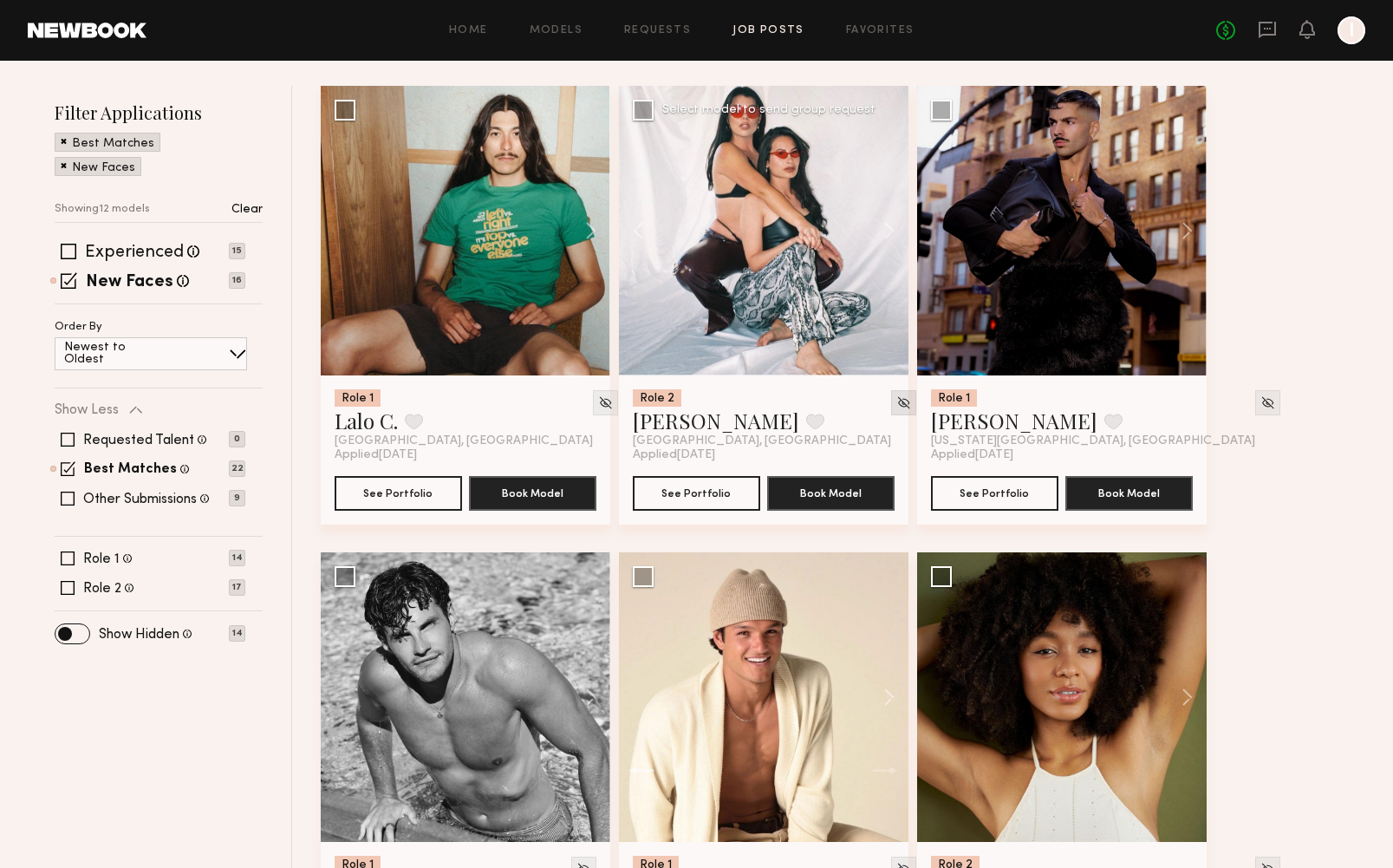
click at [897, 395] on img at bounding box center [904, 403] width 15 height 15
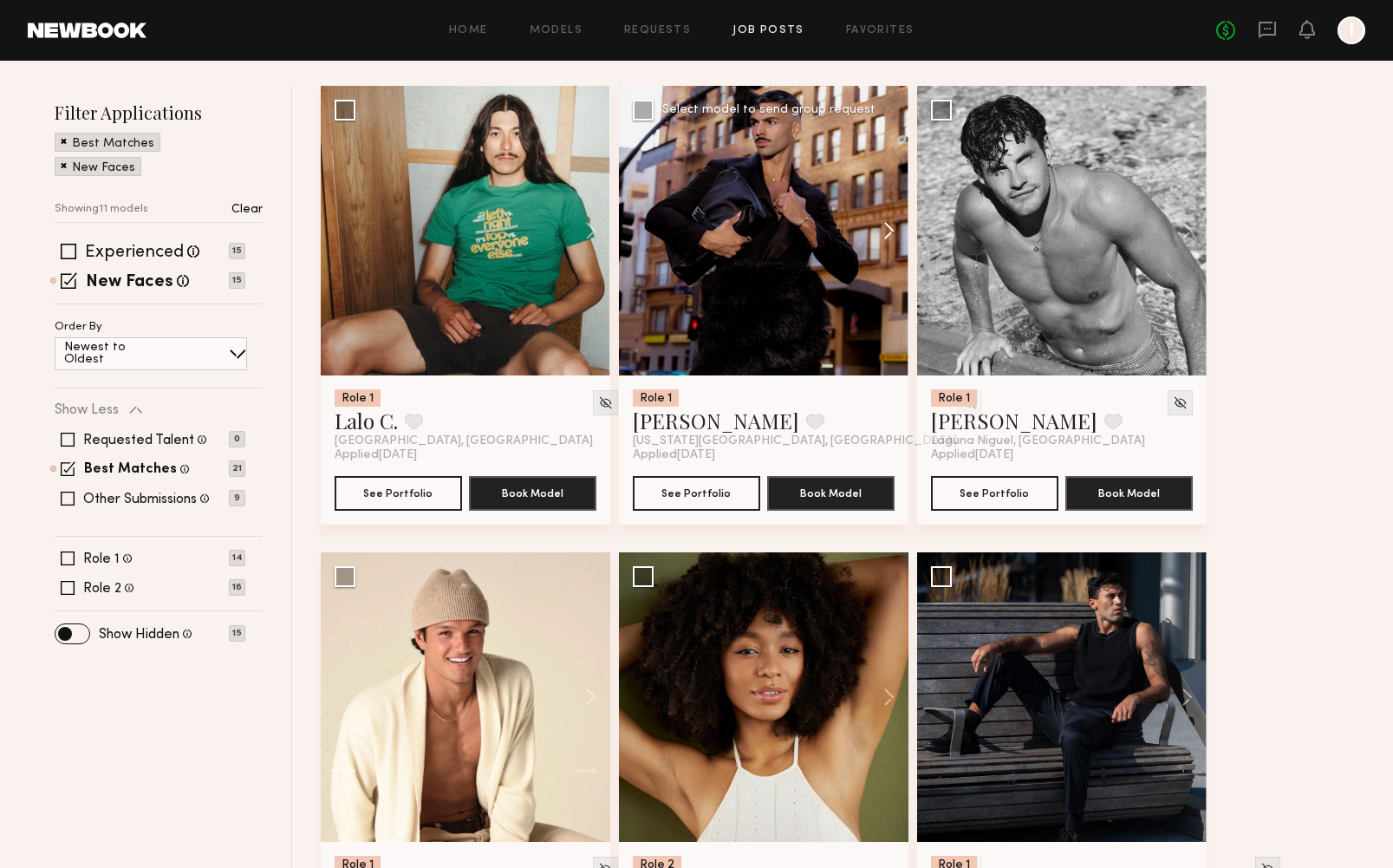
click at [890, 229] on button at bounding box center [881, 231] width 55 height 290
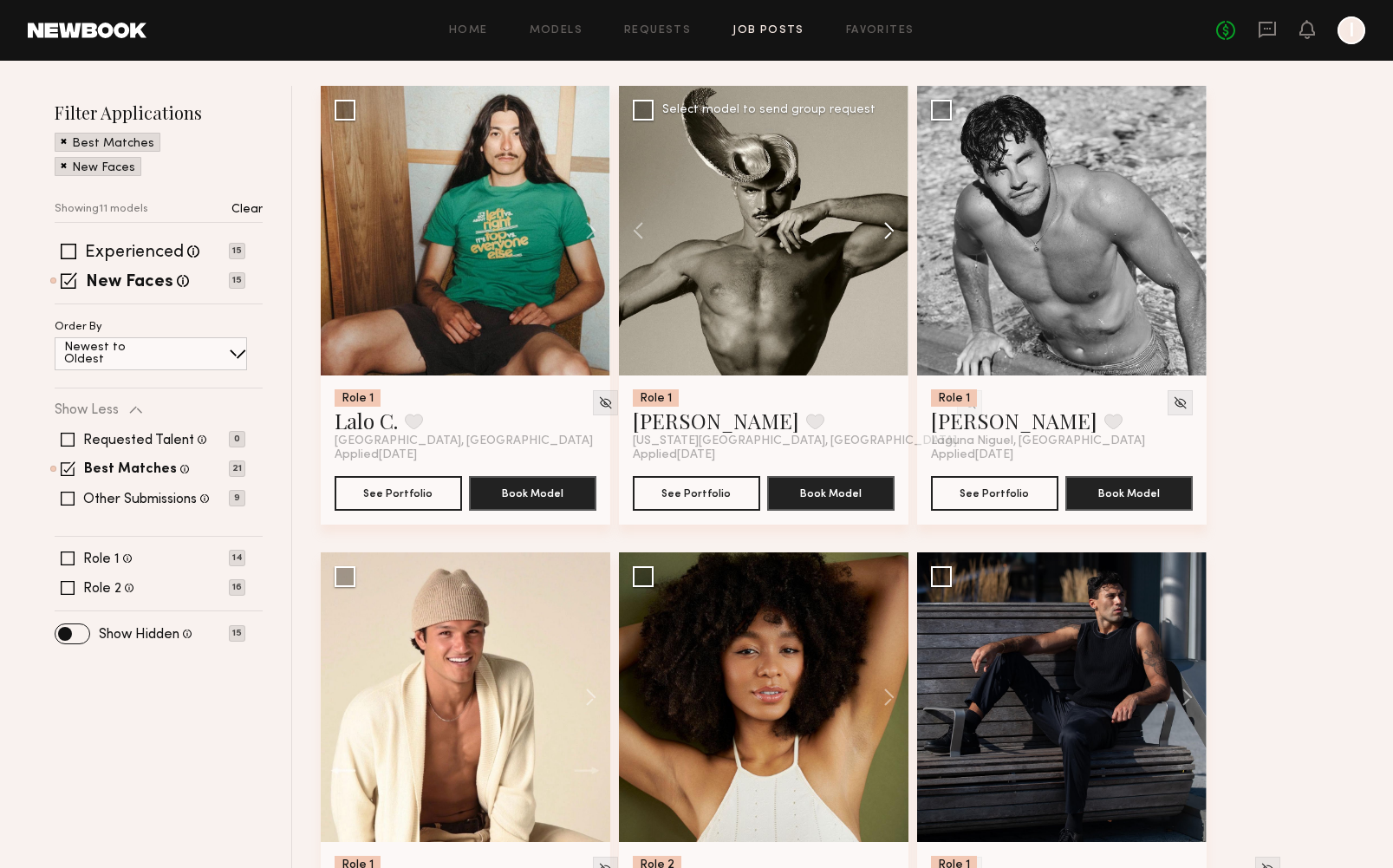
click at [890, 229] on button at bounding box center [881, 231] width 55 height 290
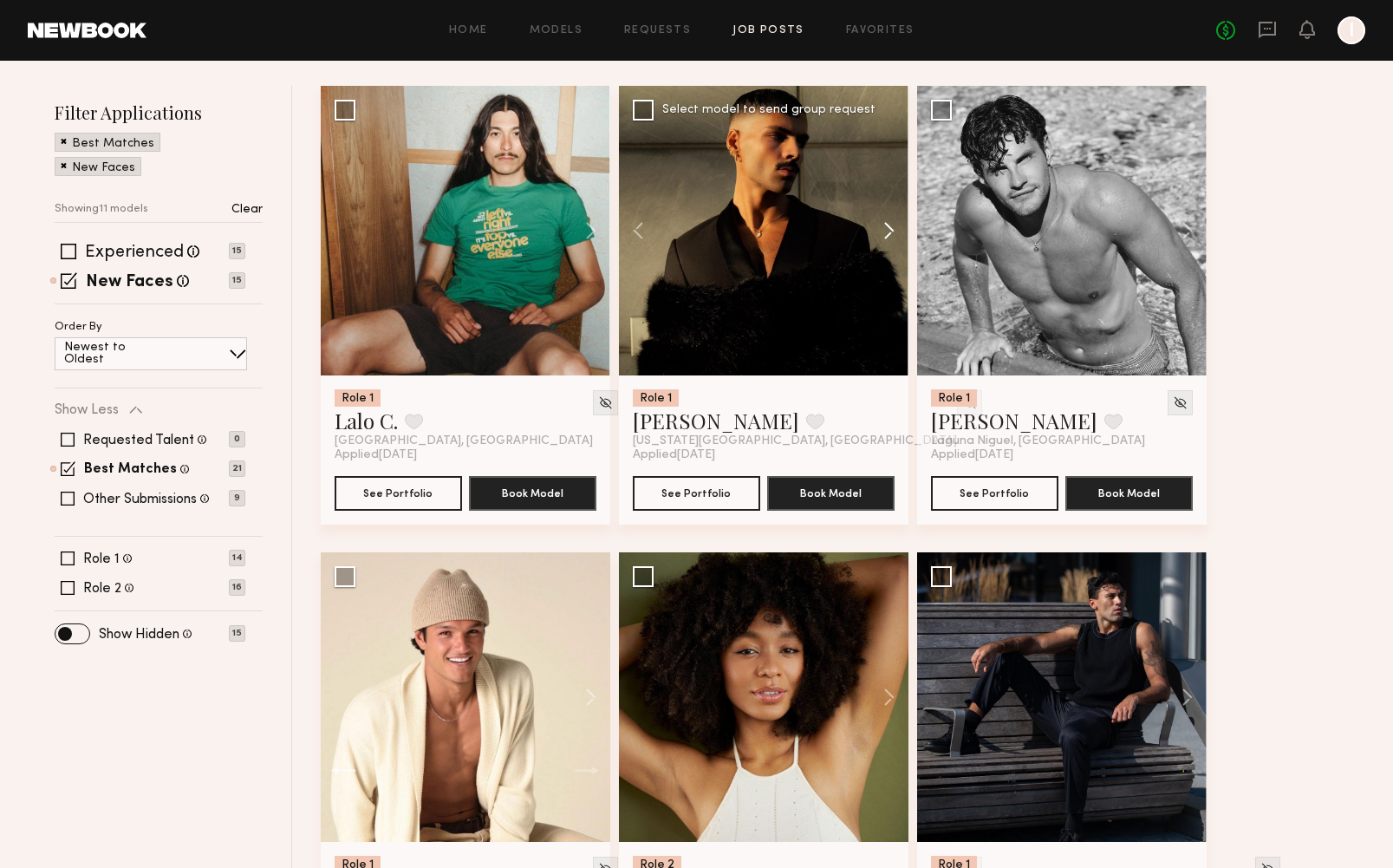
click at [890, 229] on button at bounding box center [881, 231] width 55 height 290
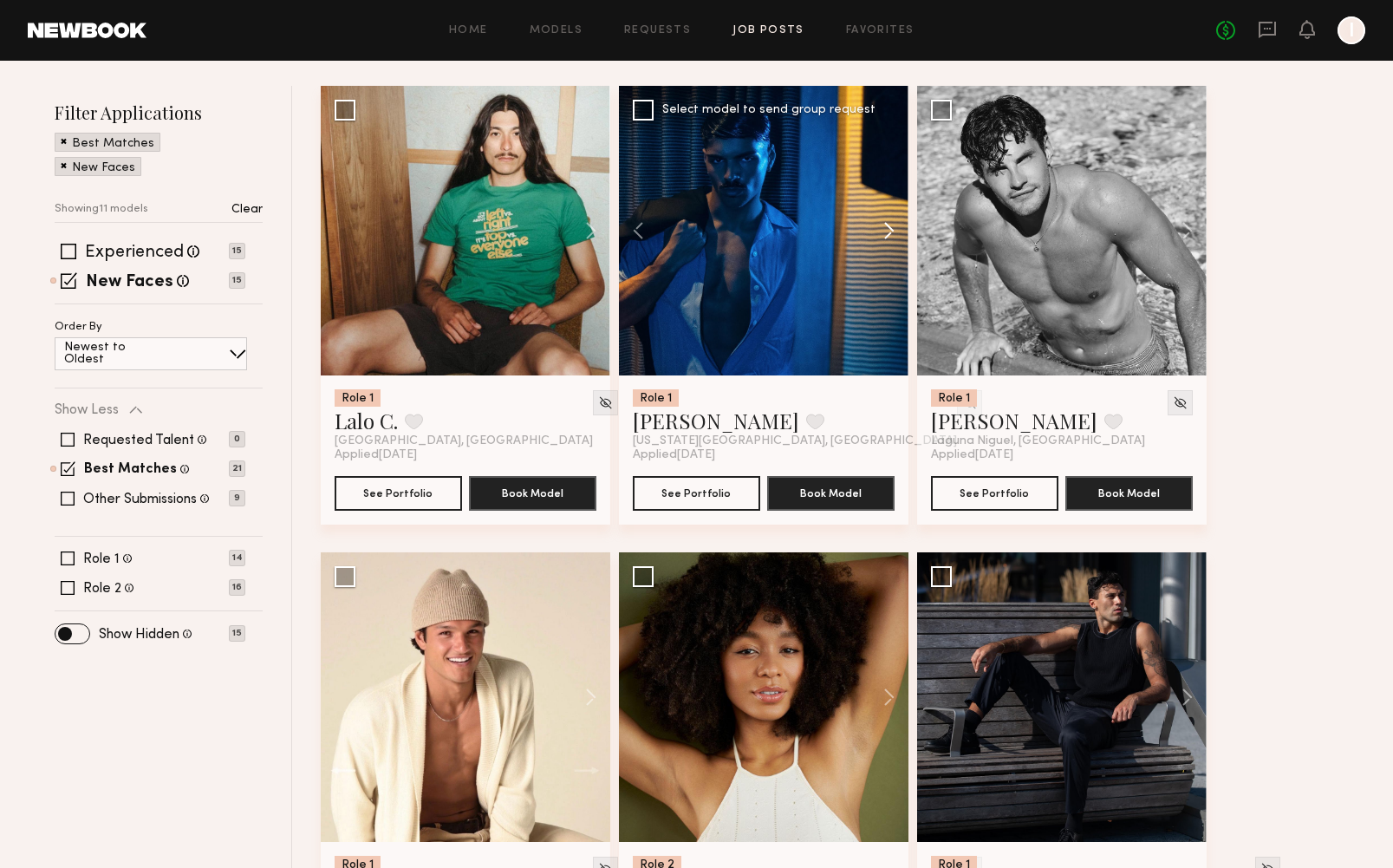
click at [890, 229] on button at bounding box center [881, 231] width 55 height 290
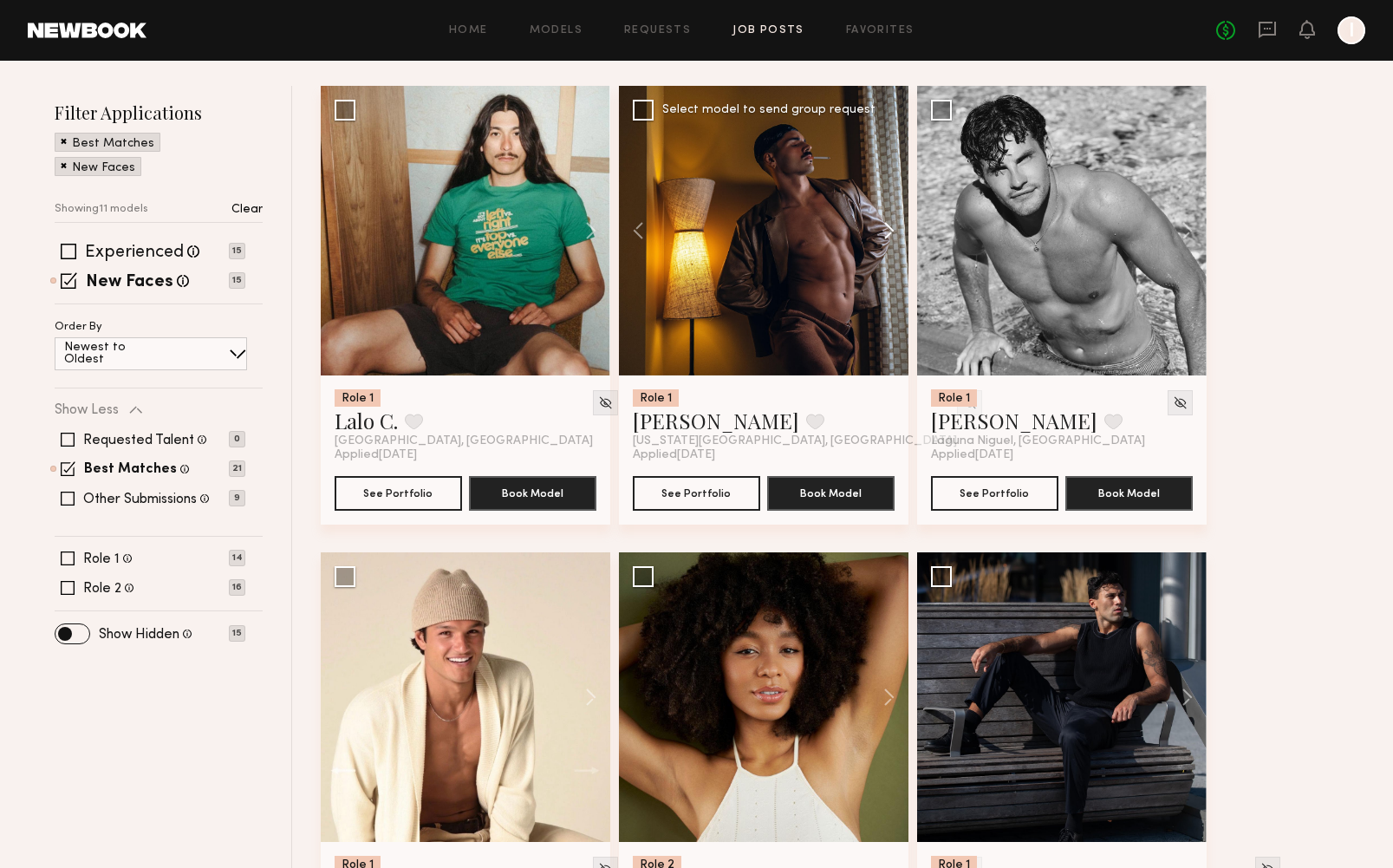
click at [890, 229] on button at bounding box center [881, 231] width 55 height 290
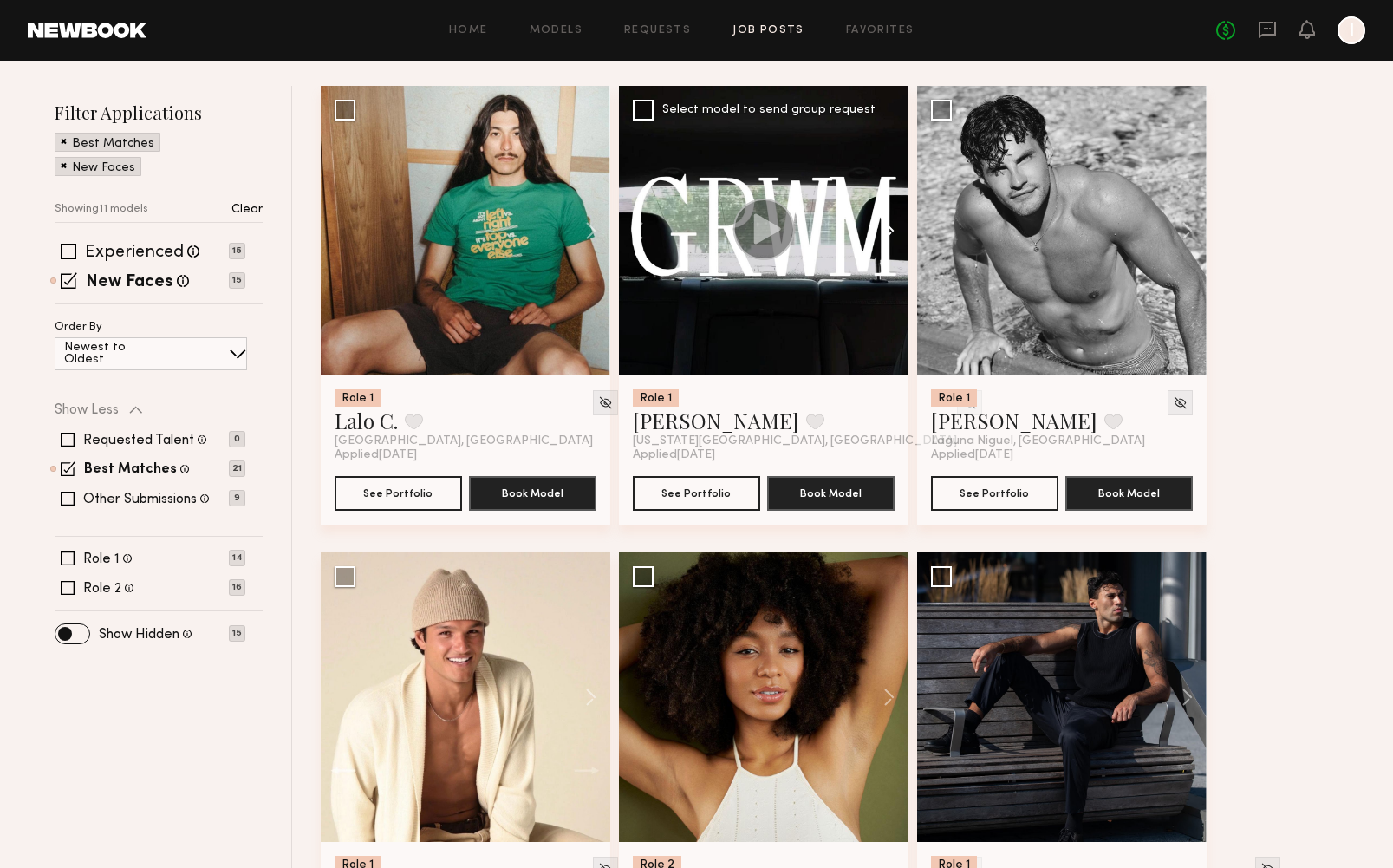
click at [890, 229] on button at bounding box center [881, 231] width 55 height 290
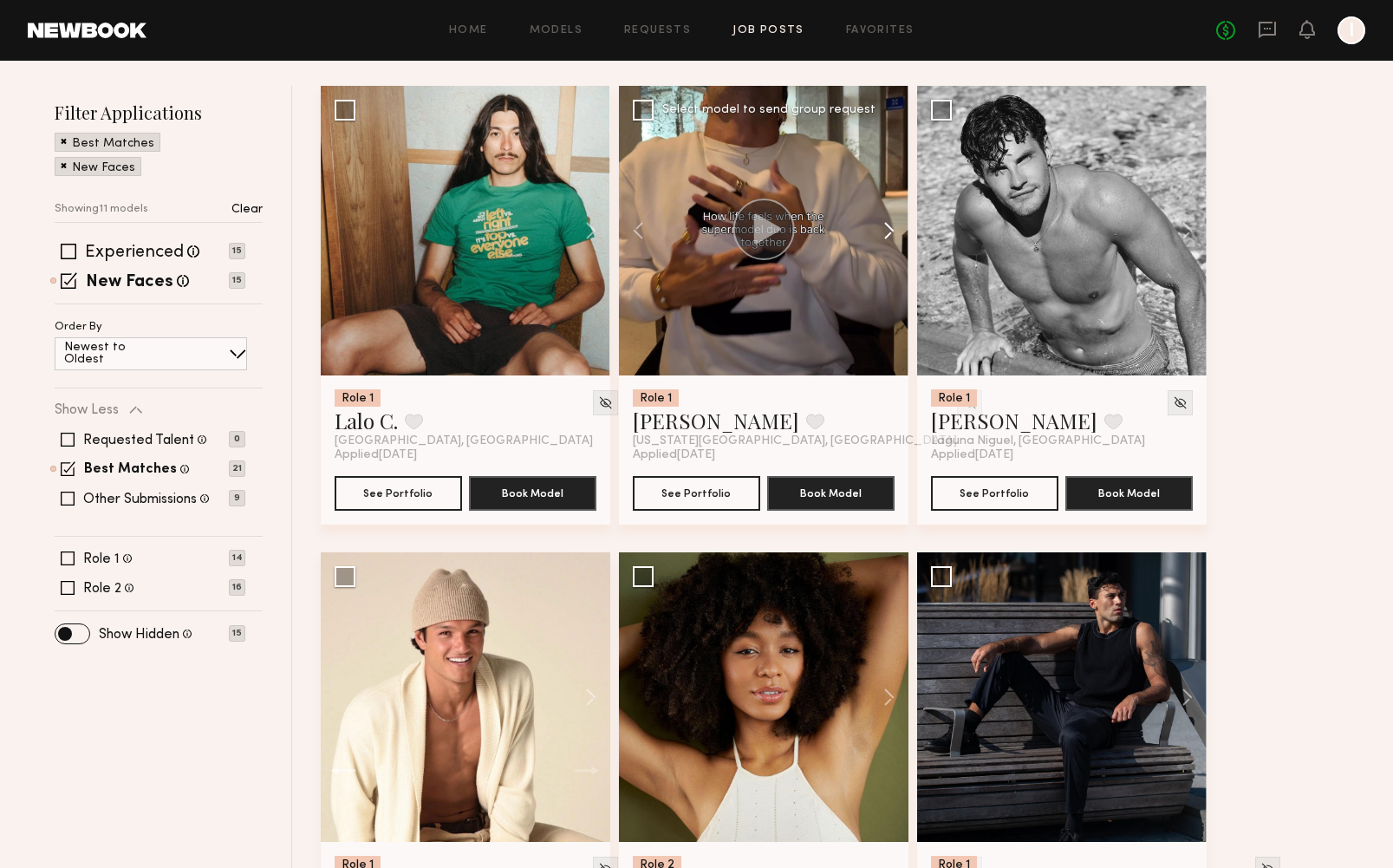
click at [890, 229] on button at bounding box center [881, 231] width 55 height 290
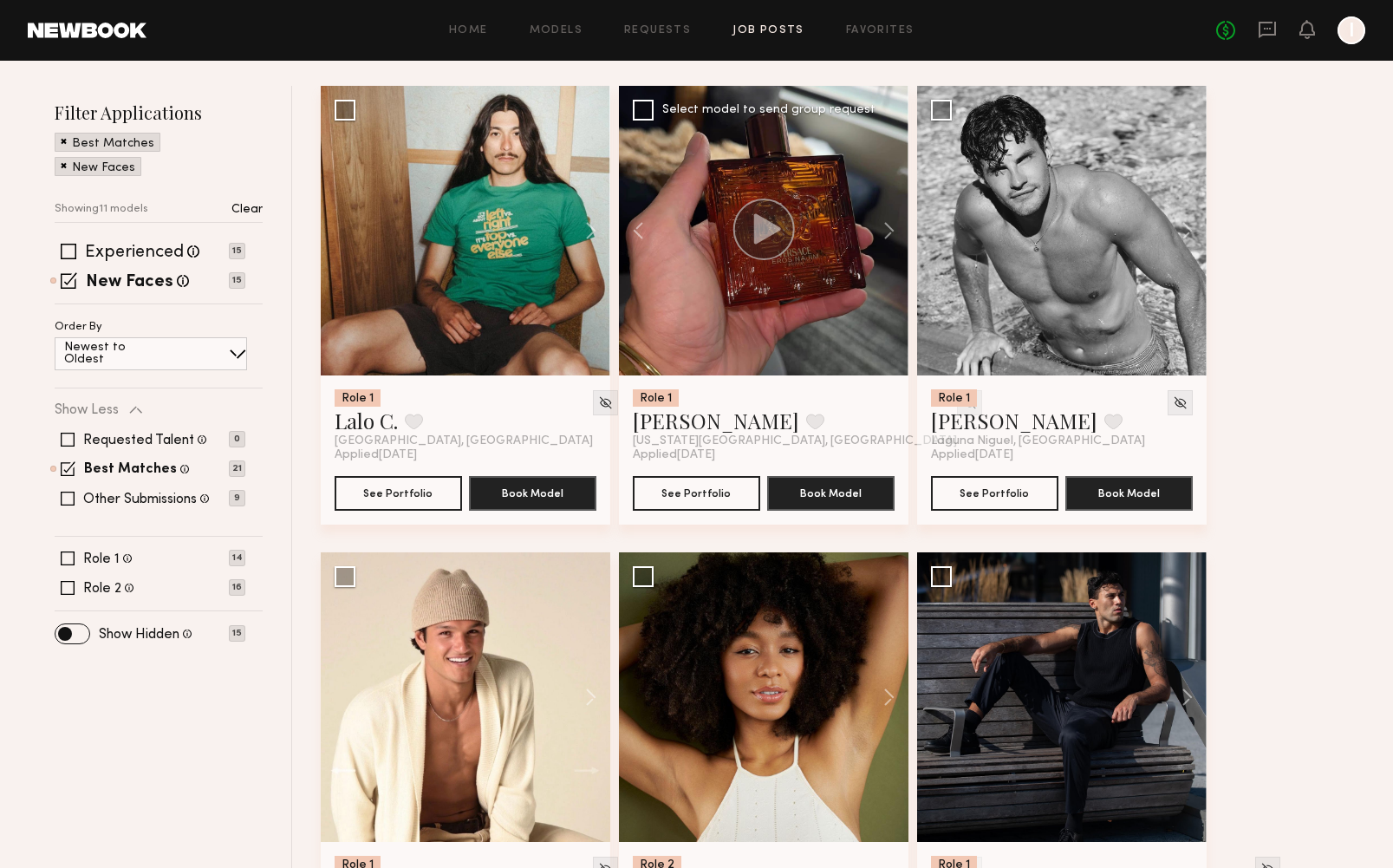
click at [957, 391] on div at bounding box center [969, 402] width 25 height 25
click at [1165, 227] on button at bounding box center [1179, 231] width 55 height 290
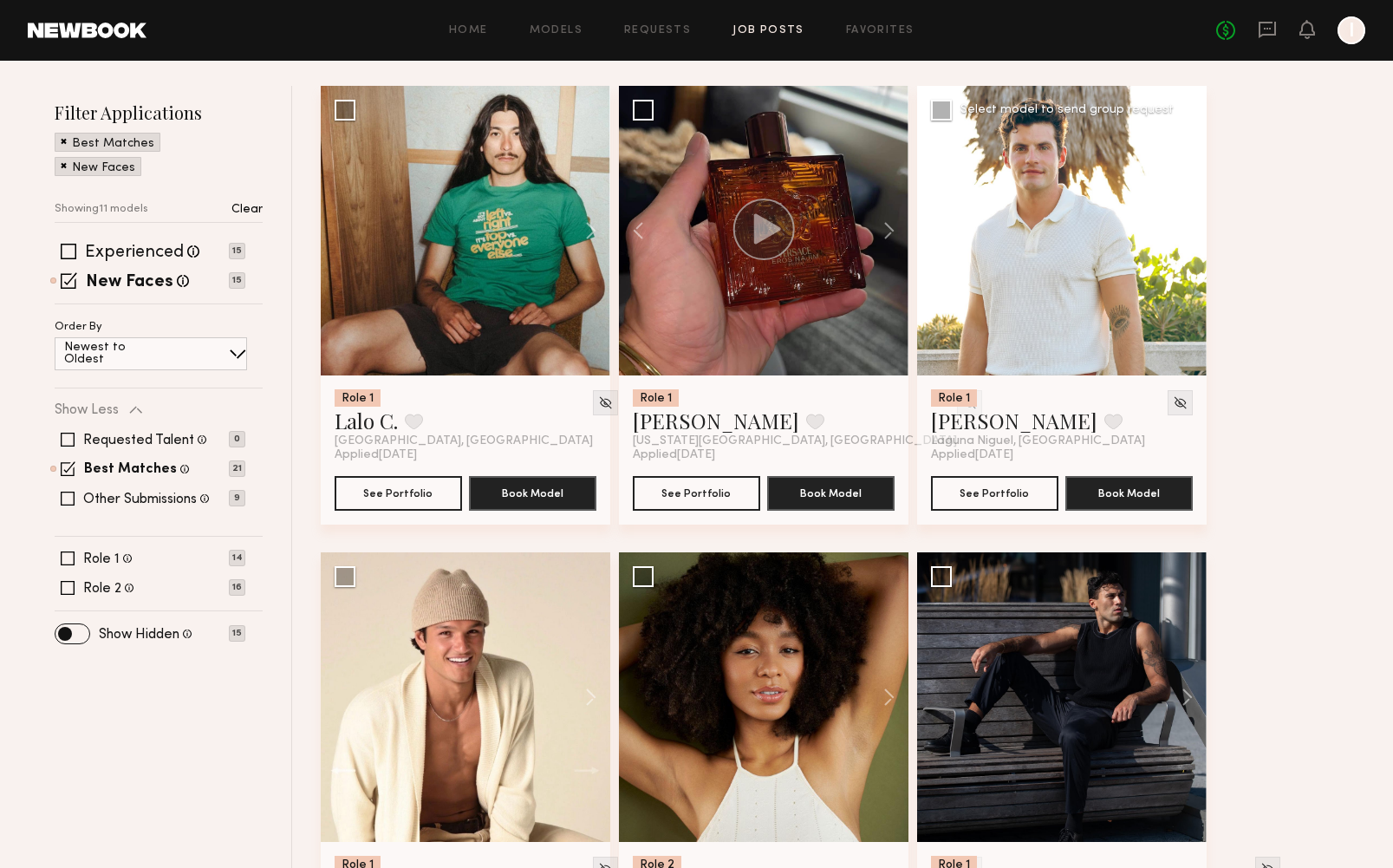
click at [1165, 227] on button at bounding box center [1179, 231] width 55 height 290
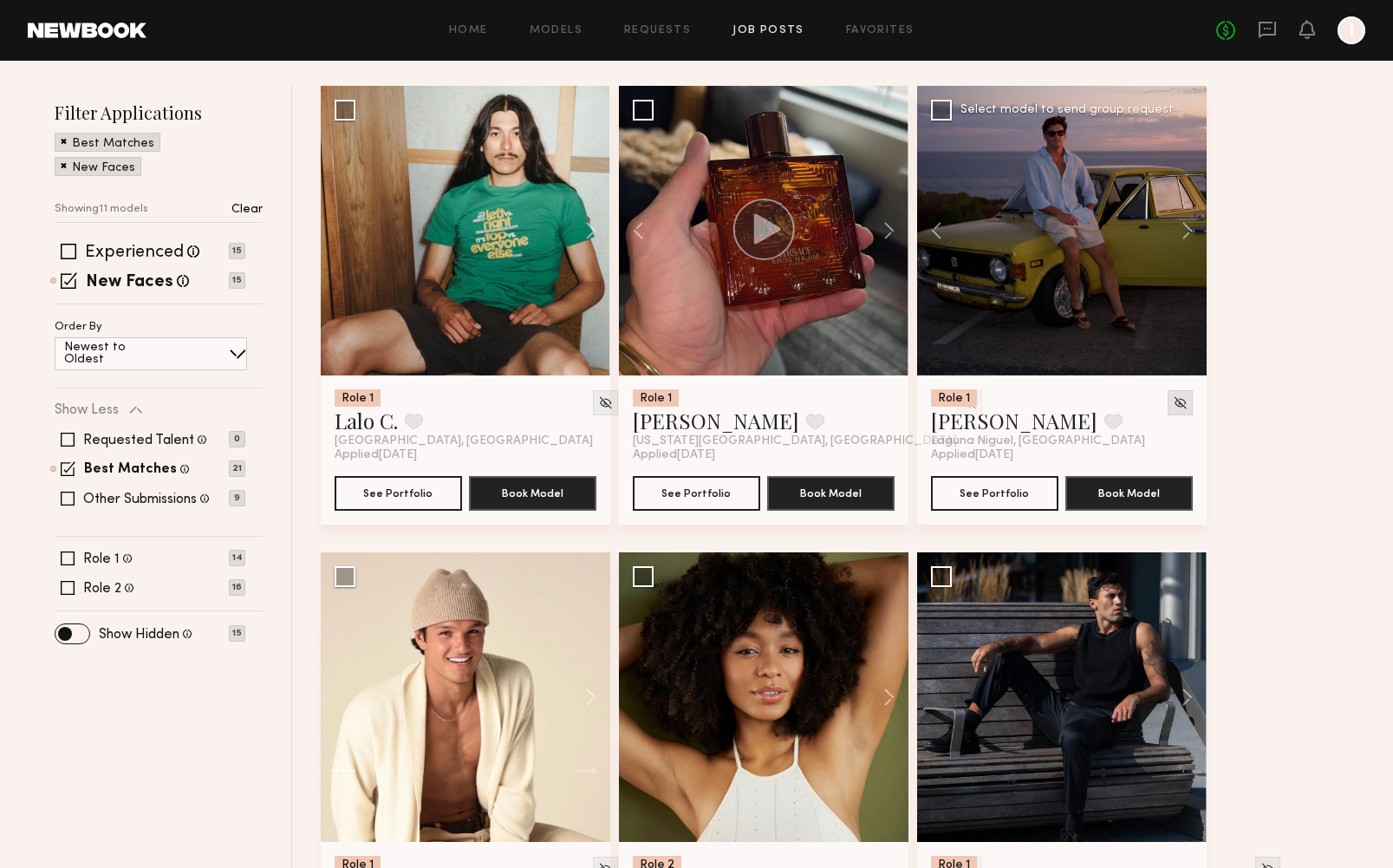
click at [1165, 405] on img at bounding box center [1181, 403] width 15 height 15
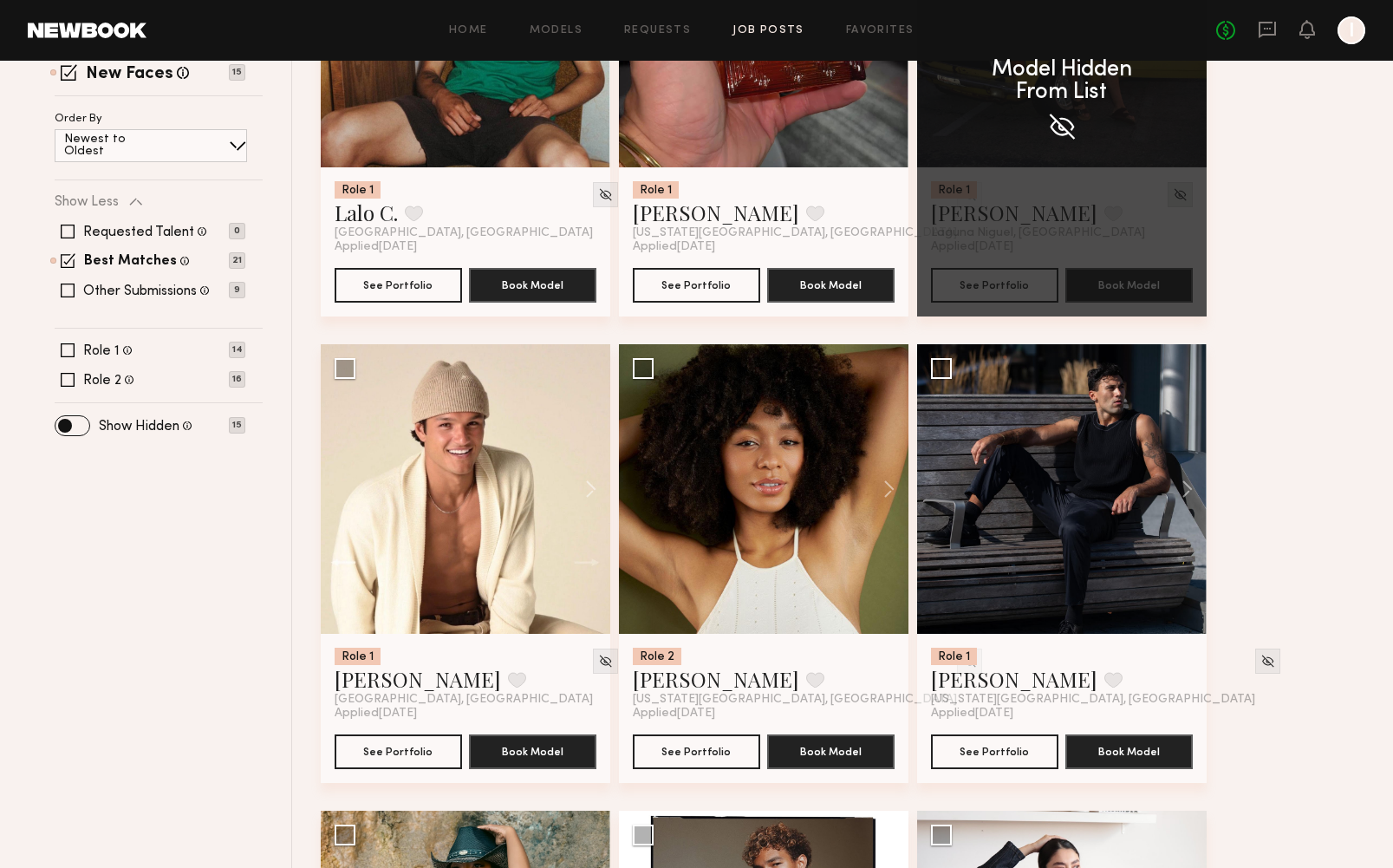
scroll to position [438, 0]
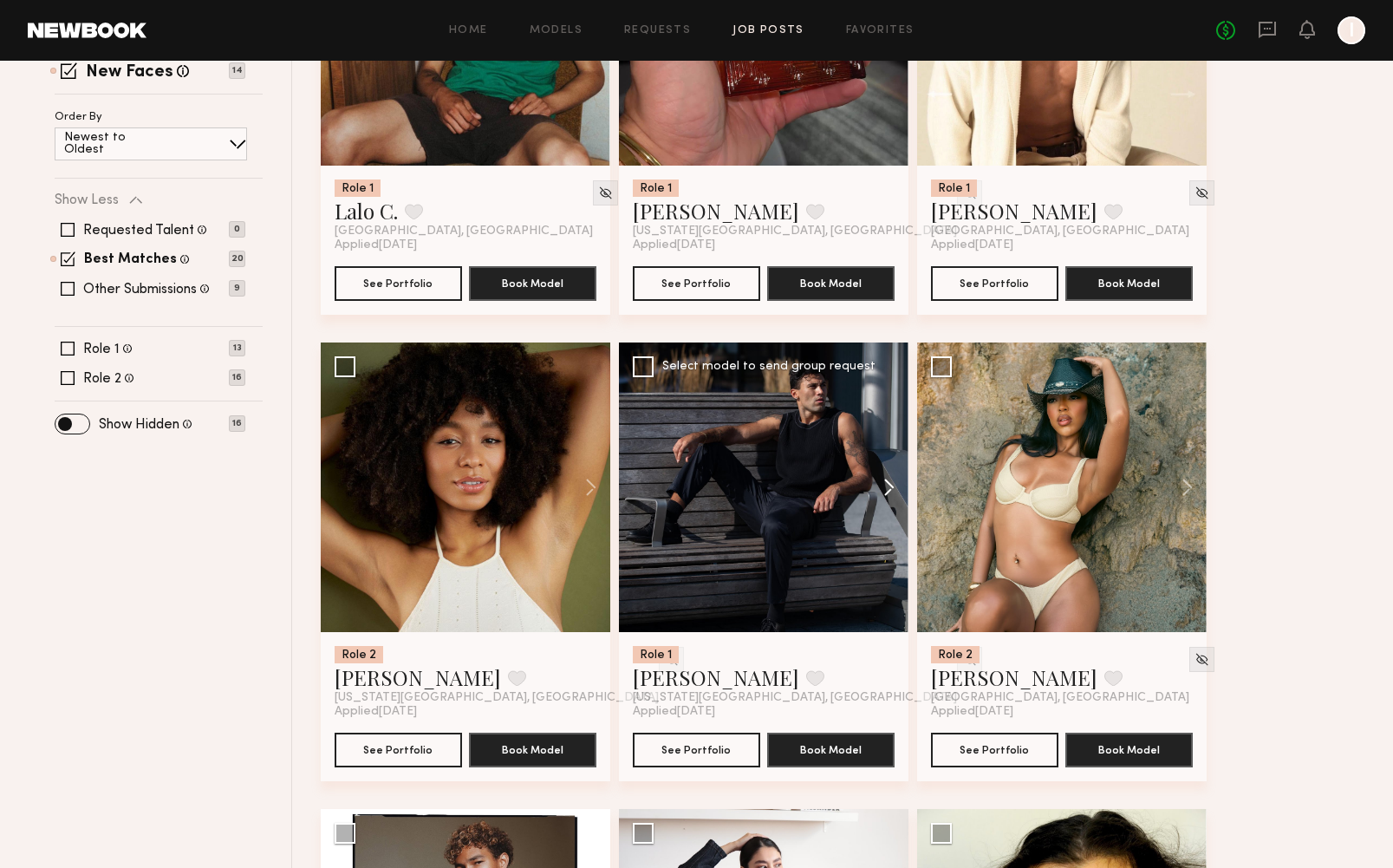
click at [888, 487] on button at bounding box center [881, 488] width 55 height 290
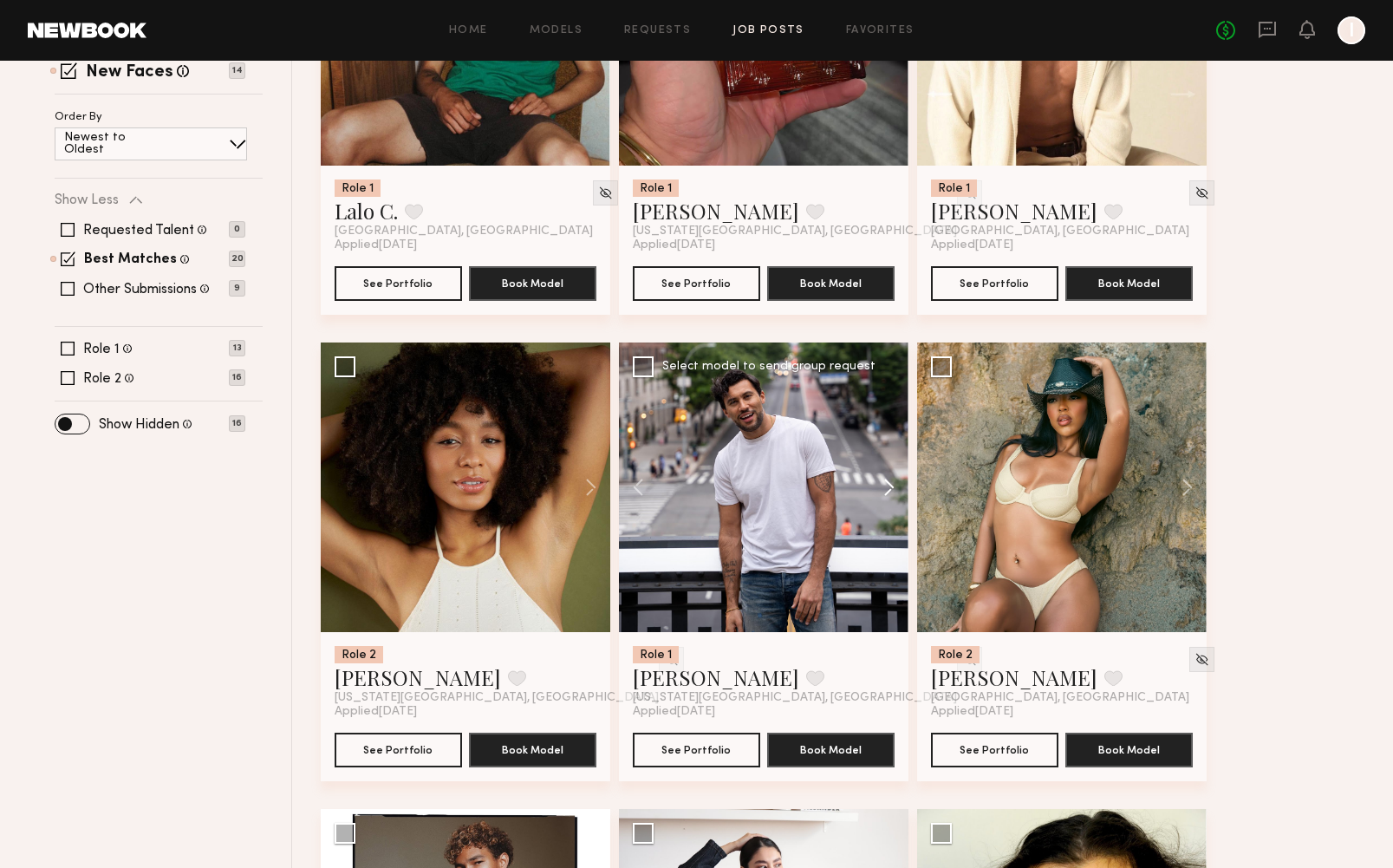
click at [888, 487] on button at bounding box center [881, 488] width 55 height 290
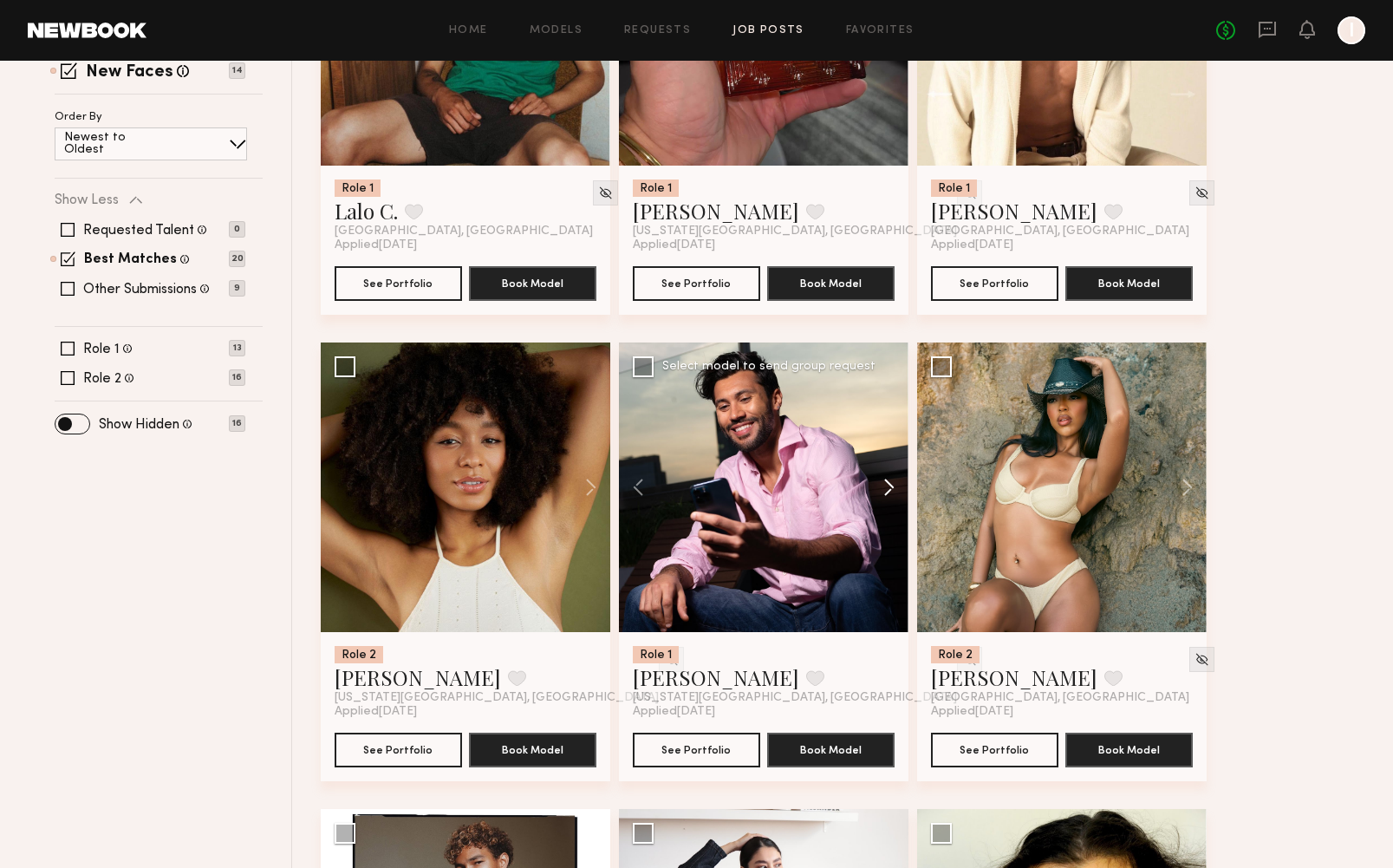
click at [888, 487] on button at bounding box center [881, 488] width 55 height 290
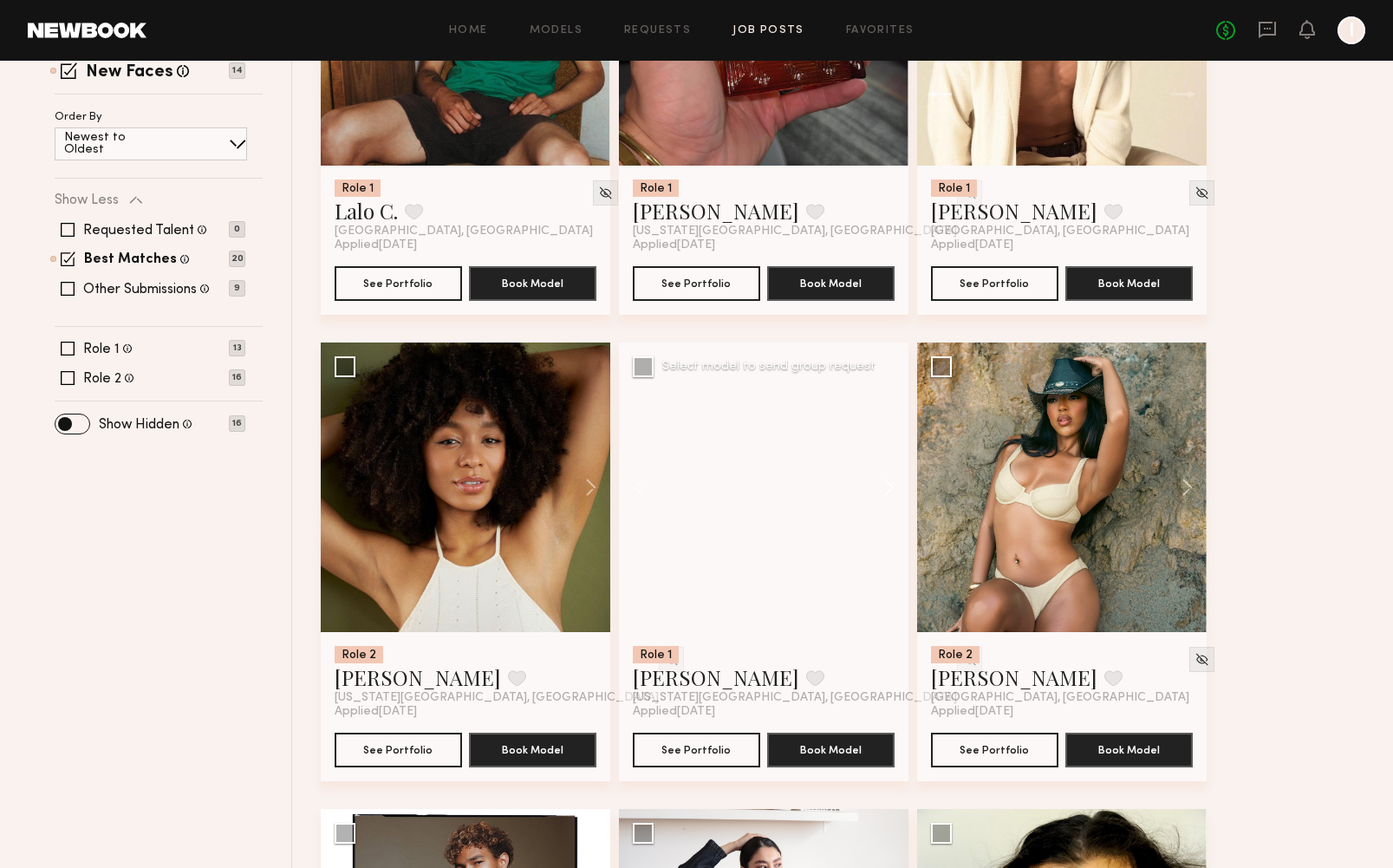
click at [888, 487] on button at bounding box center [881, 488] width 55 height 290
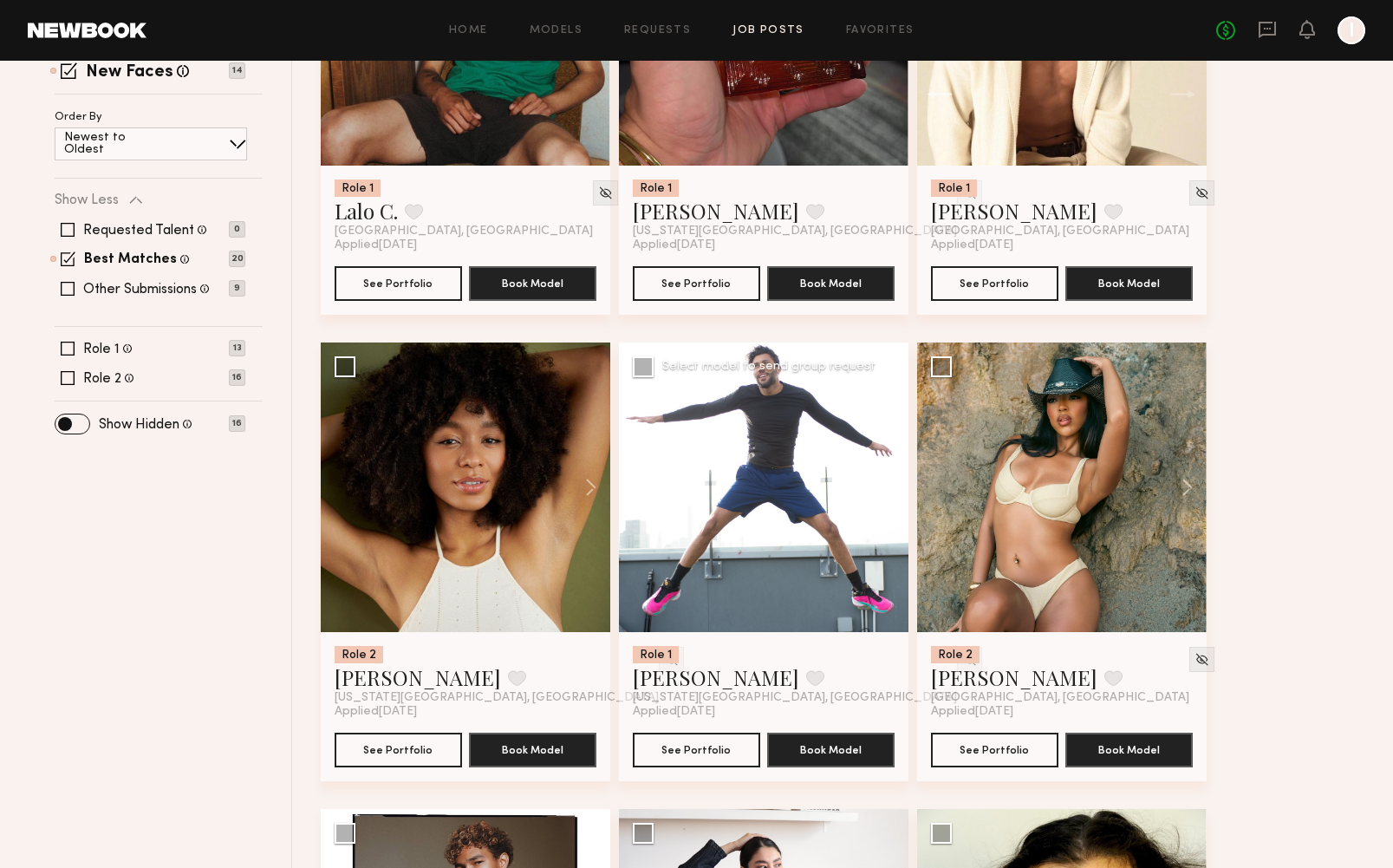
click at [888, 487] on div at bounding box center [764, 488] width 290 height 290
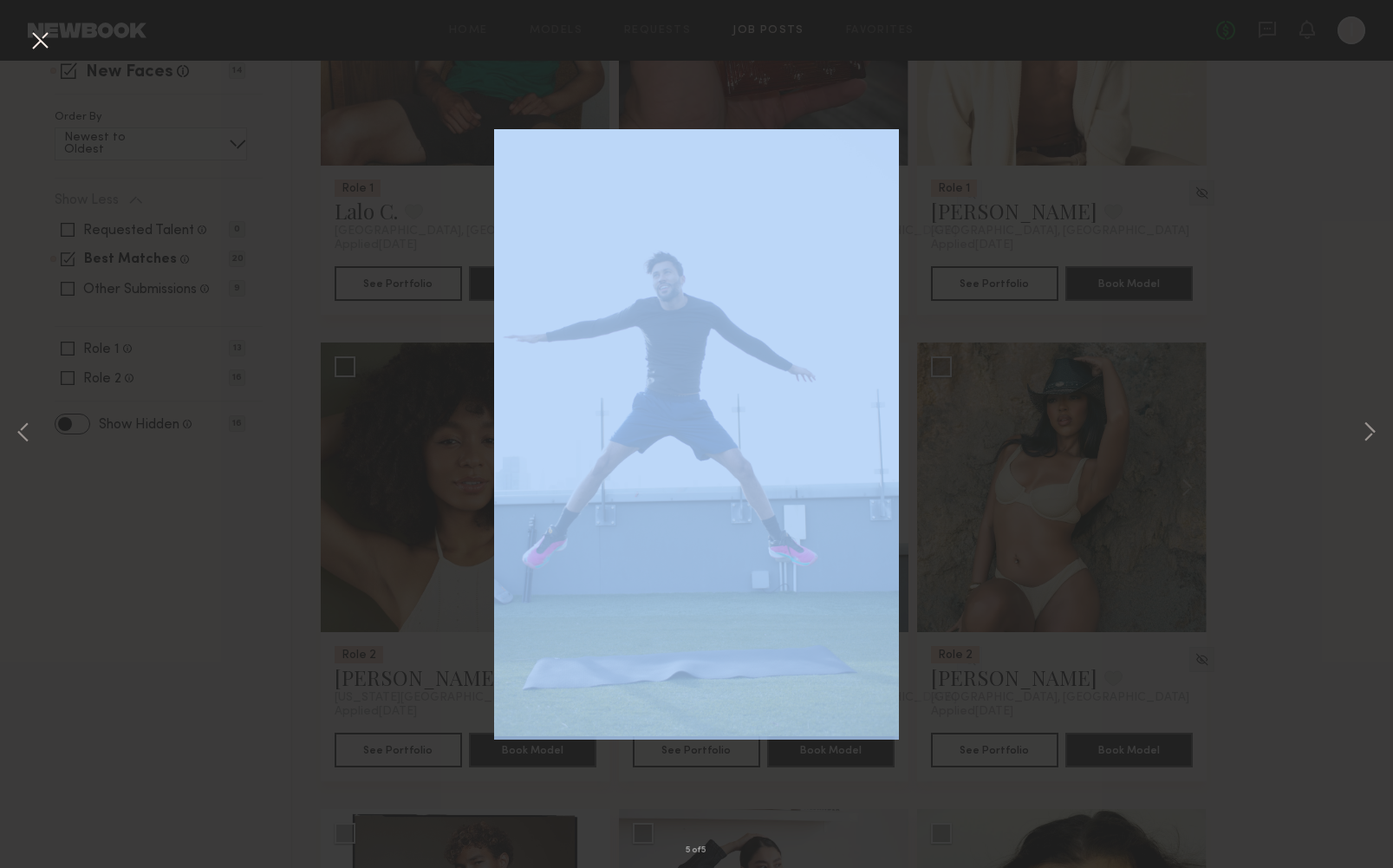
click at [888, 487] on div "5 of 5" at bounding box center [696, 434] width 1393 height 868
click at [44, 42] on button at bounding box center [40, 42] width 28 height 31
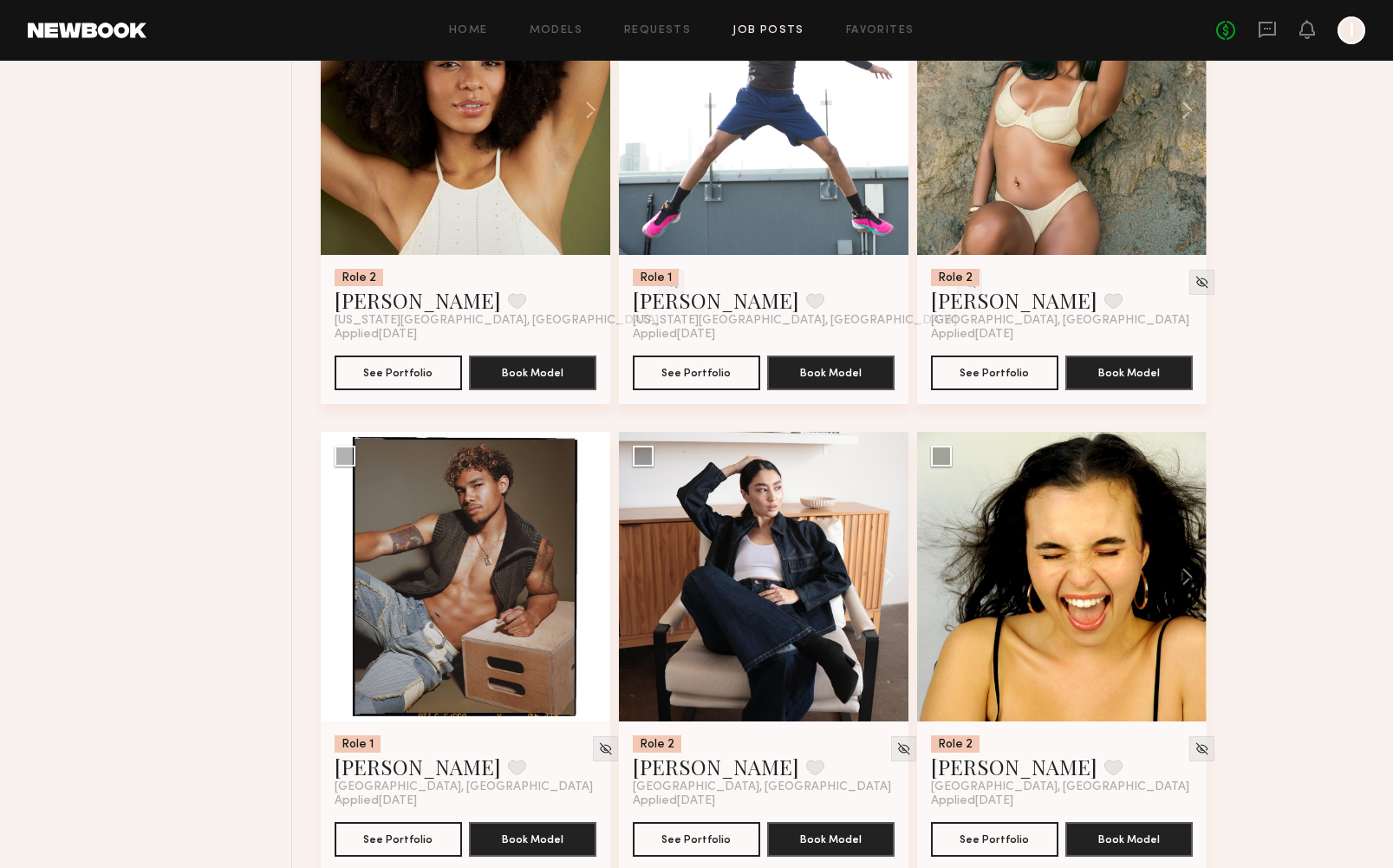
scroll to position [819, 0]
